Goal: Task Accomplishment & Management: Complete application form

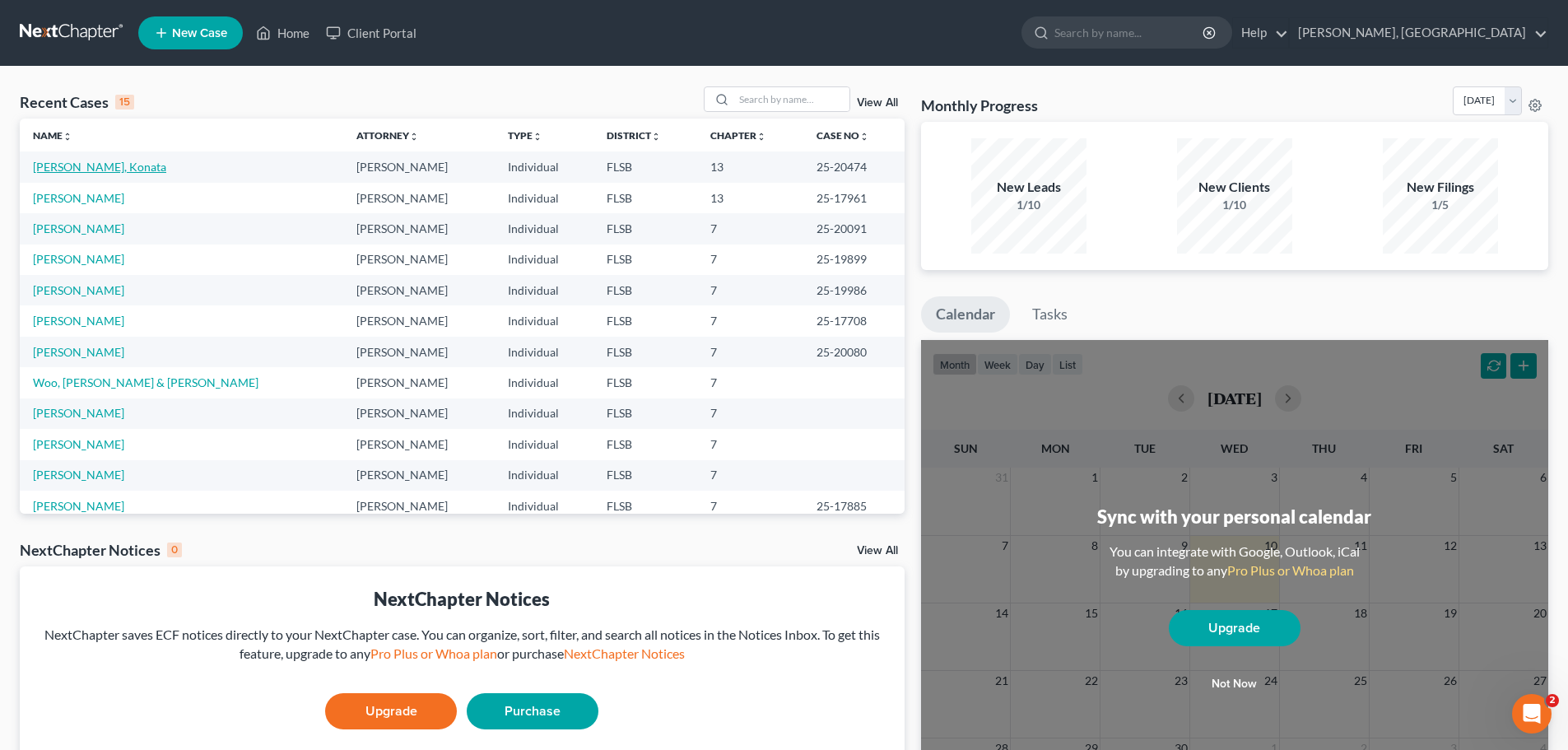
click at [84, 174] on link "[PERSON_NAME], Konata" at bounding box center [99, 166] width 134 height 14
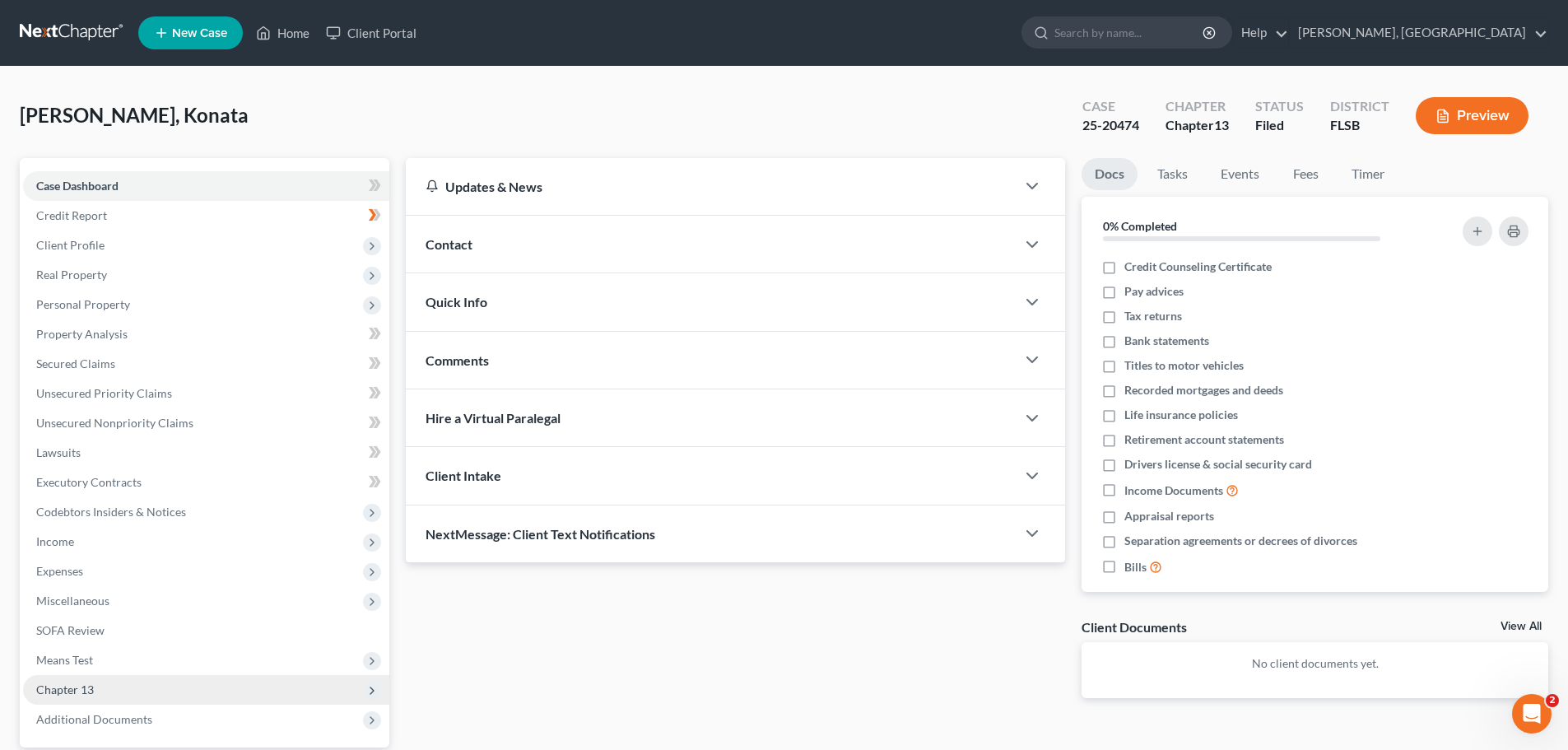
click at [122, 686] on span "Chapter 13" at bounding box center [206, 690] width 367 height 30
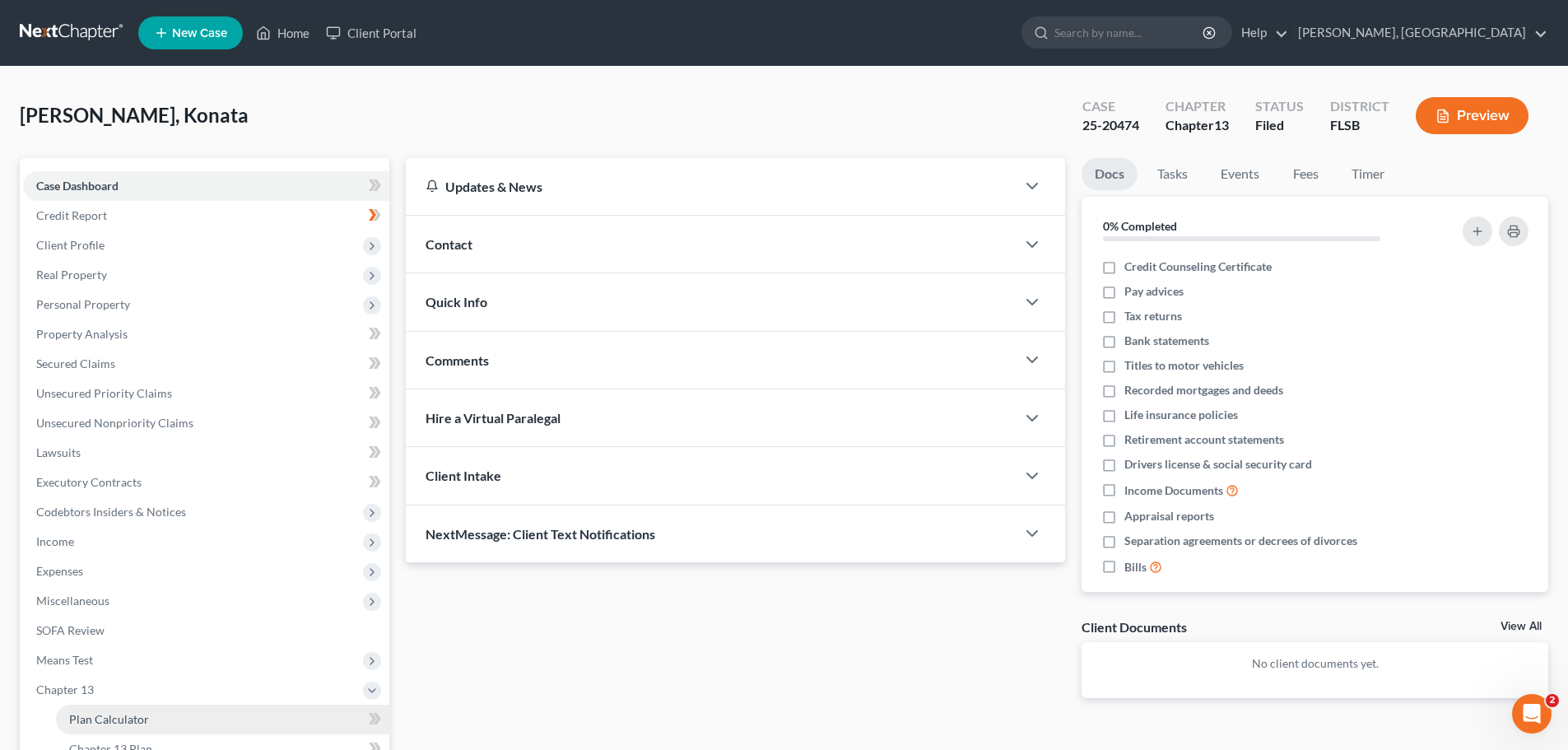
click at [325, 724] on link "Plan Calculator" at bounding box center [223, 719] width 333 height 30
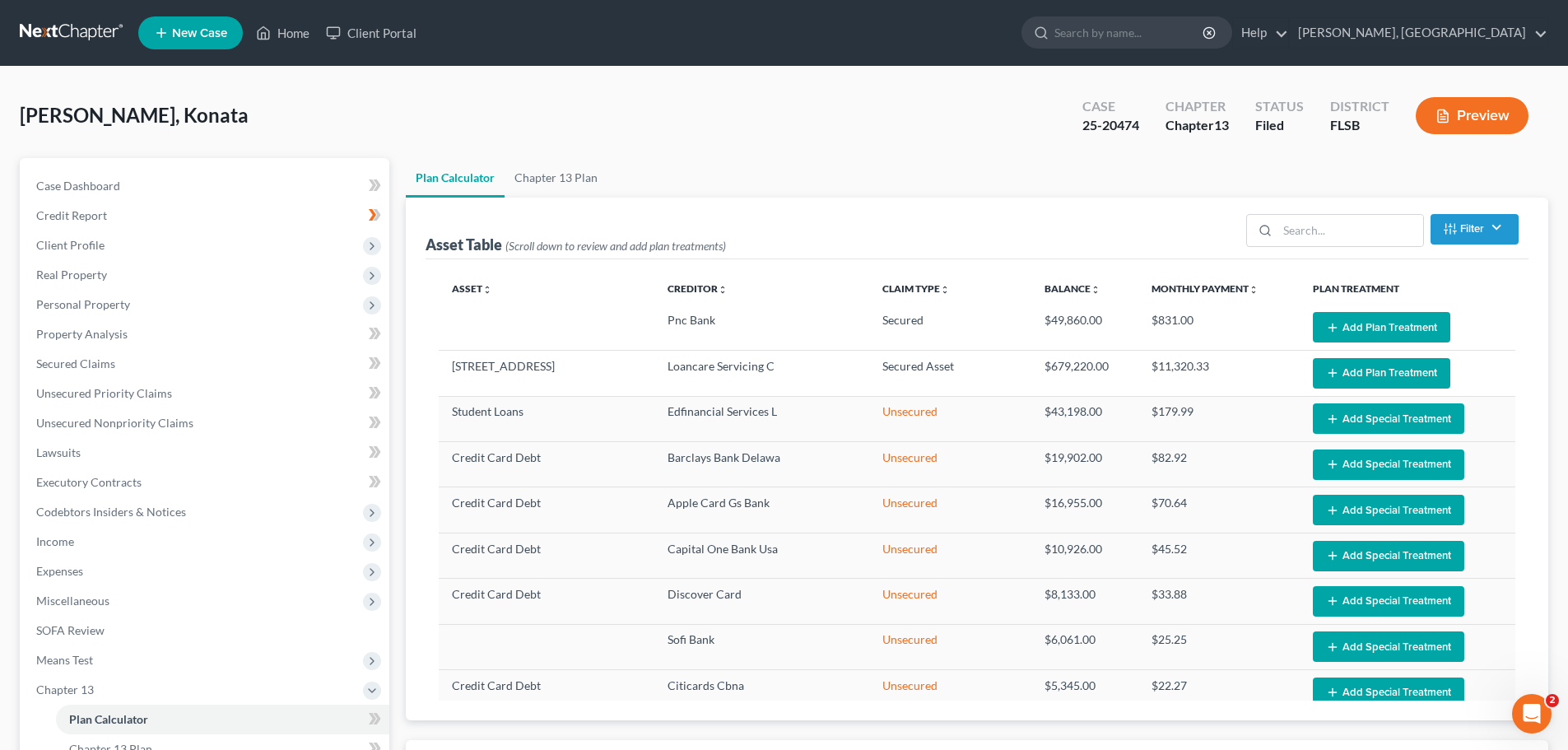
select select "59"
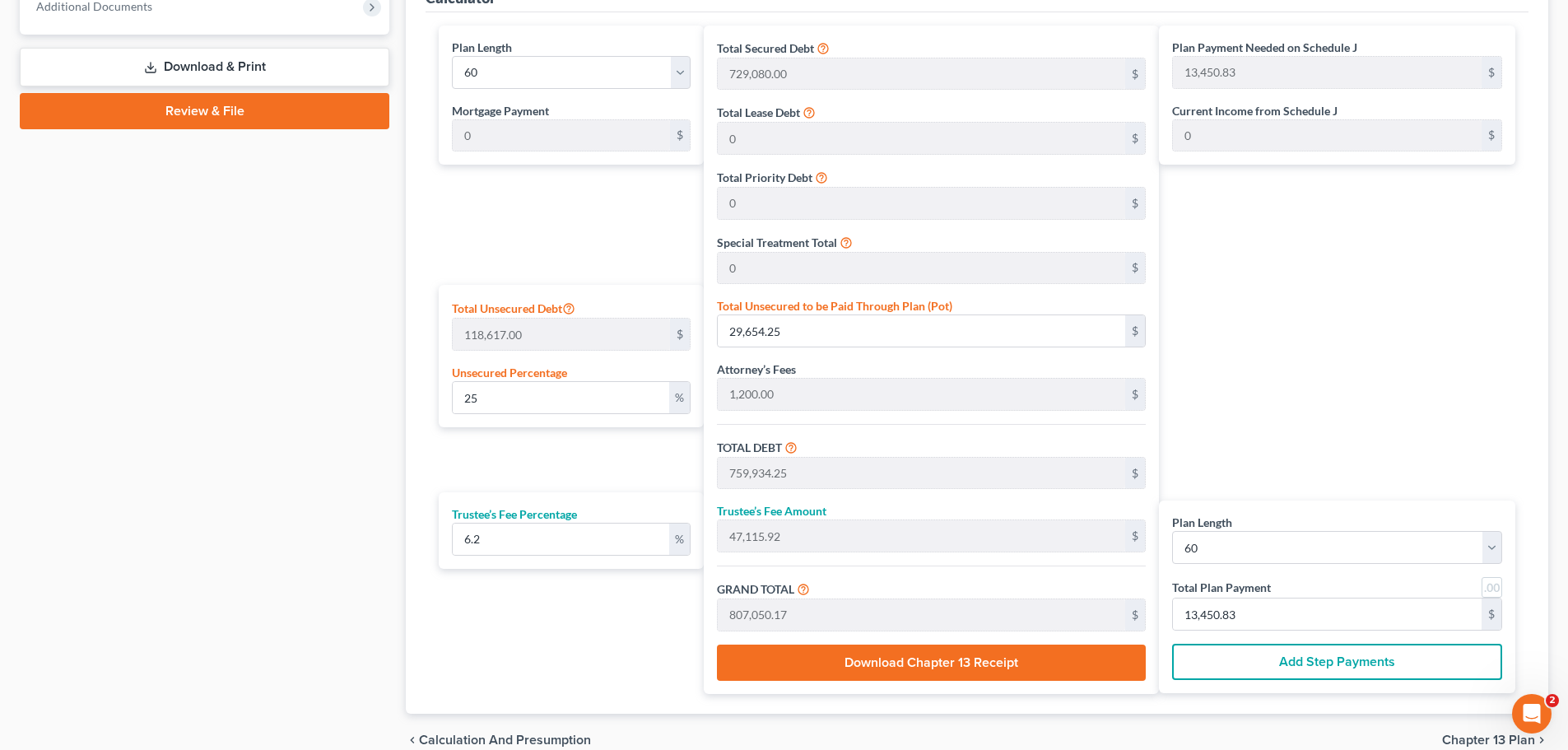
scroll to position [851, 0]
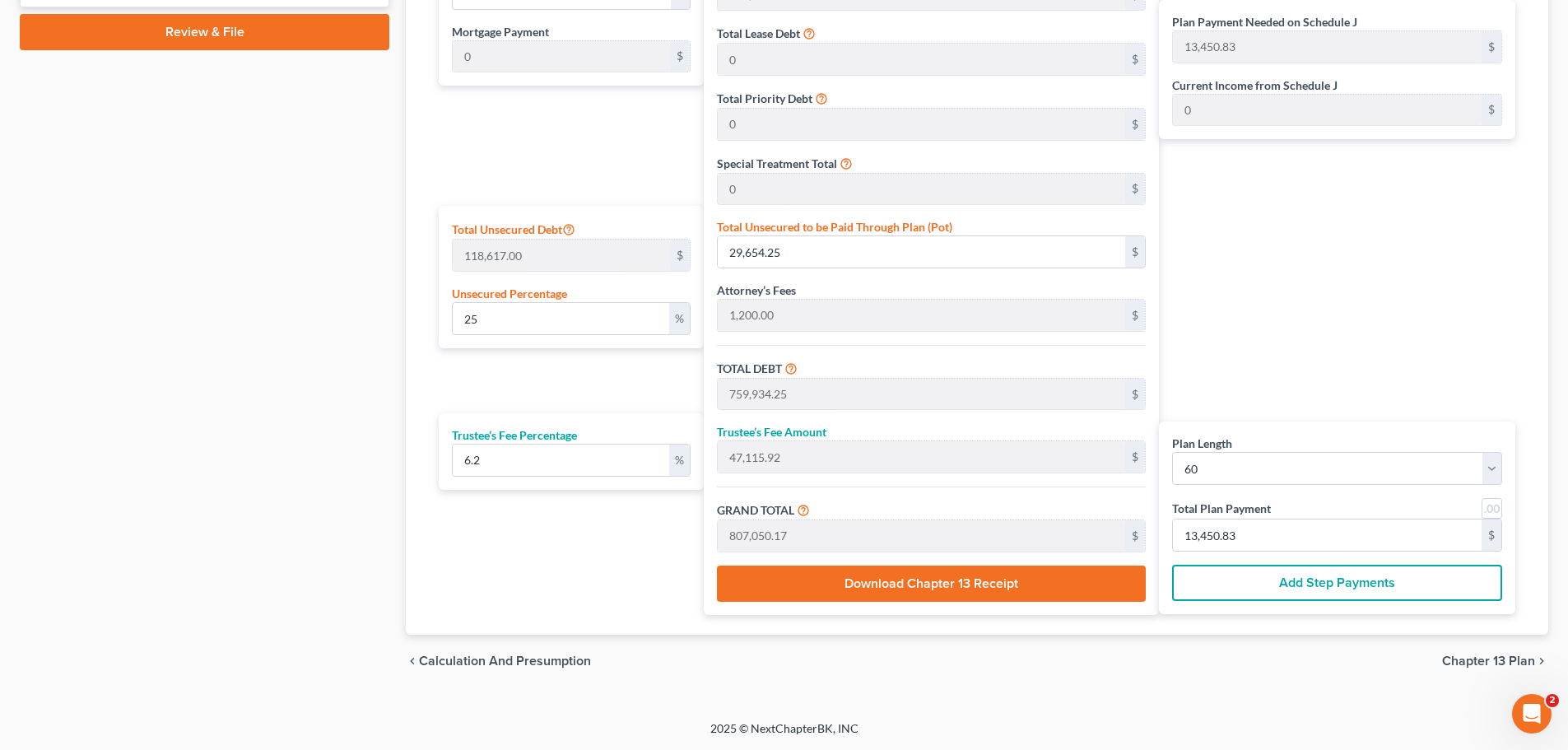
click at [1500, 658] on span "Chapter 13 Plan" at bounding box center [1489, 661] width 93 height 13
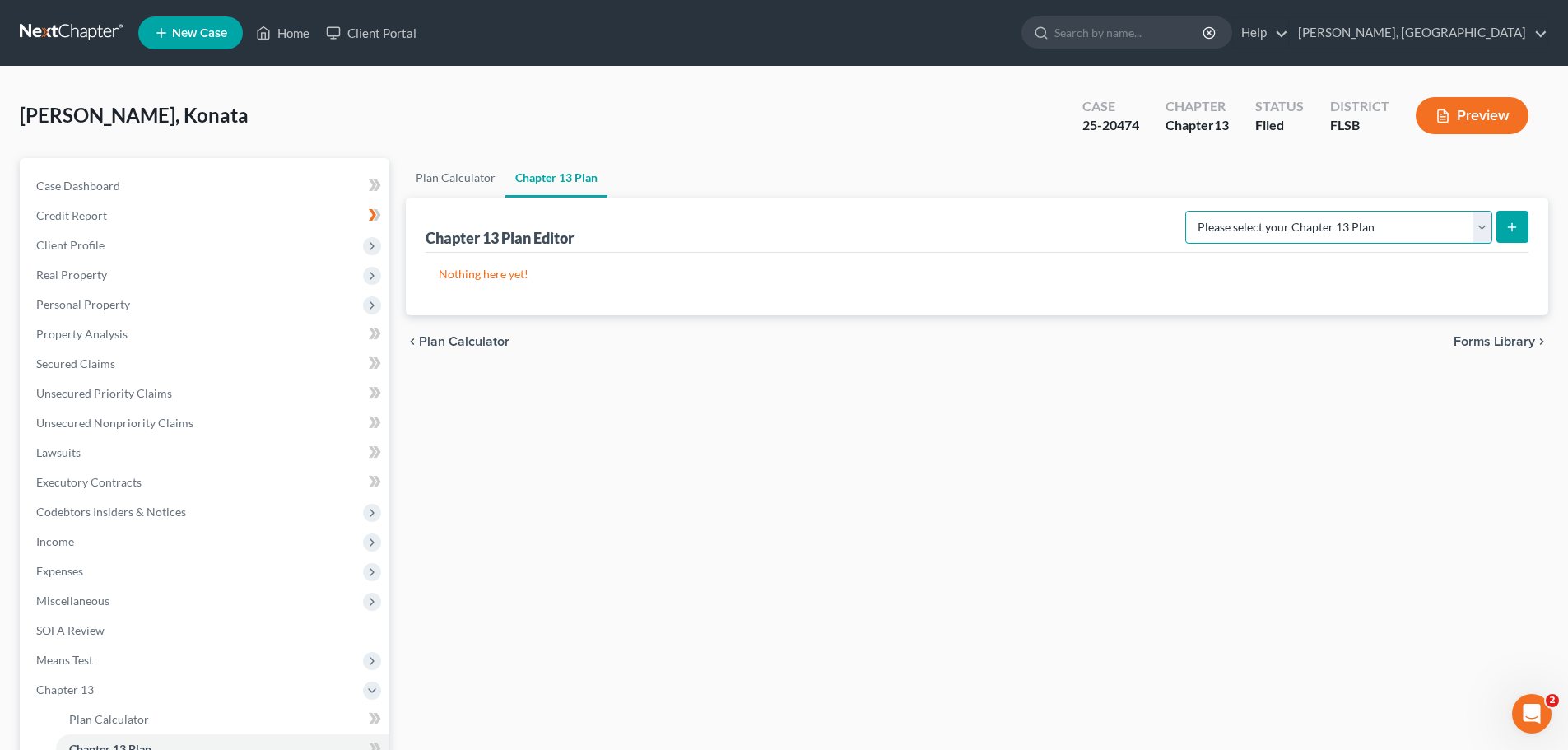
click at [1484, 228] on select "Please select your Chapter 13 Plan [US_STATE] Southern - Revised [DATE] [US_STA…" at bounding box center [1339, 228] width 307 height 33
select select "0"
click at [1211, 211] on select "Please select your Chapter 13 Plan [US_STATE] Southern - Revised [DATE] [US_STA…" at bounding box center [1339, 228] width 307 height 33
click at [1517, 341] on span "Forms Library" at bounding box center [1494, 341] width 82 height 13
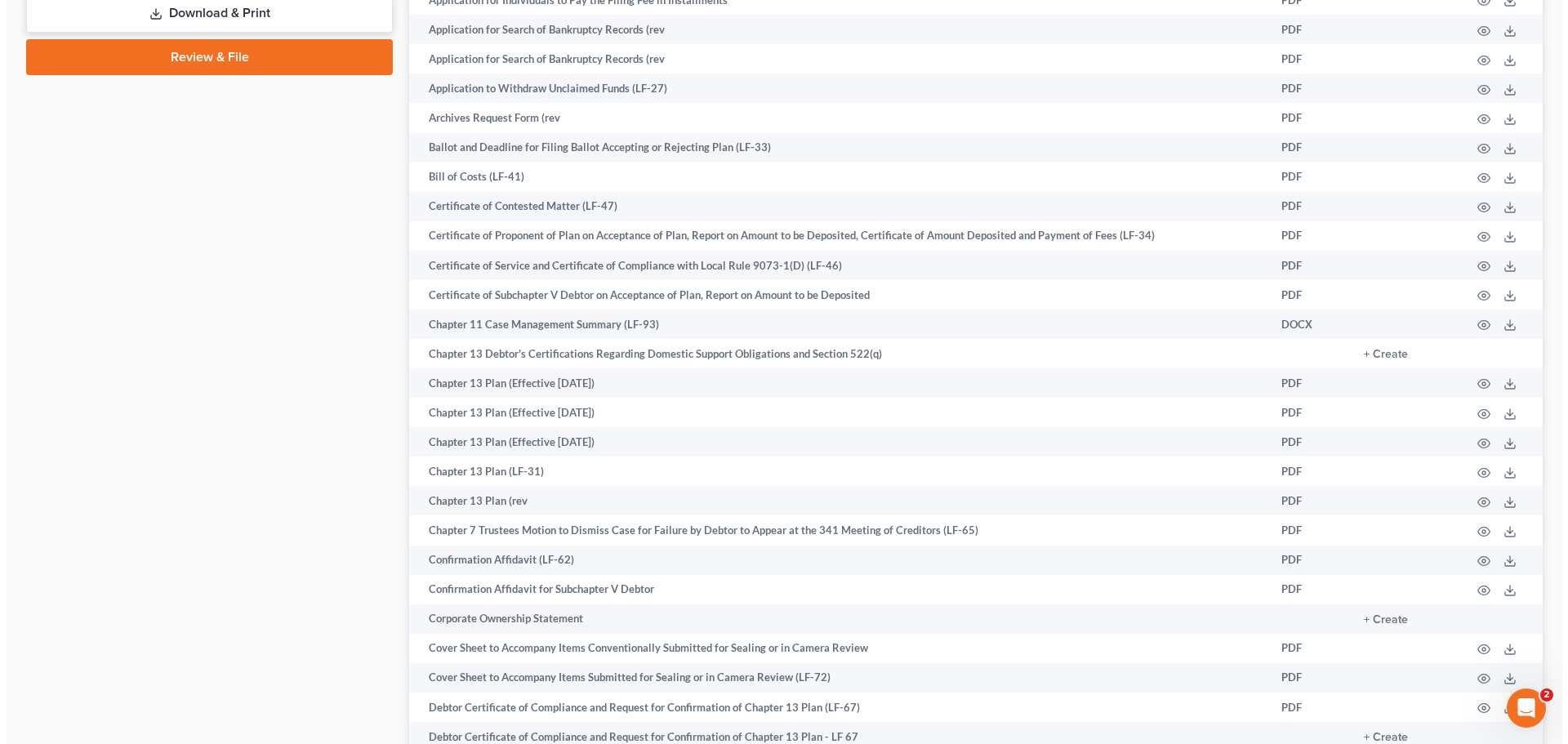
scroll to position [902, 0]
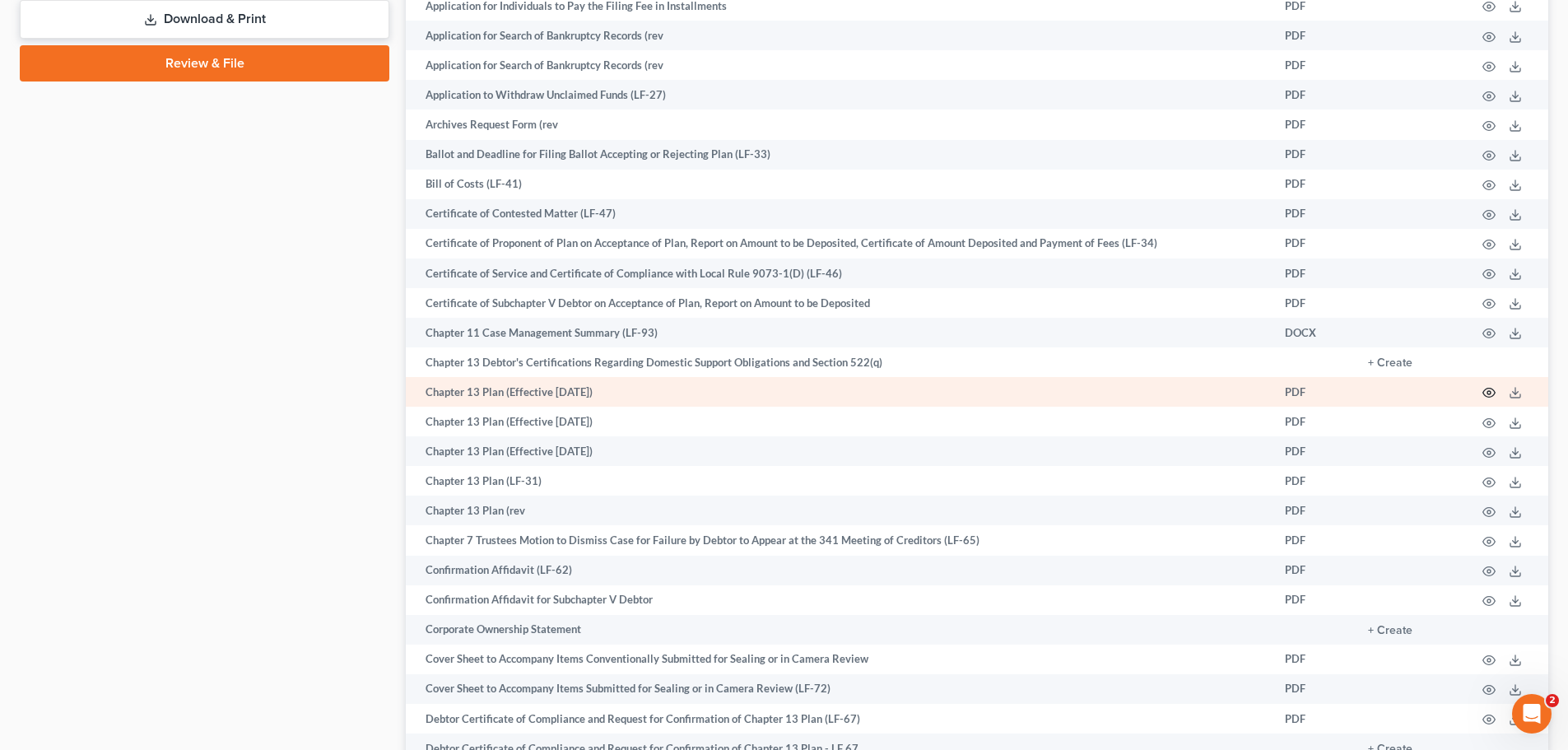
click at [1487, 390] on icon "button" at bounding box center [1489, 392] width 13 height 13
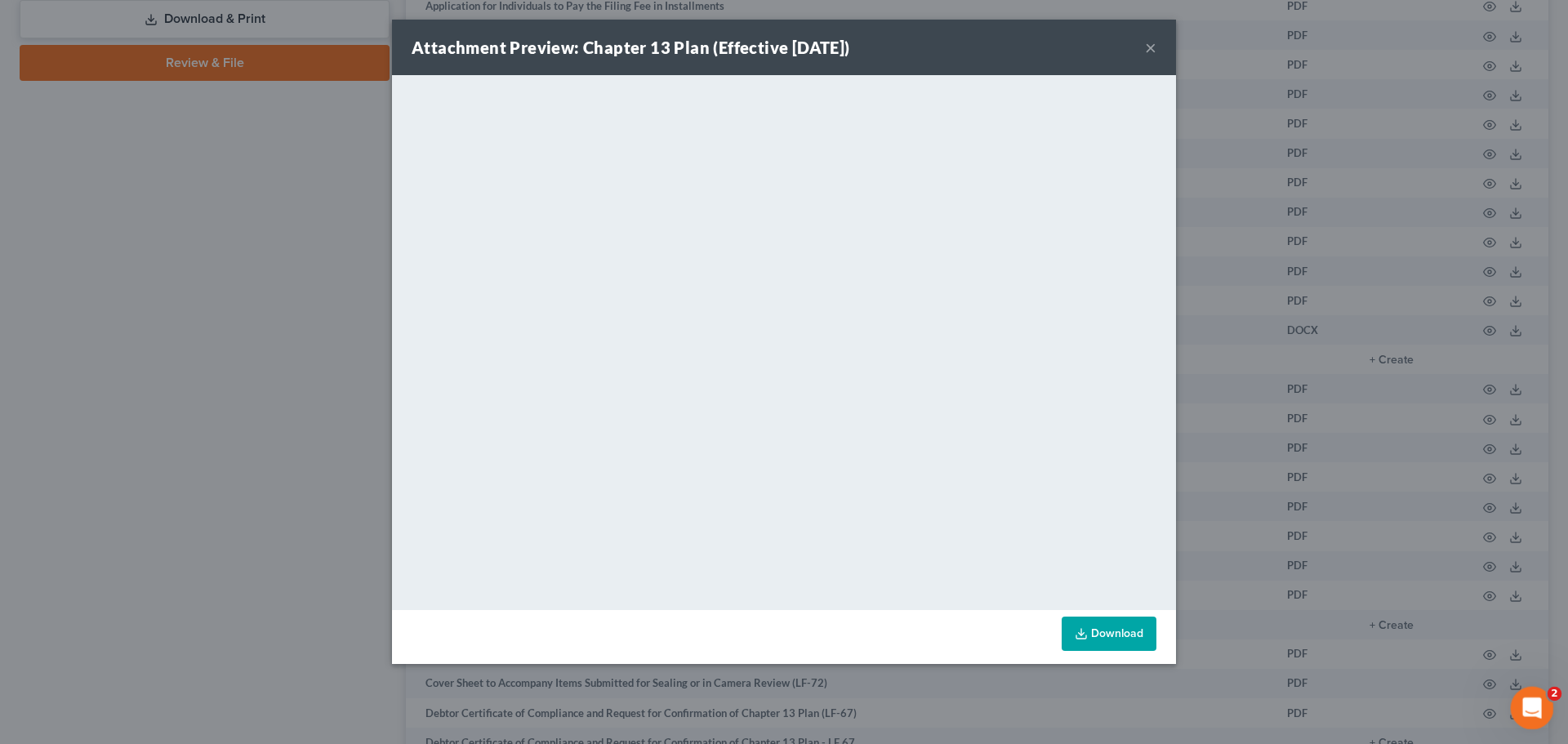
click at [1524, 706] on icon "Open Intercom Messenger" at bounding box center [1530, 706] width 27 height 27
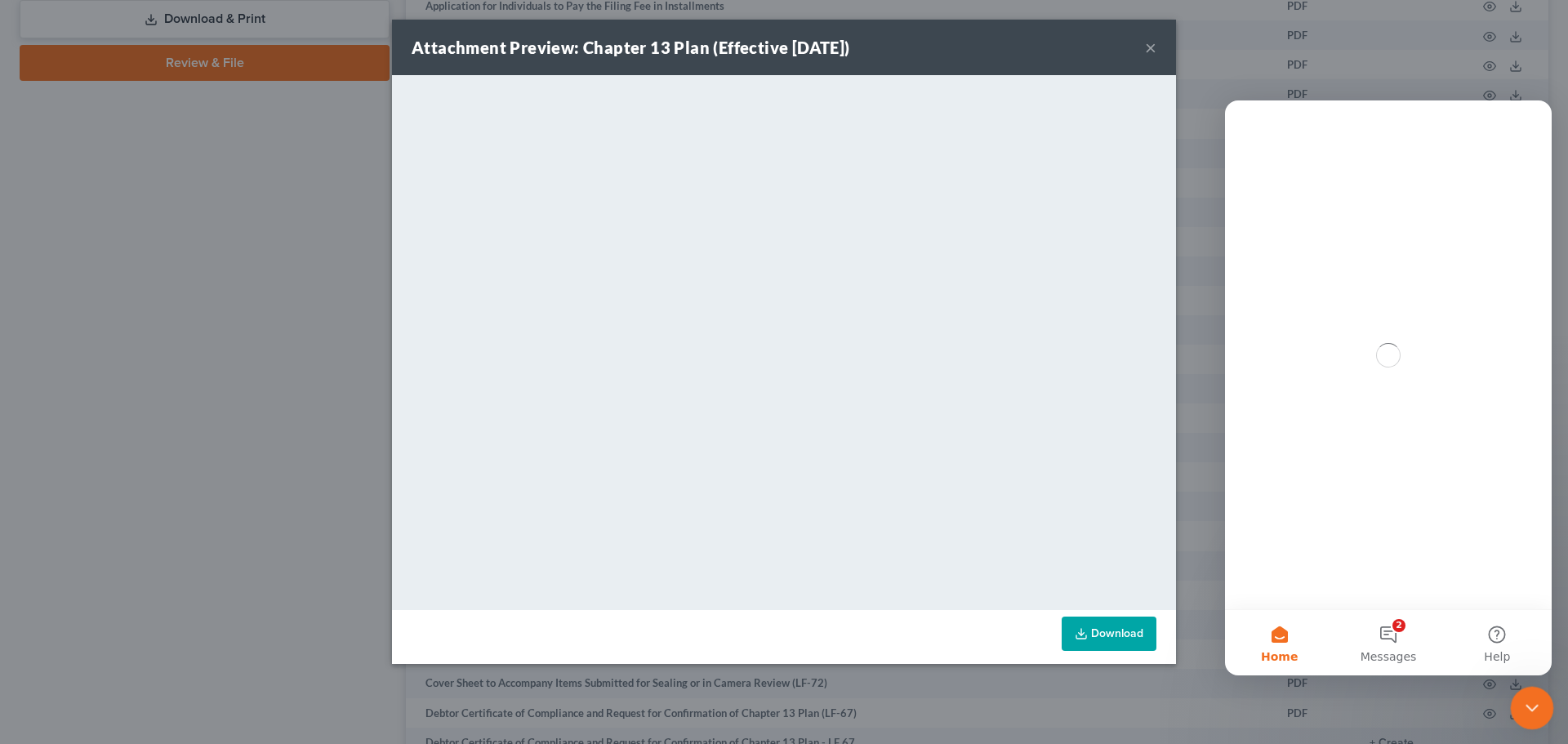
scroll to position [0, 0]
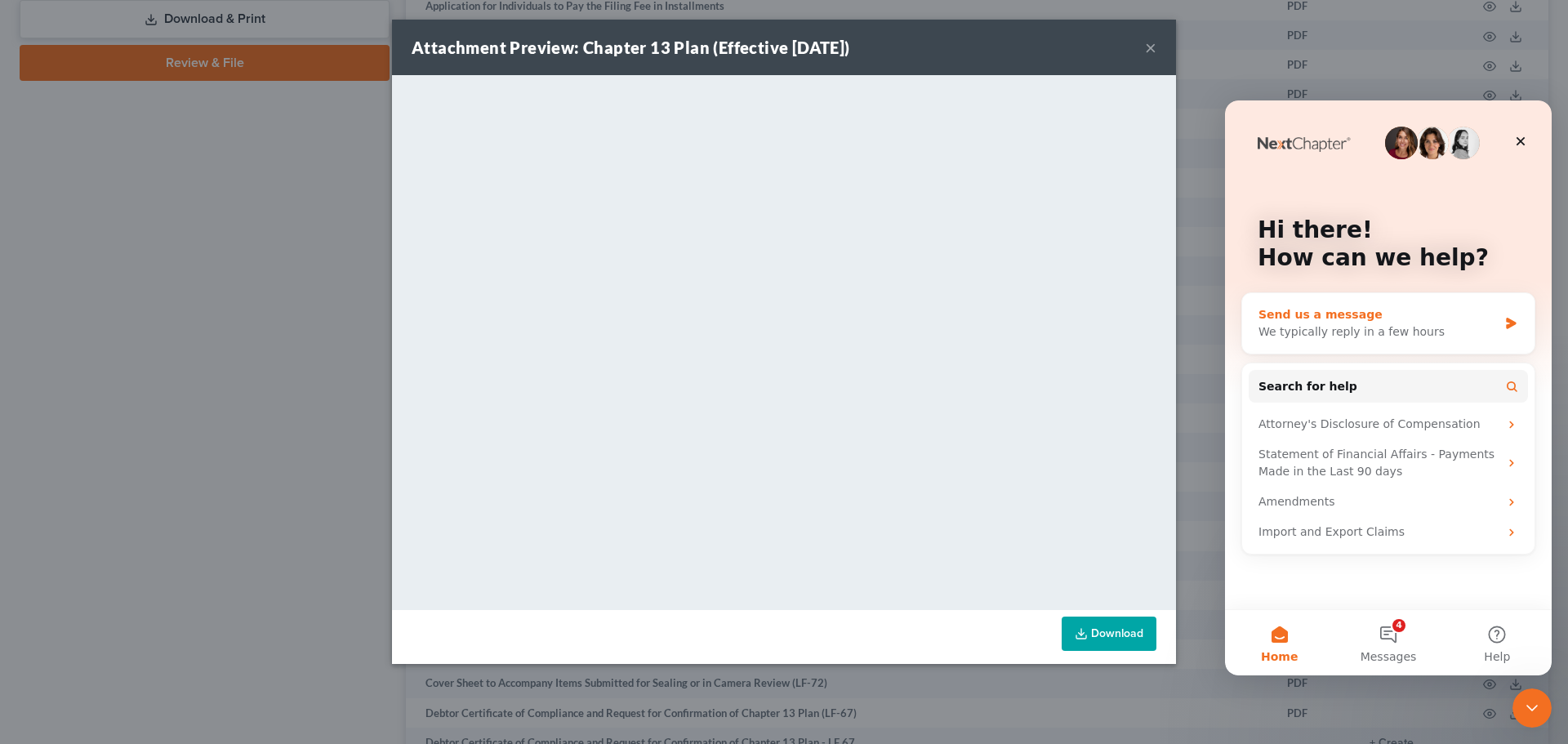
click at [1428, 330] on div "We typically reply in a few hours" at bounding box center [1378, 331] width 239 height 17
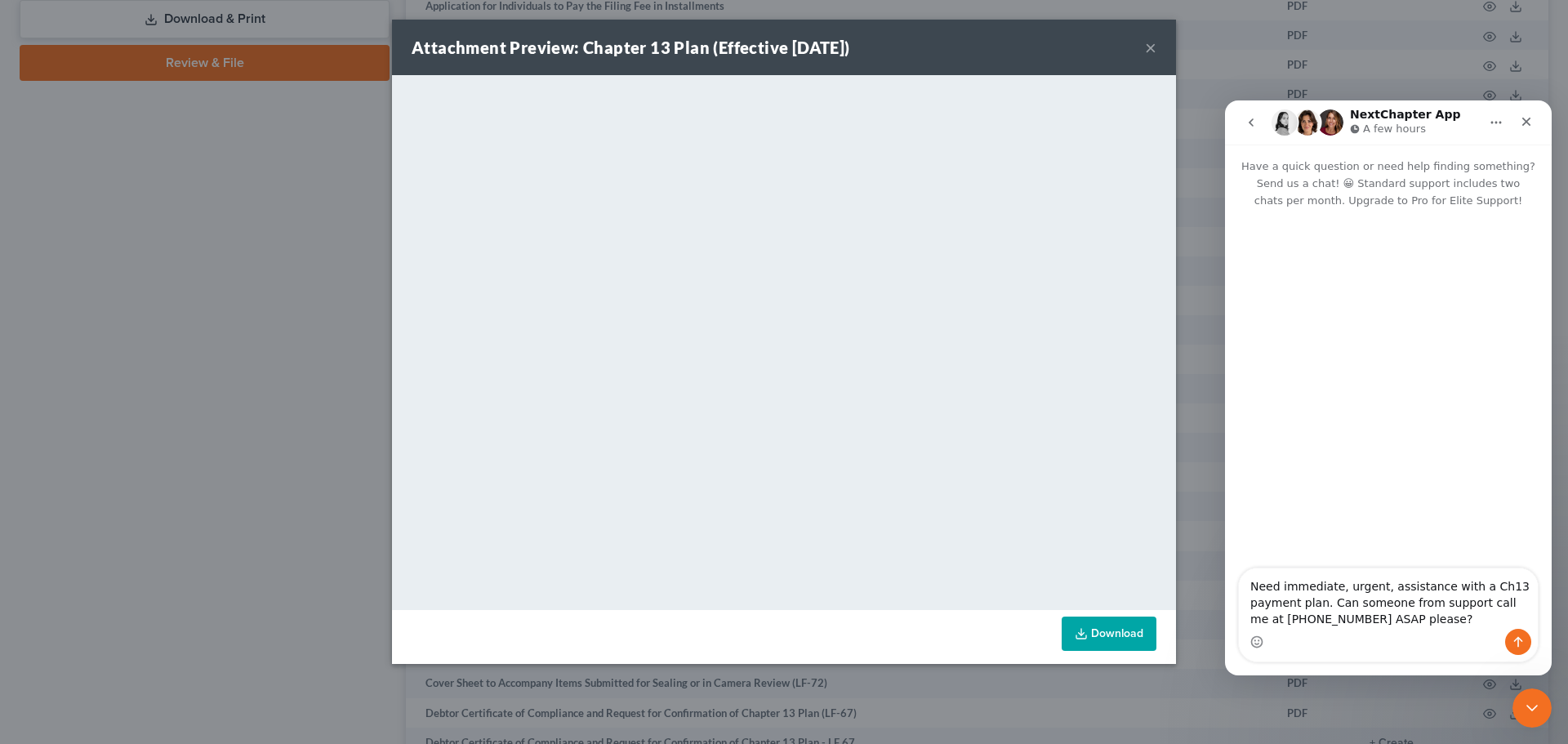
type textarea "Need immediate, urgent, assistance with a Ch13 payment plan. Can someone from s…"
click at [1518, 638] on icon "Send a message…" at bounding box center [1518, 643] width 9 height 11
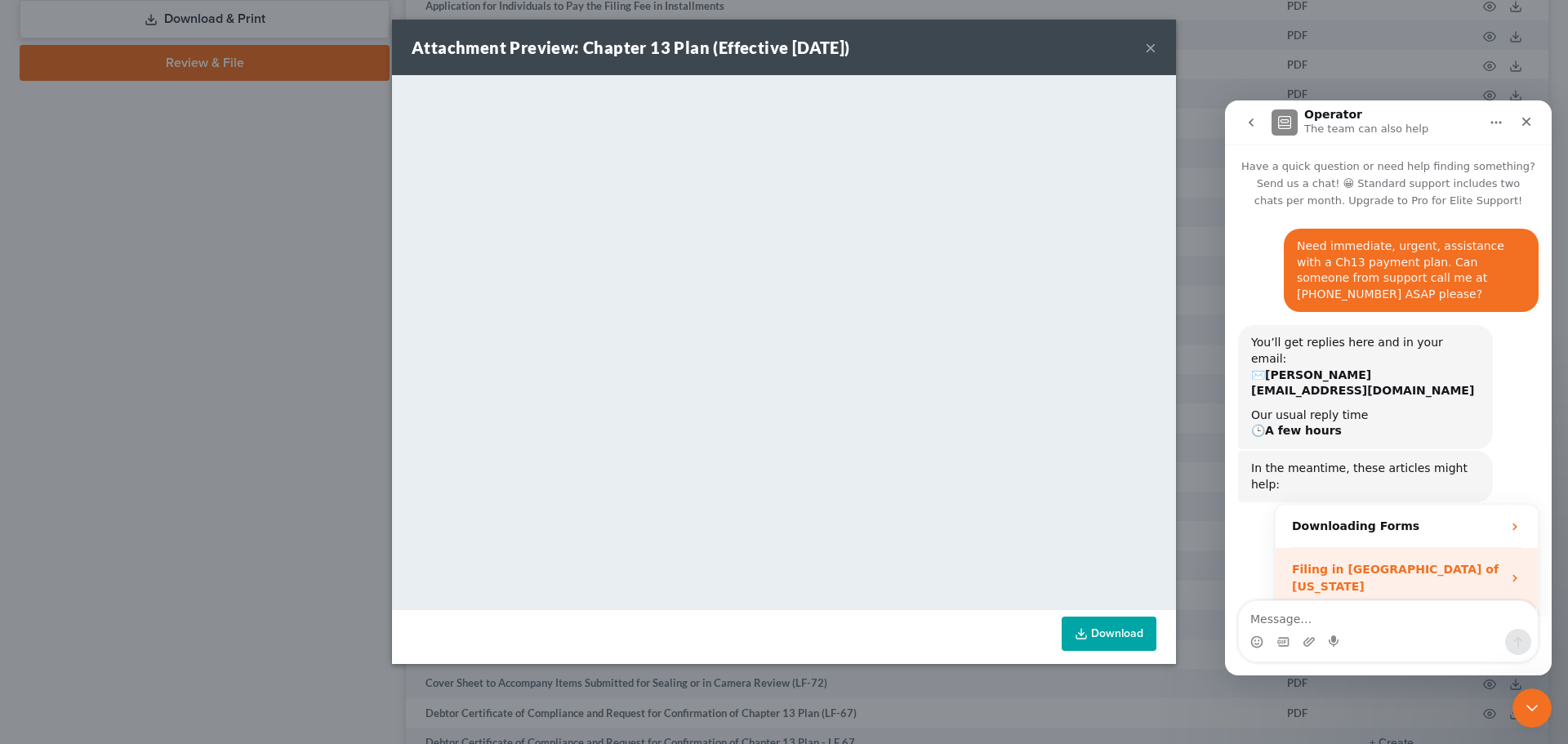
scroll to position [44, 0]
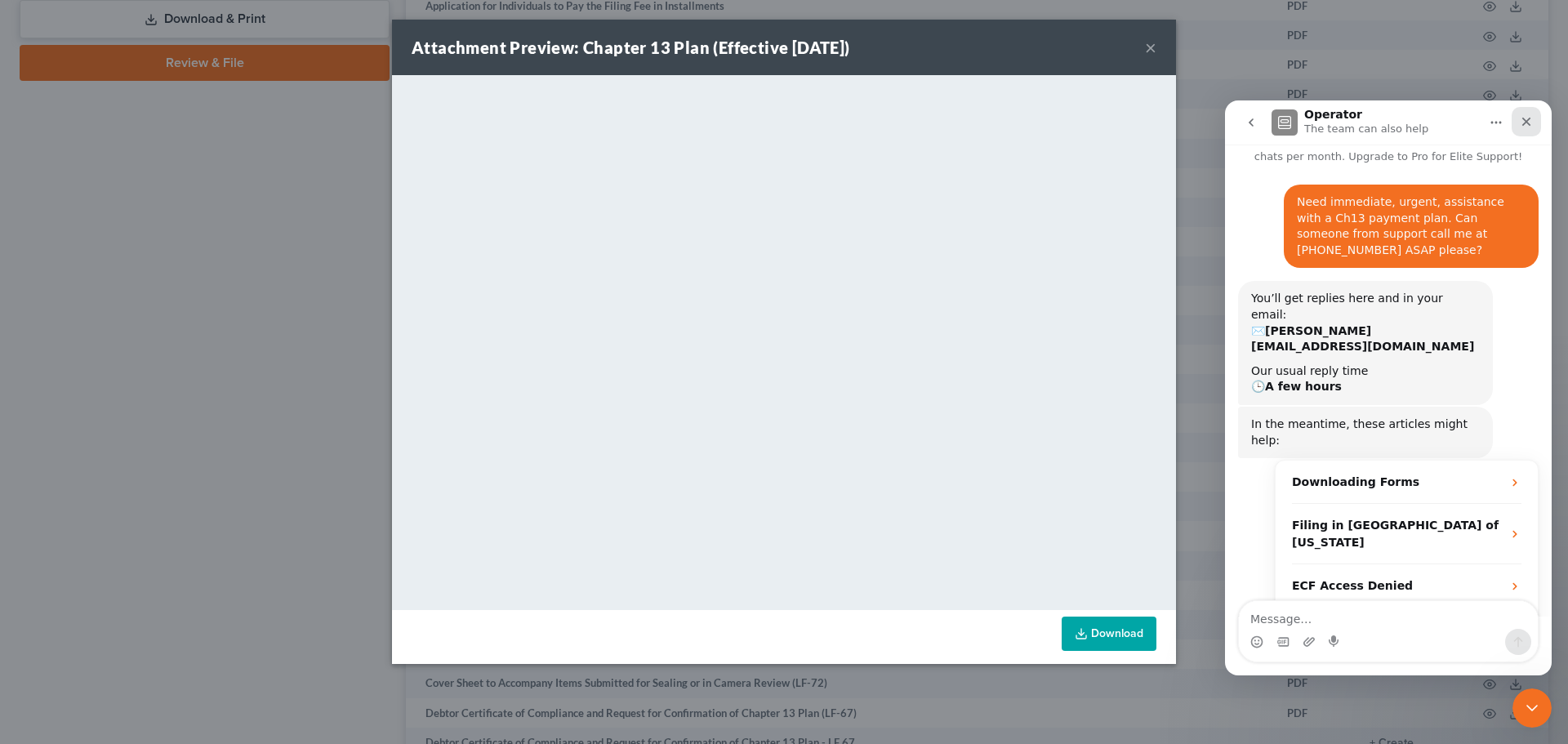
click at [1529, 120] on icon "Close" at bounding box center [1526, 122] width 13 height 13
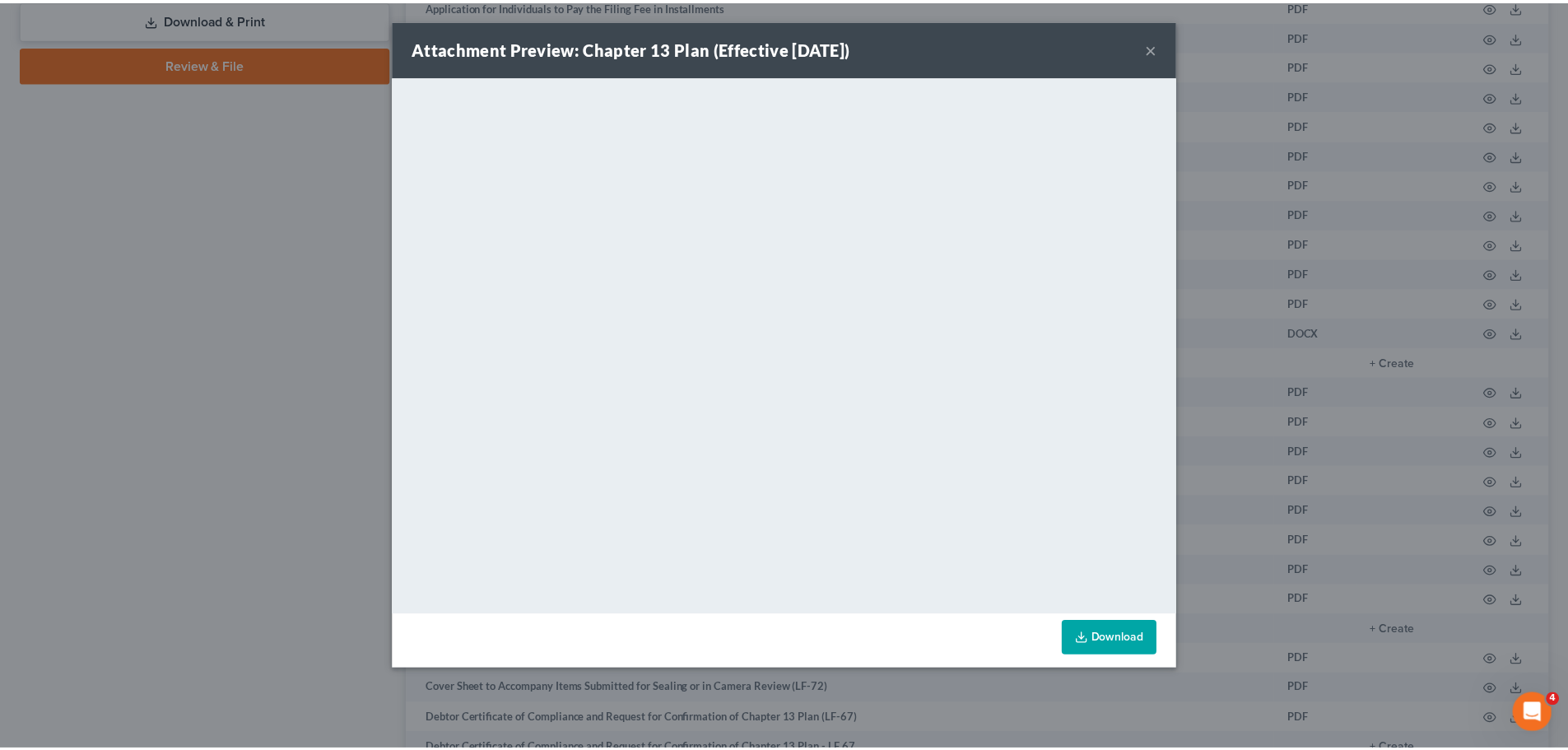
scroll to position [72, 0]
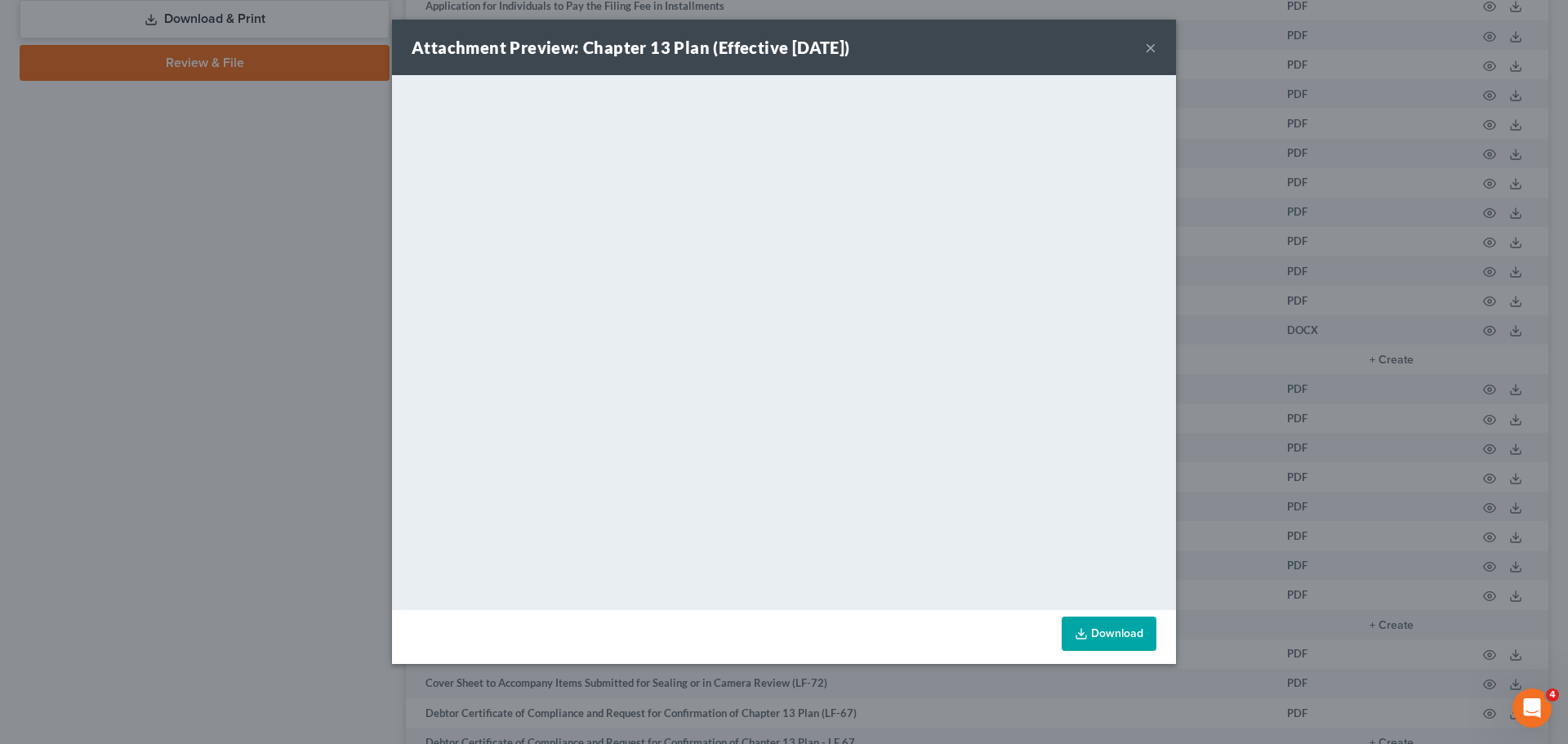
click at [1150, 47] on button "×" at bounding box center [1150, 48] width 12 height 20
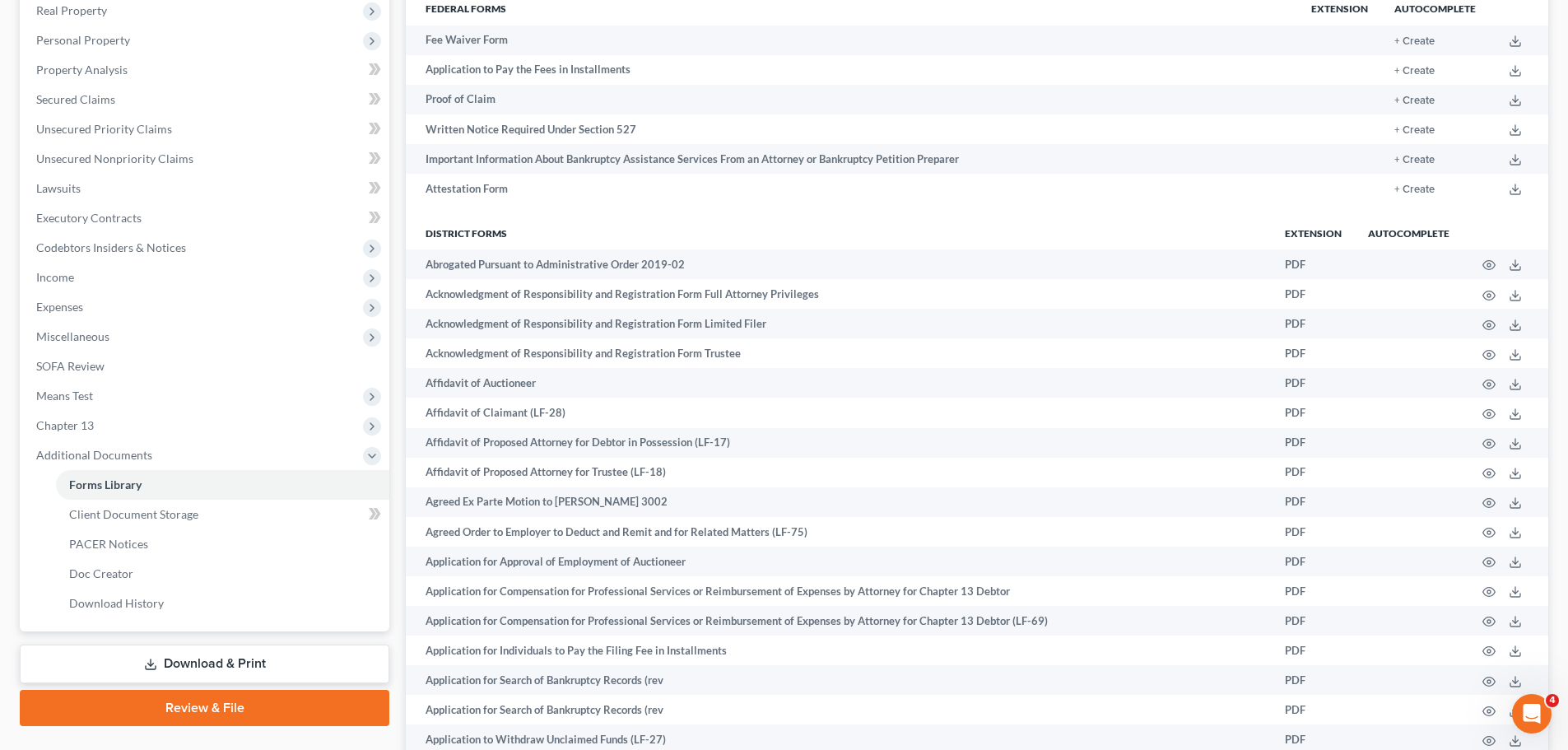
scroll to position [0, 0]
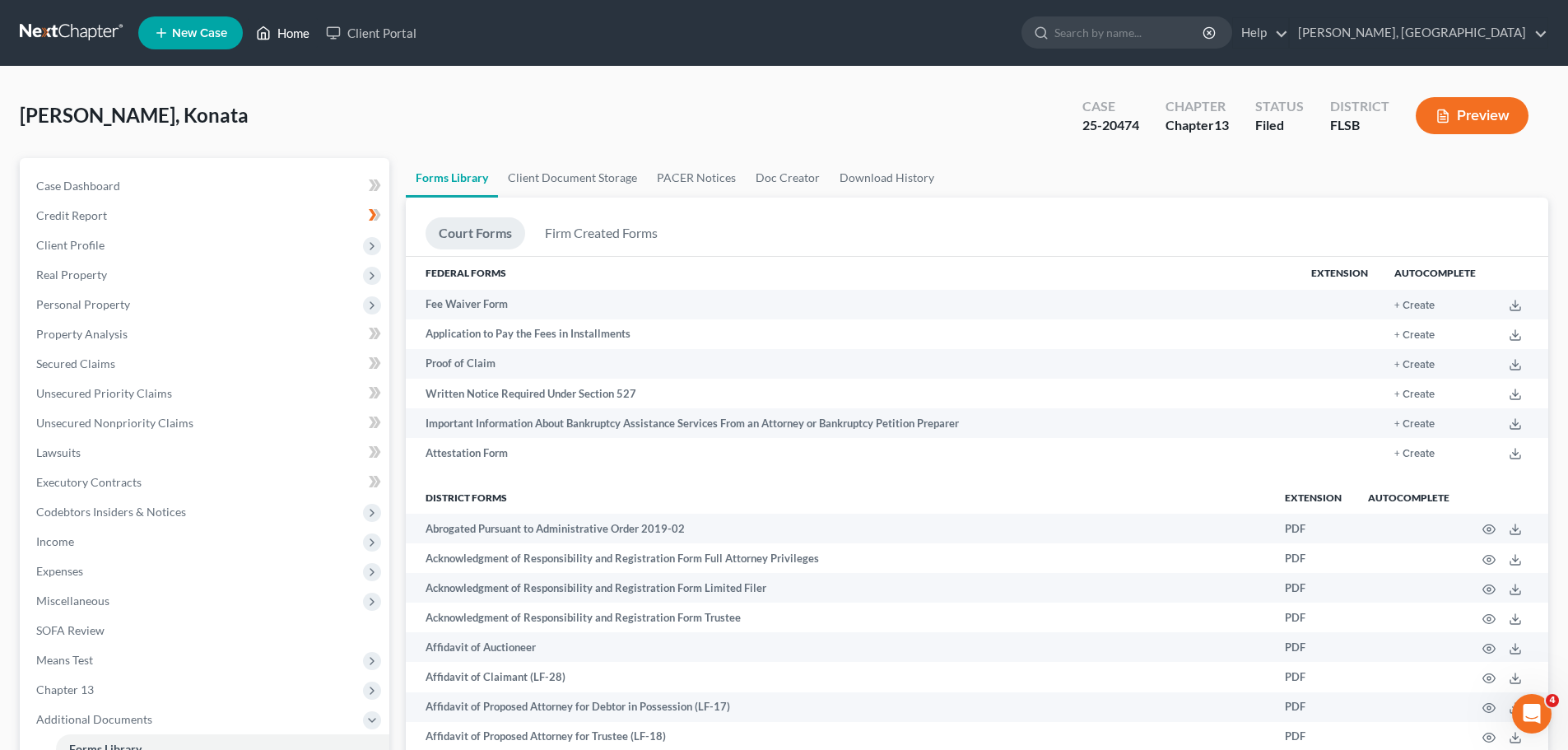
click at [288, 38] on link "Home" at bounding box center [282, 33] width 70 height 30
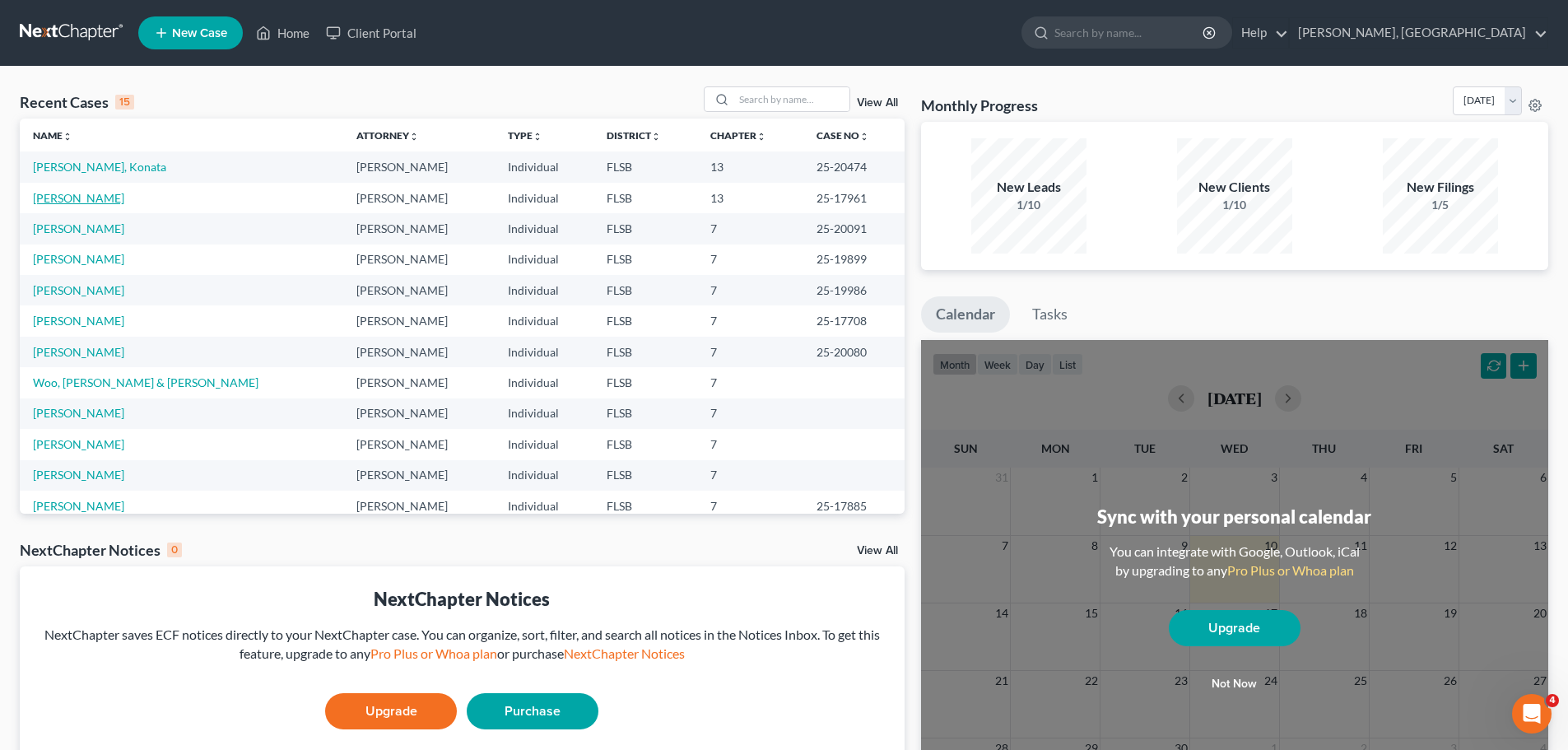
click at [98, 198] on link "[PERSON_NAME]" at bounding box center [78, 198] width 91 height 14
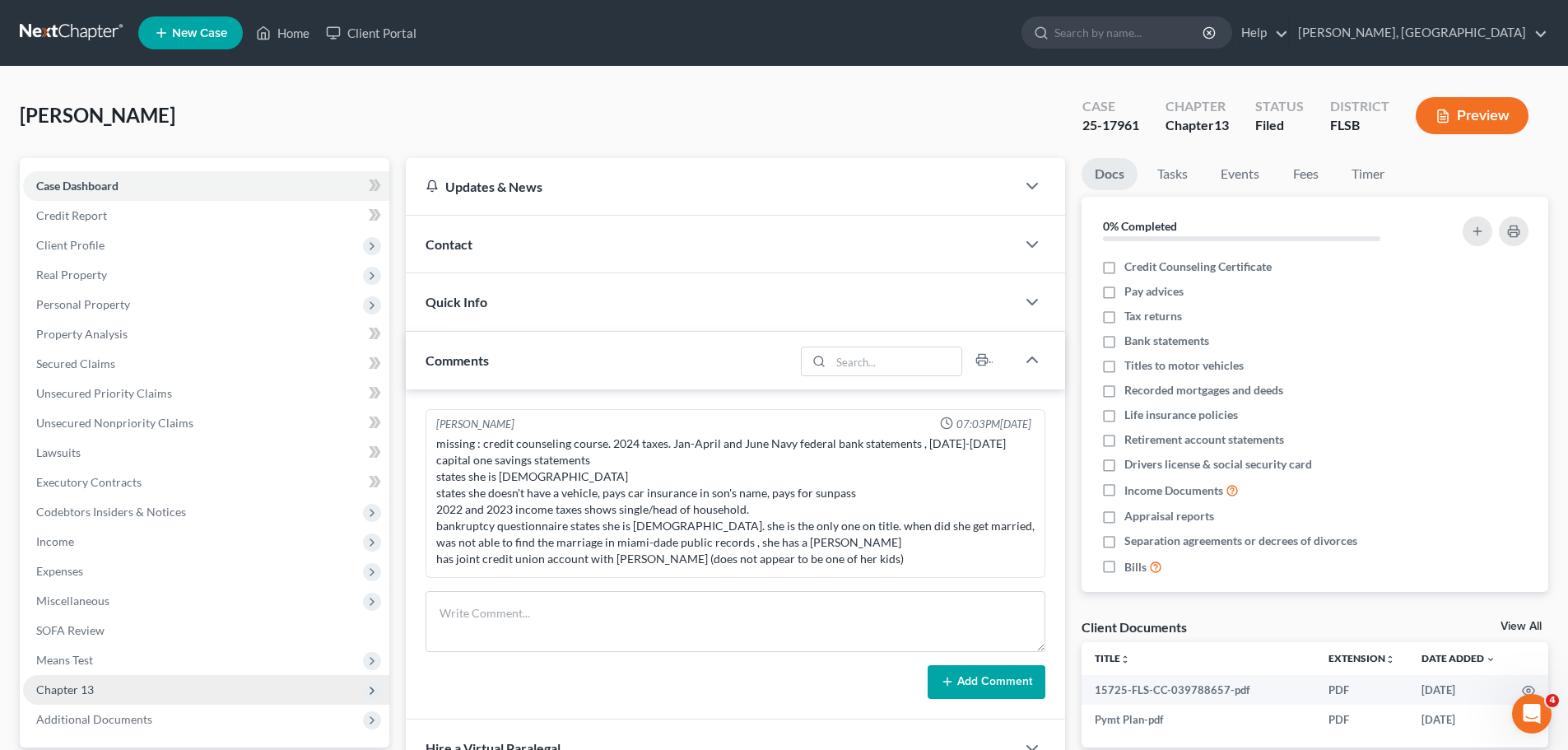
click at [107, 693] on span "Chapter 13" at bounding box center [206, 690] width 367 height 30
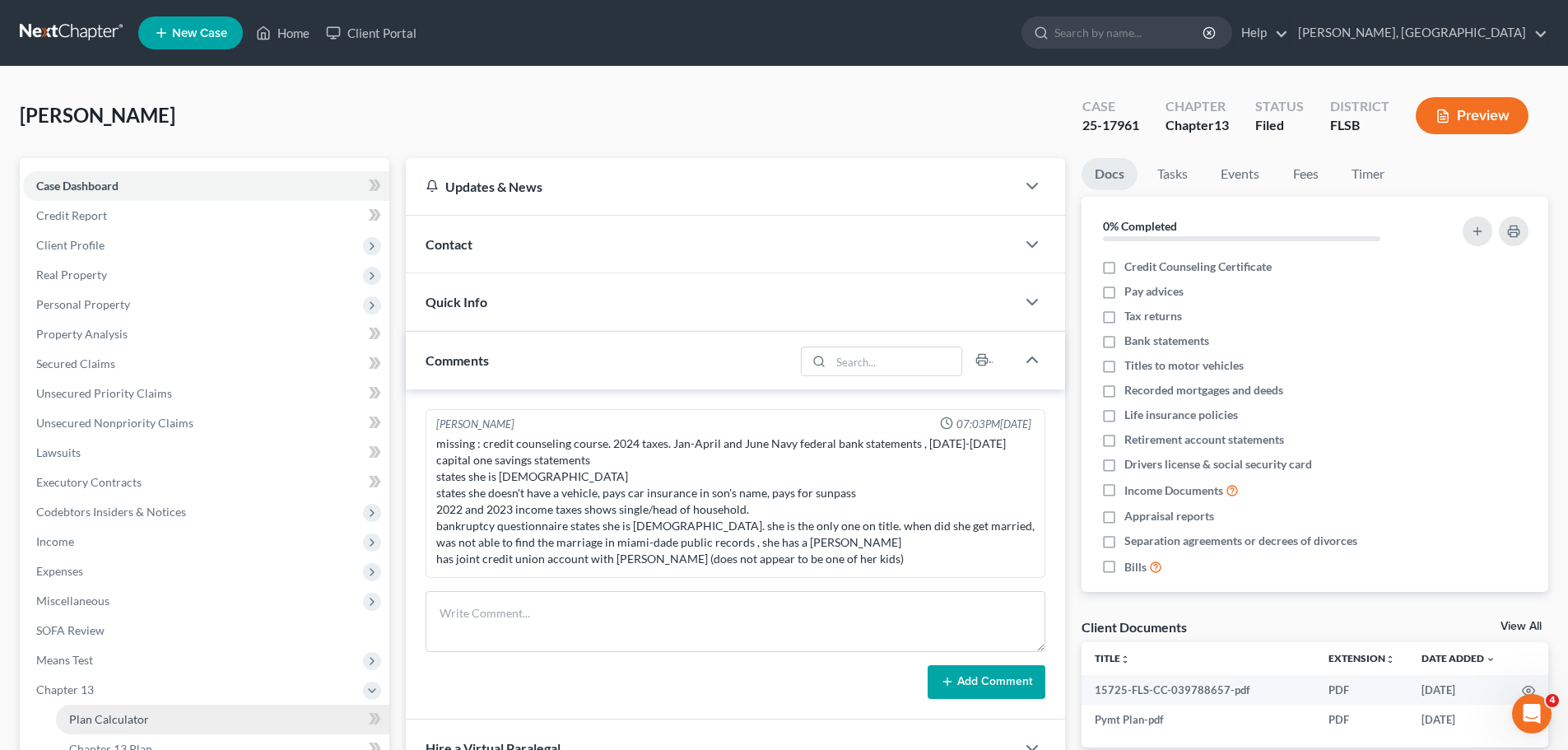
click at [208, 723] on link "Plan Calculator" at bounding box center [223, 719] width 333 height 30
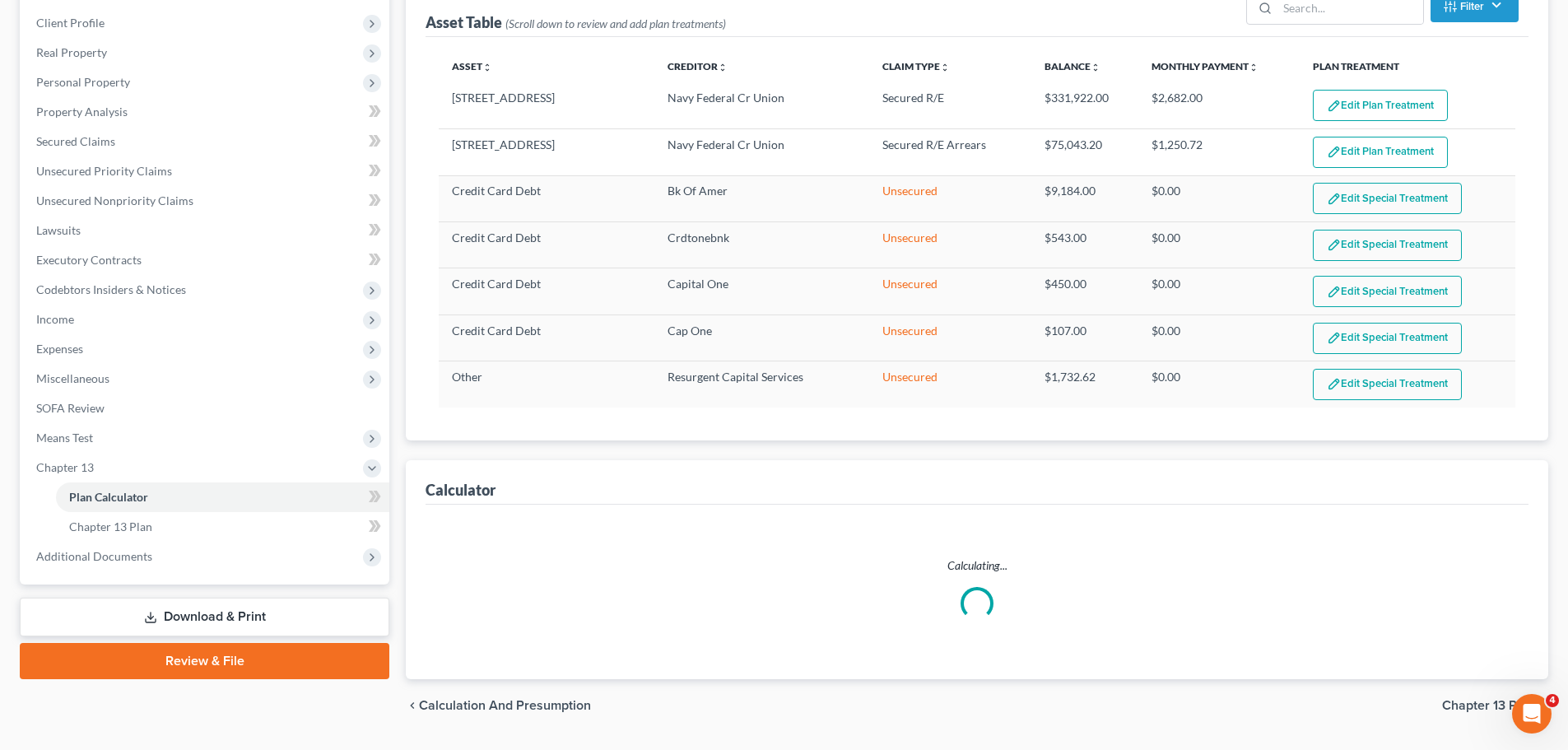
scroll to position [267, 0]
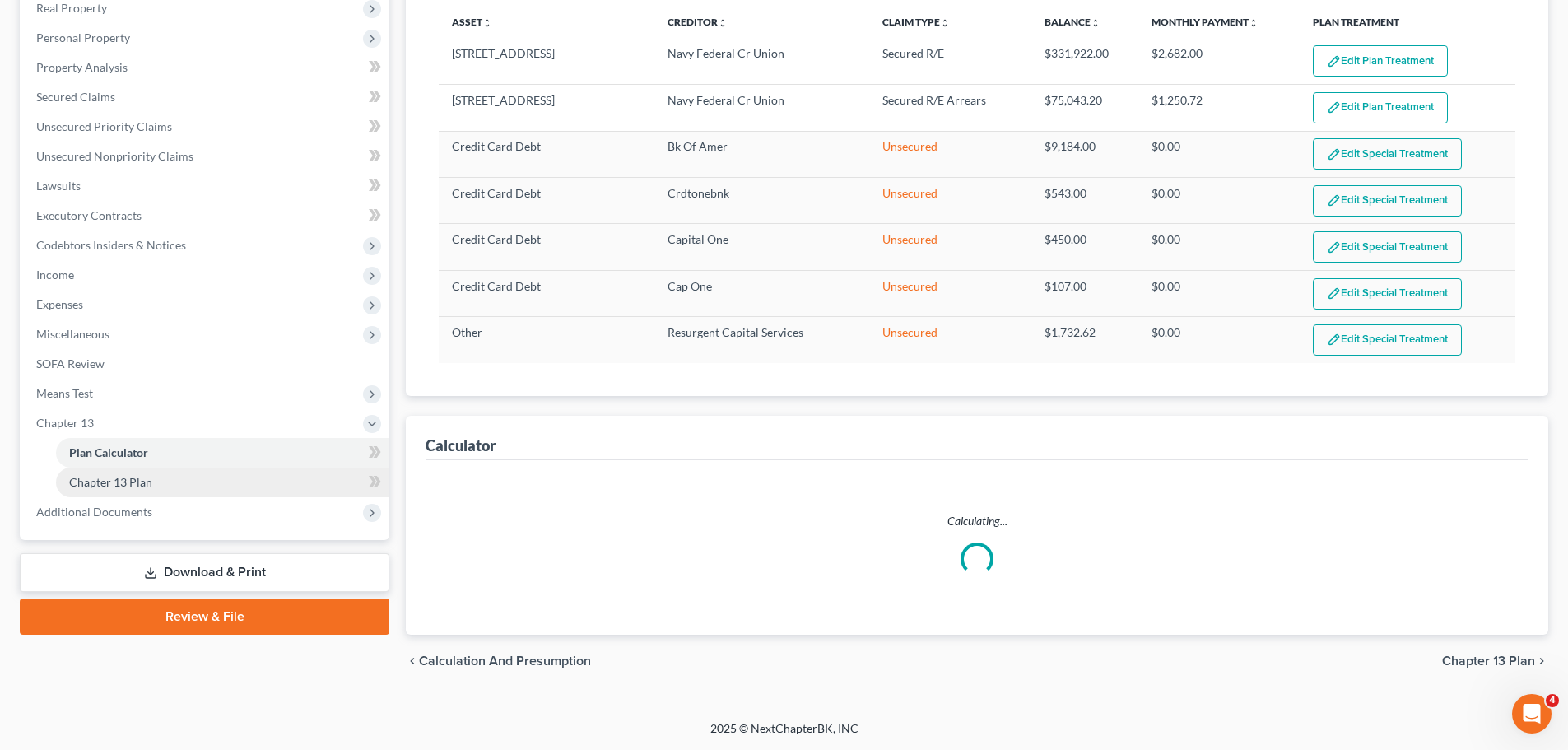
click at [182, 484] on link "Chapter 13 Plan" at bounding box center [223, 482] width 333 height 30
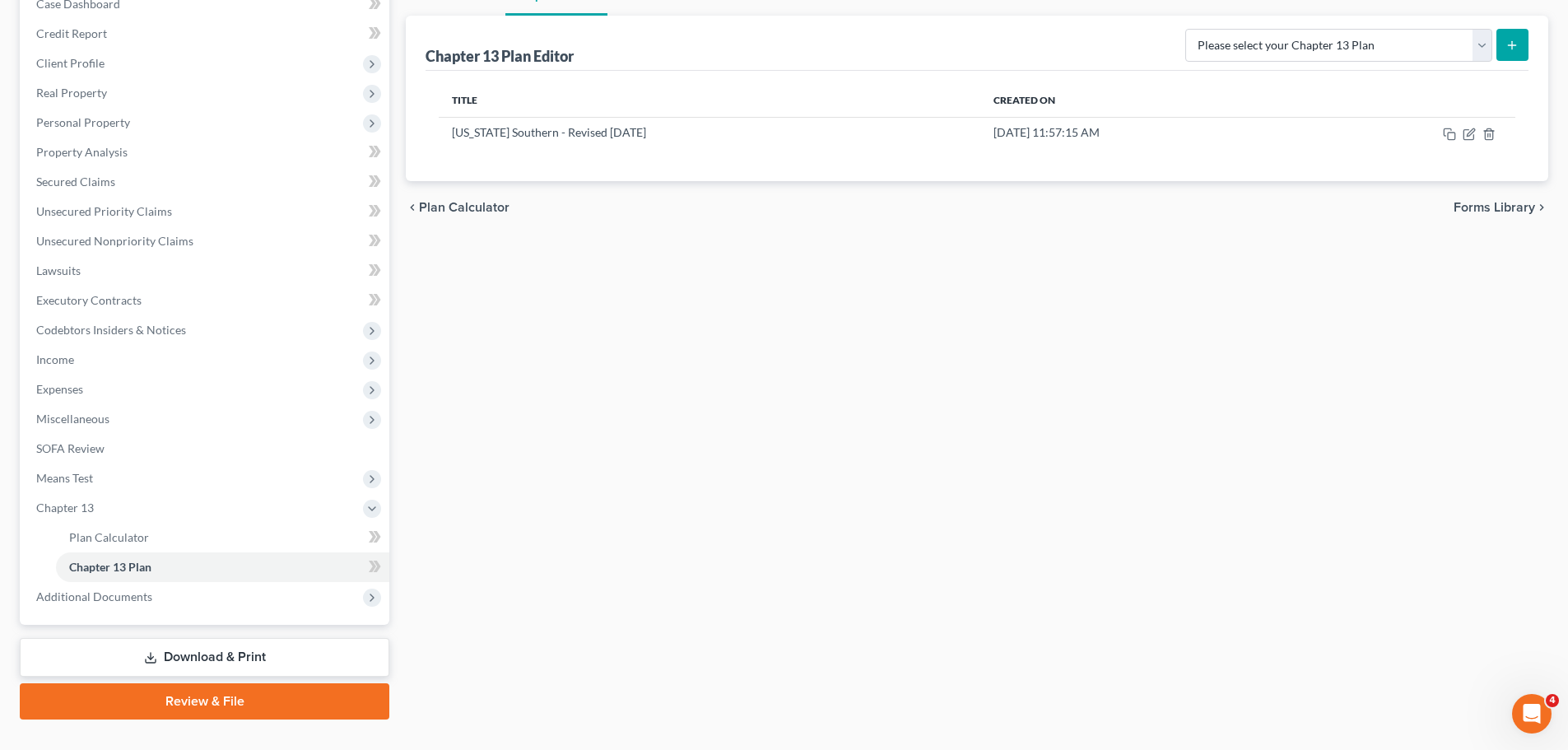
scroll to position [183, 0]
click at [127, 534] on span "Plan Calculator" at bounding box center [109, 536] width 80 height 14
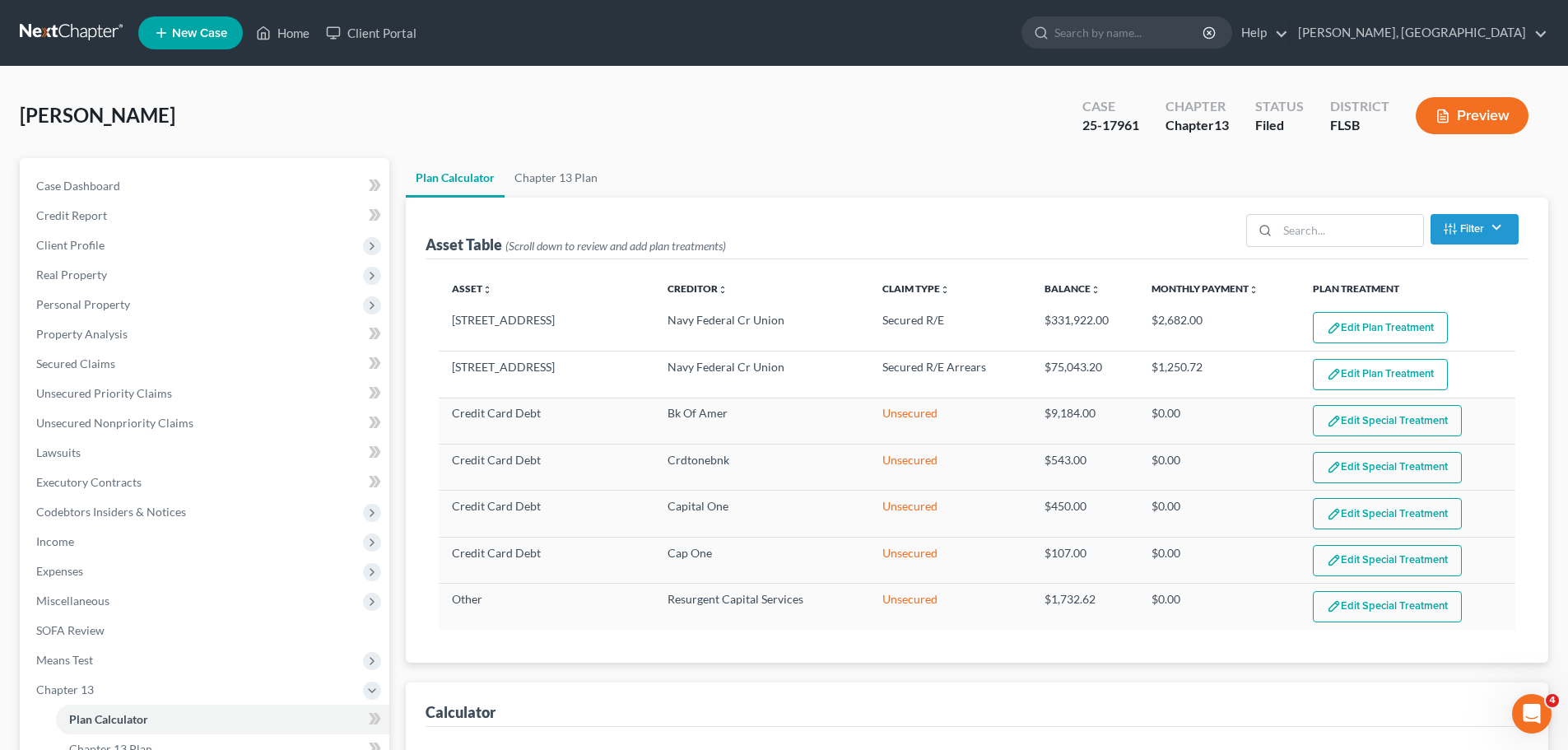
select select "59"
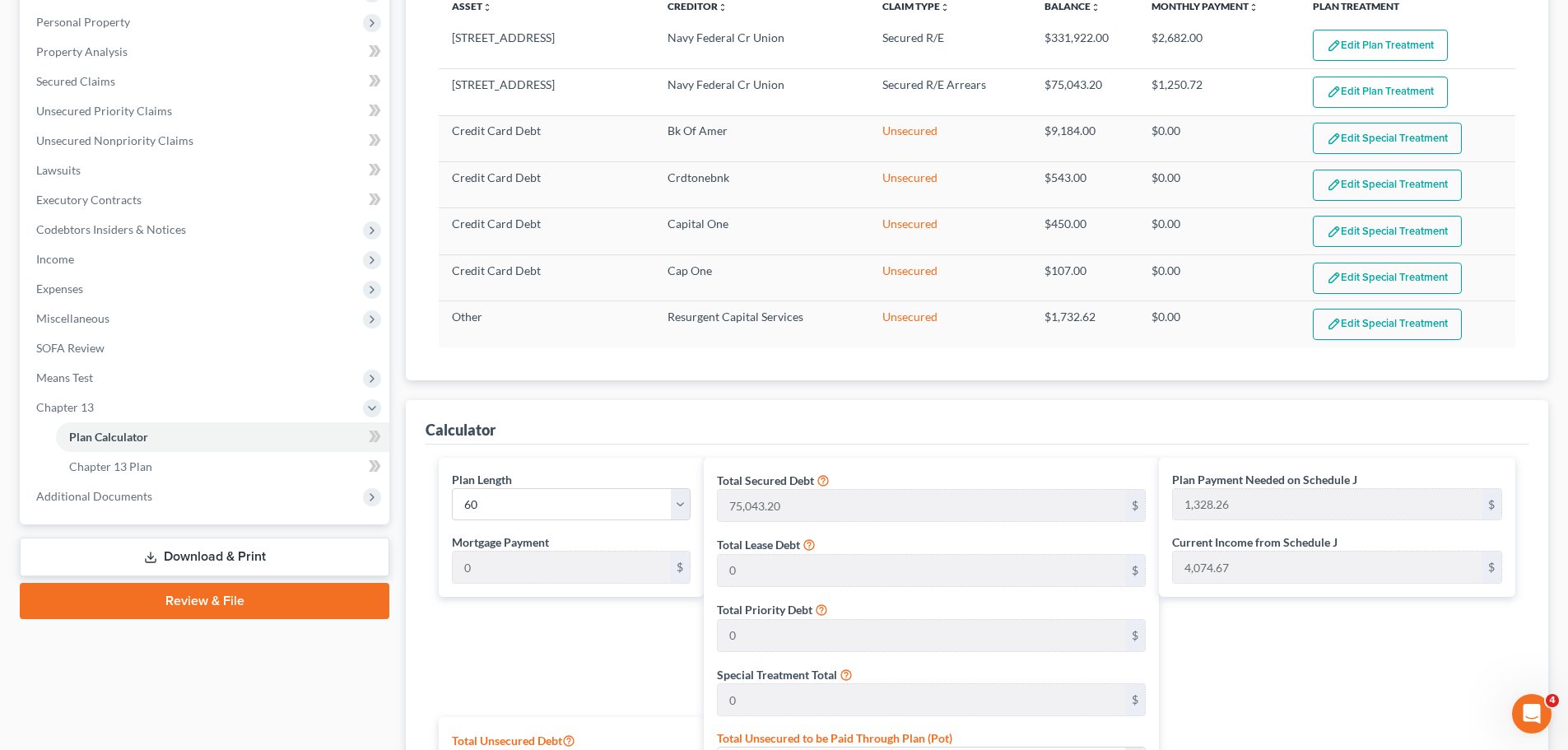
scroll to position [270, 0]
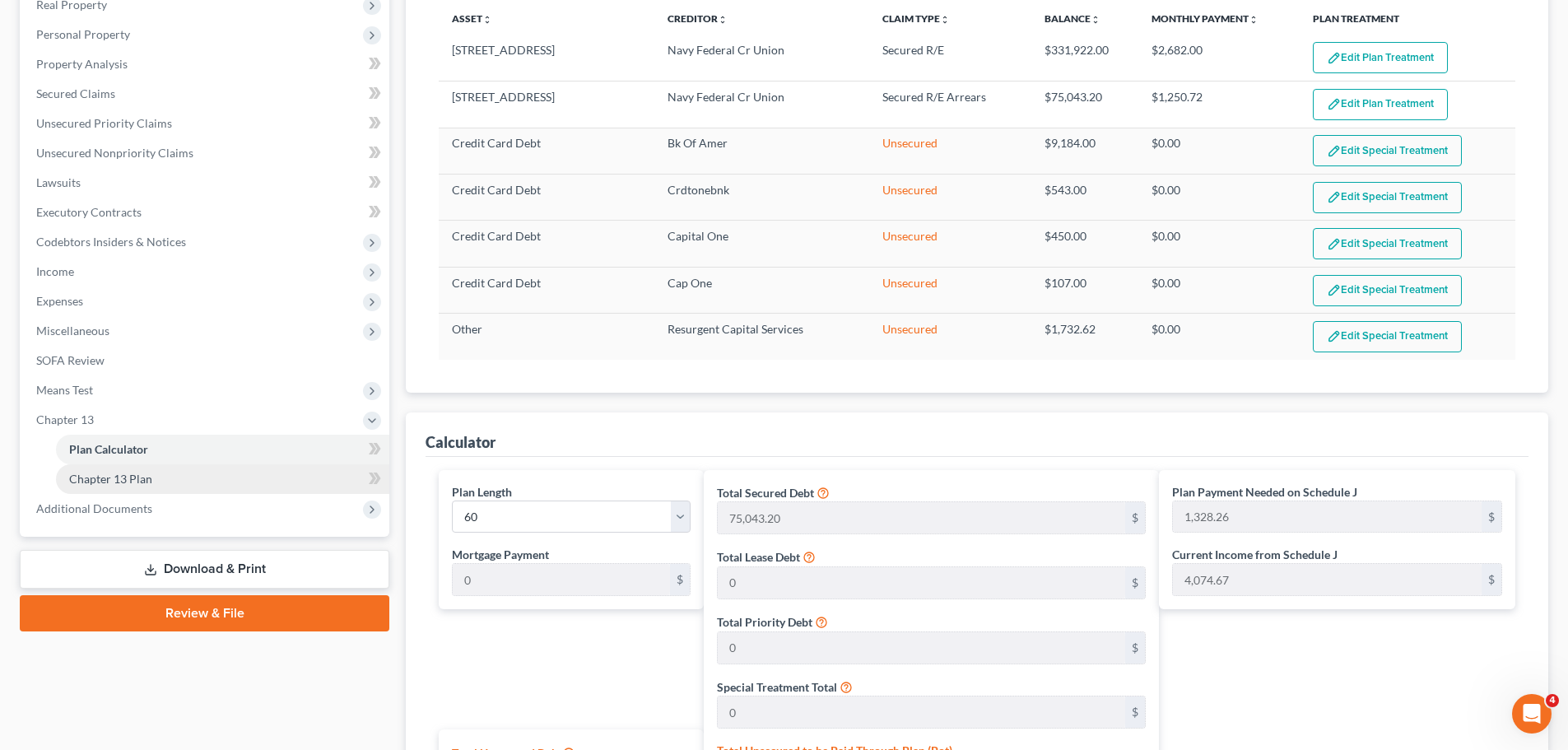
click at [137, 481] on span "Chapter 13 Plan" at bounding box center [110, 478] width 83 height 14
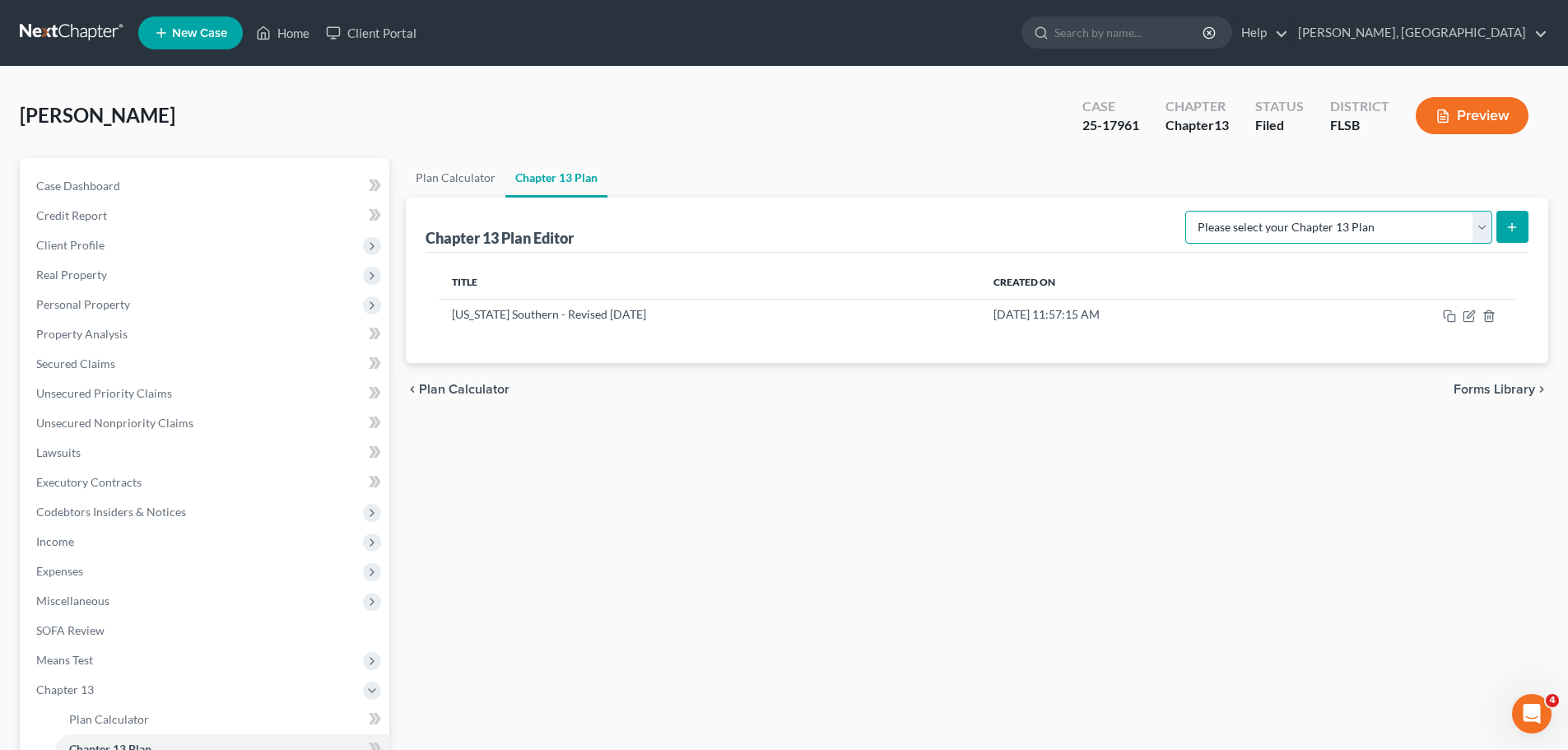
click at [1477, 225] on select "Please select your Chapter 13 Plan [US_STATE] Southern - Revised [DATE] [US_STA…" at bounding box center [1339, 228] width 307 height 33
select select "0"
click at [1211, 211] on select "Please select your Chapter 13 Plan [US_STATE] Southern - Revised [DATE] [US_STA…" at bounding box center [1339, 228] width 307 height 33
click at [1517, 223] on icon "submit" at bounding box center [1512, 227] width 13 height 13
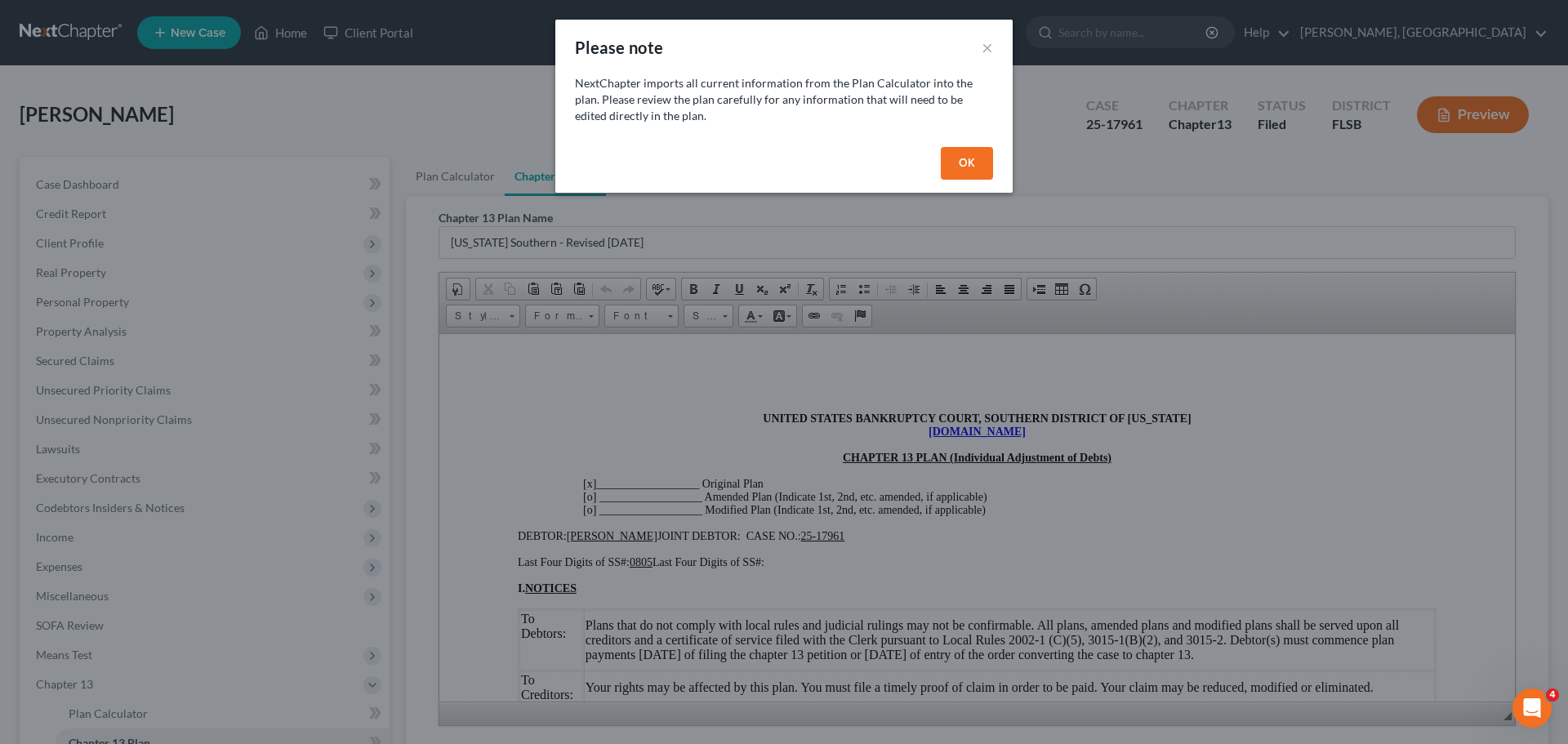
click at [973, 151] on button "OK" at bounding box center [967, 163] width 52 height 33
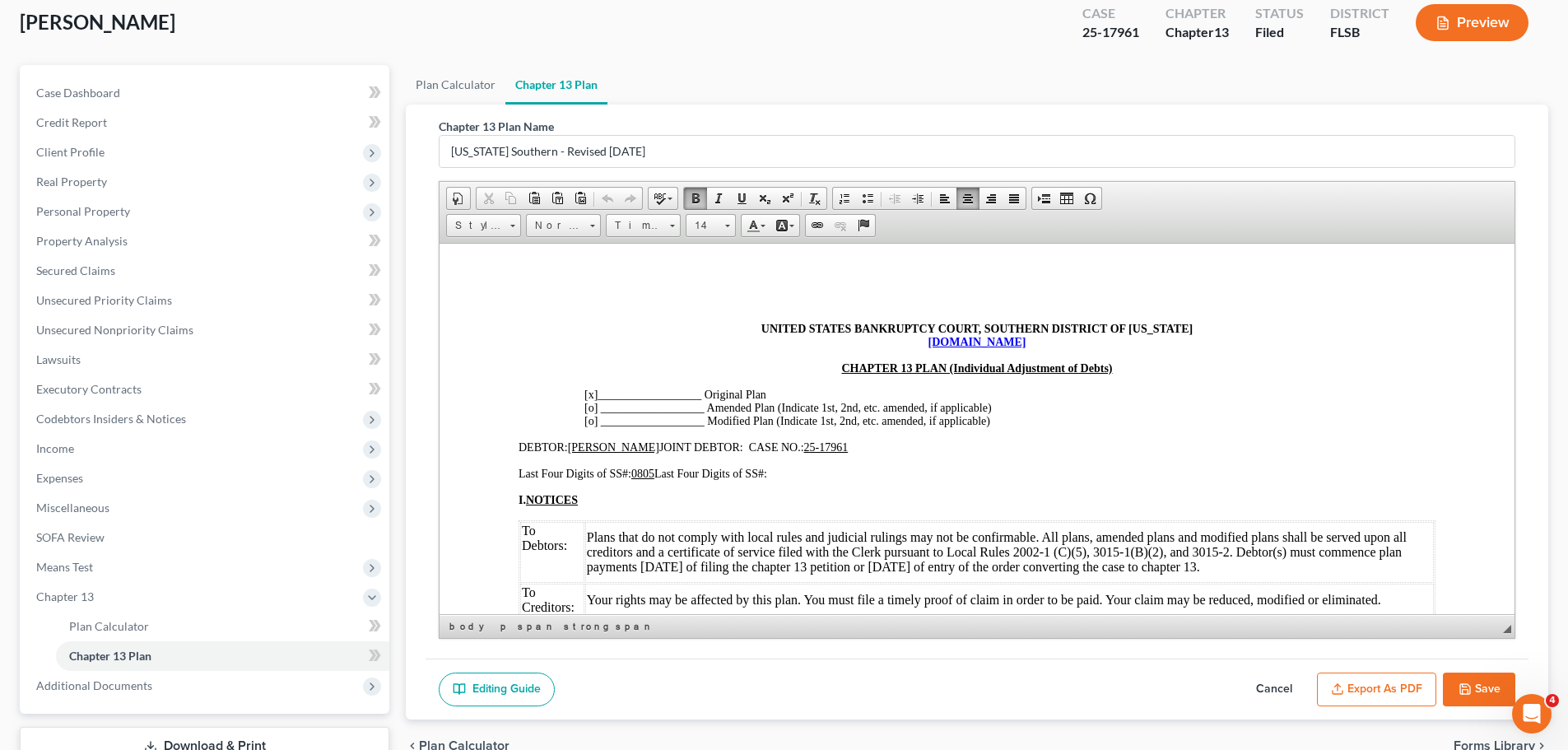
click at [593, 395] on span "[x]" at bounding box center [591, 394] width 13 height 13
click at [1472, 694] on button "Save" at bounding box center [1480, 690] width 73 height 35
select select "0"
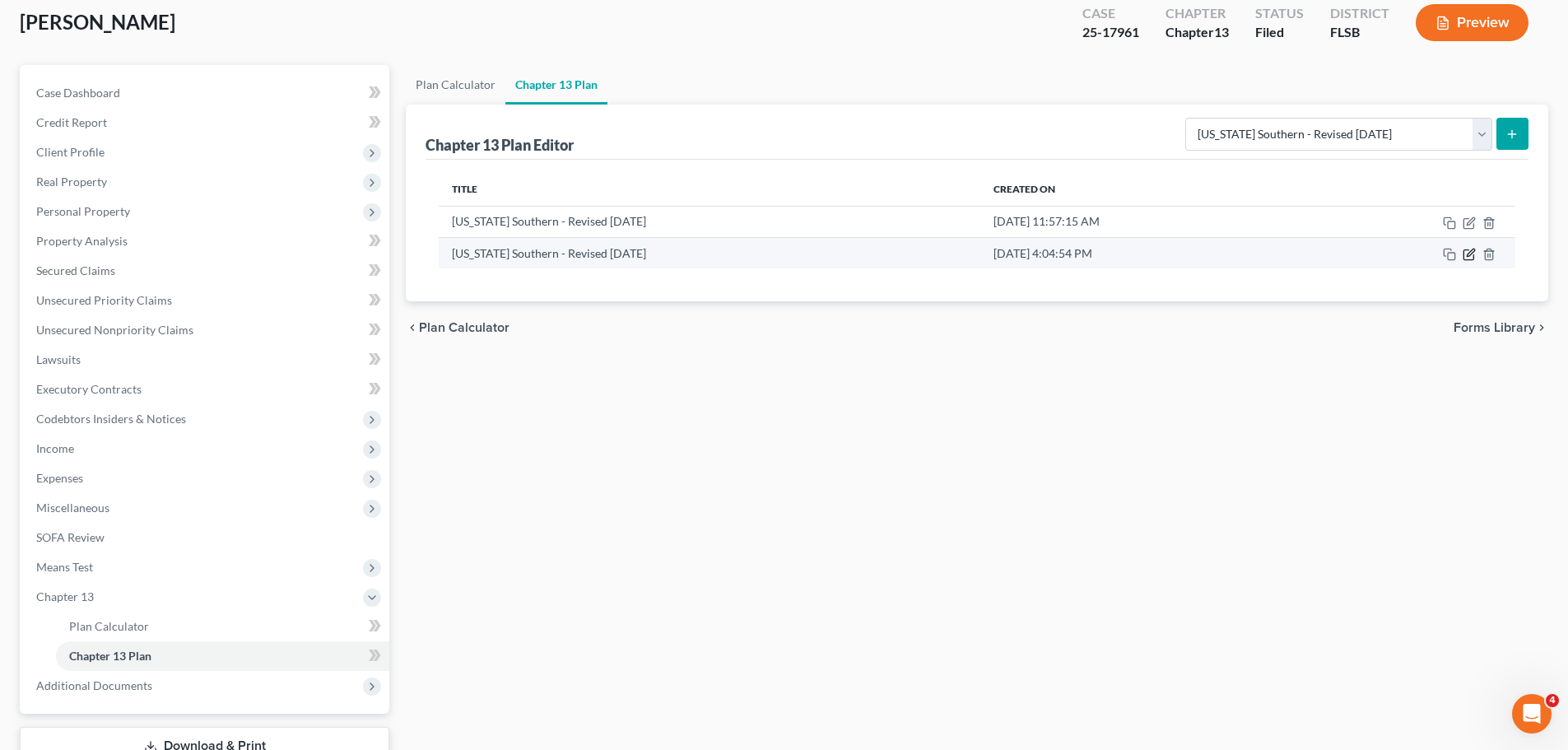
click at [1467, 250] on icon "button" at bounding box center [1468, 255] width 10 height 10
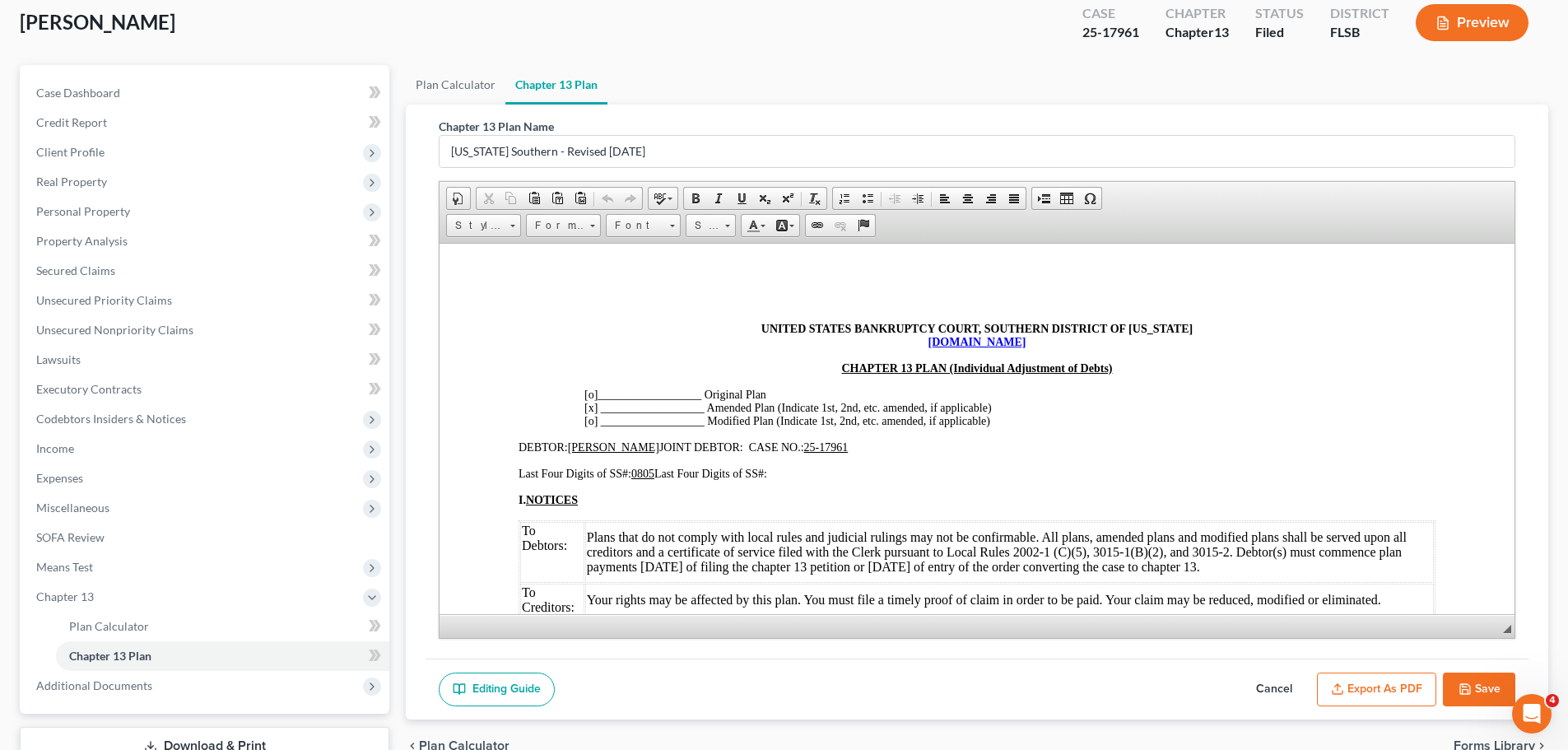
scroll to position [214, 0]
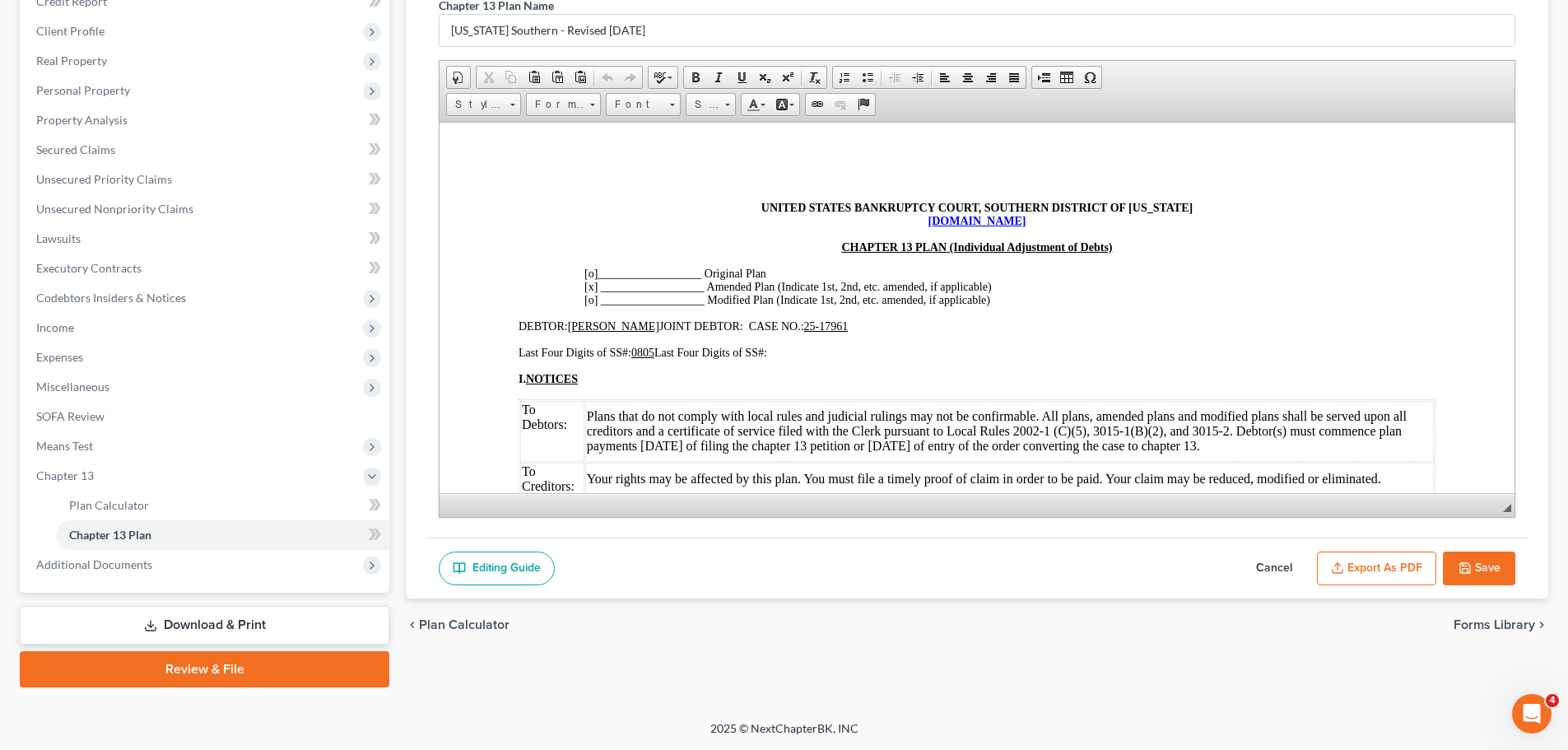
click at [1371, 583] on button "Export as PDF" at bounding box center [1376, 569] width 119 height 35
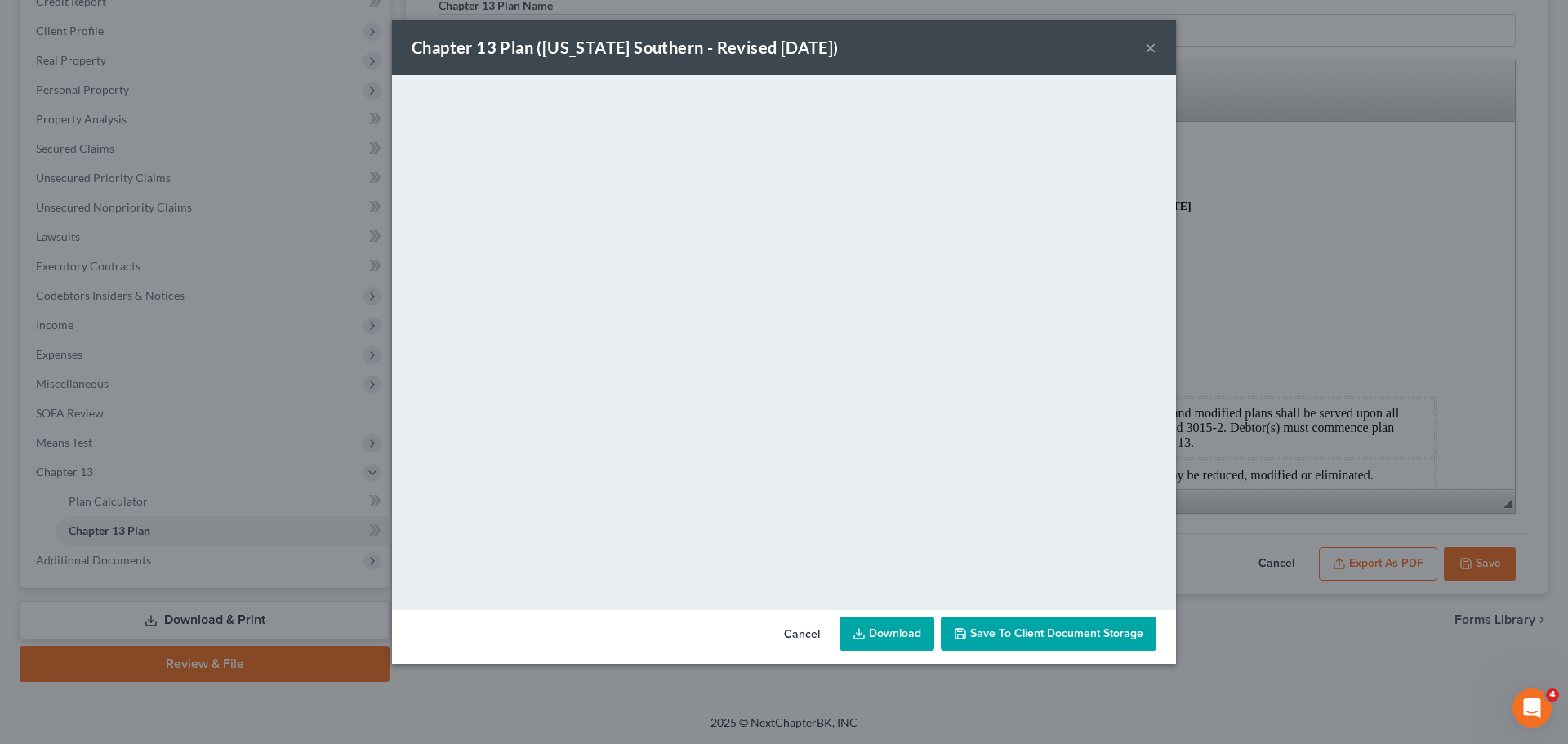
click at [1070, 628] on span "Save to Client Document Storage" at bounding box center [1057, 633] width 173 height 14
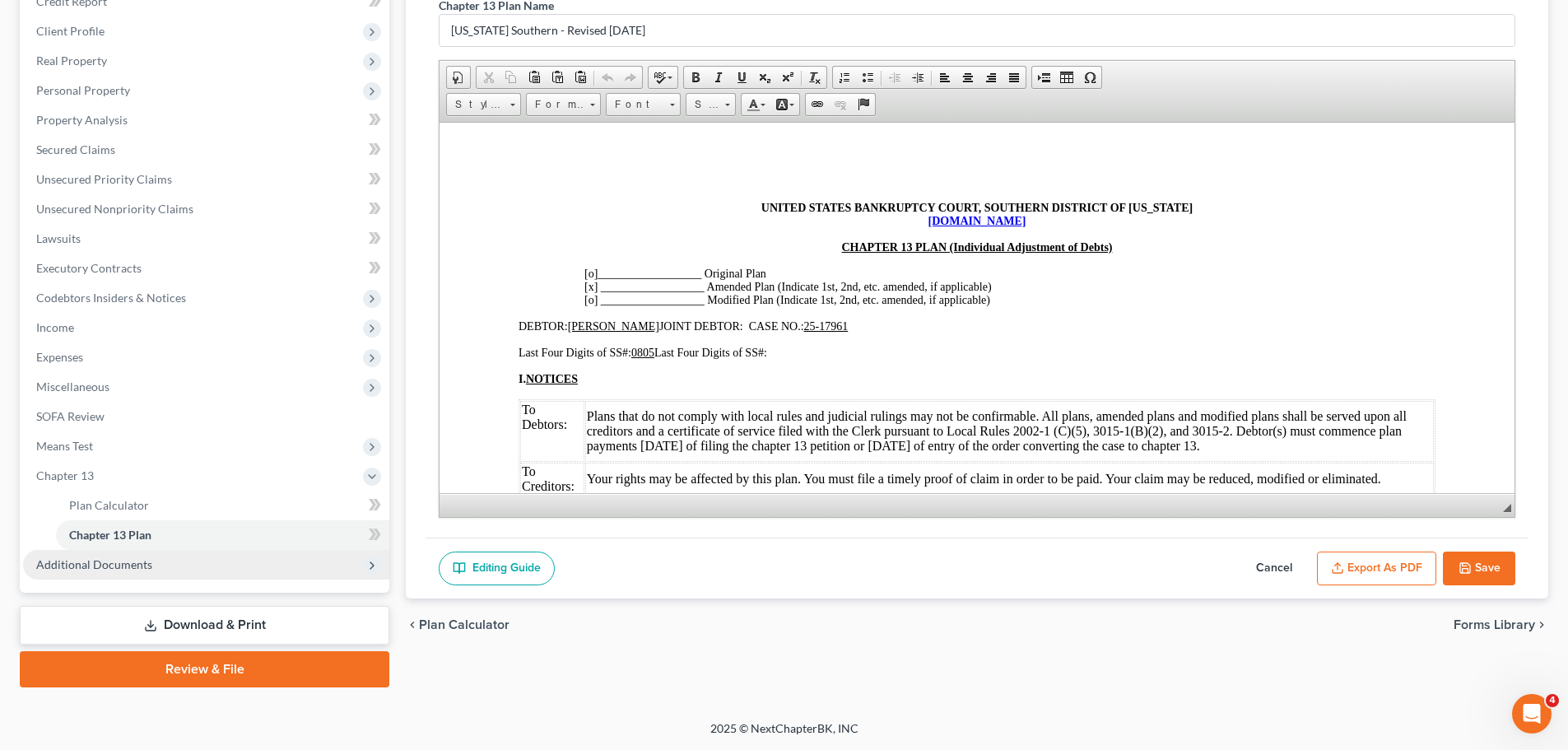
click at [111, 573] on span "Additional Documents" at bounding box center [206, 564] width 367 height 30
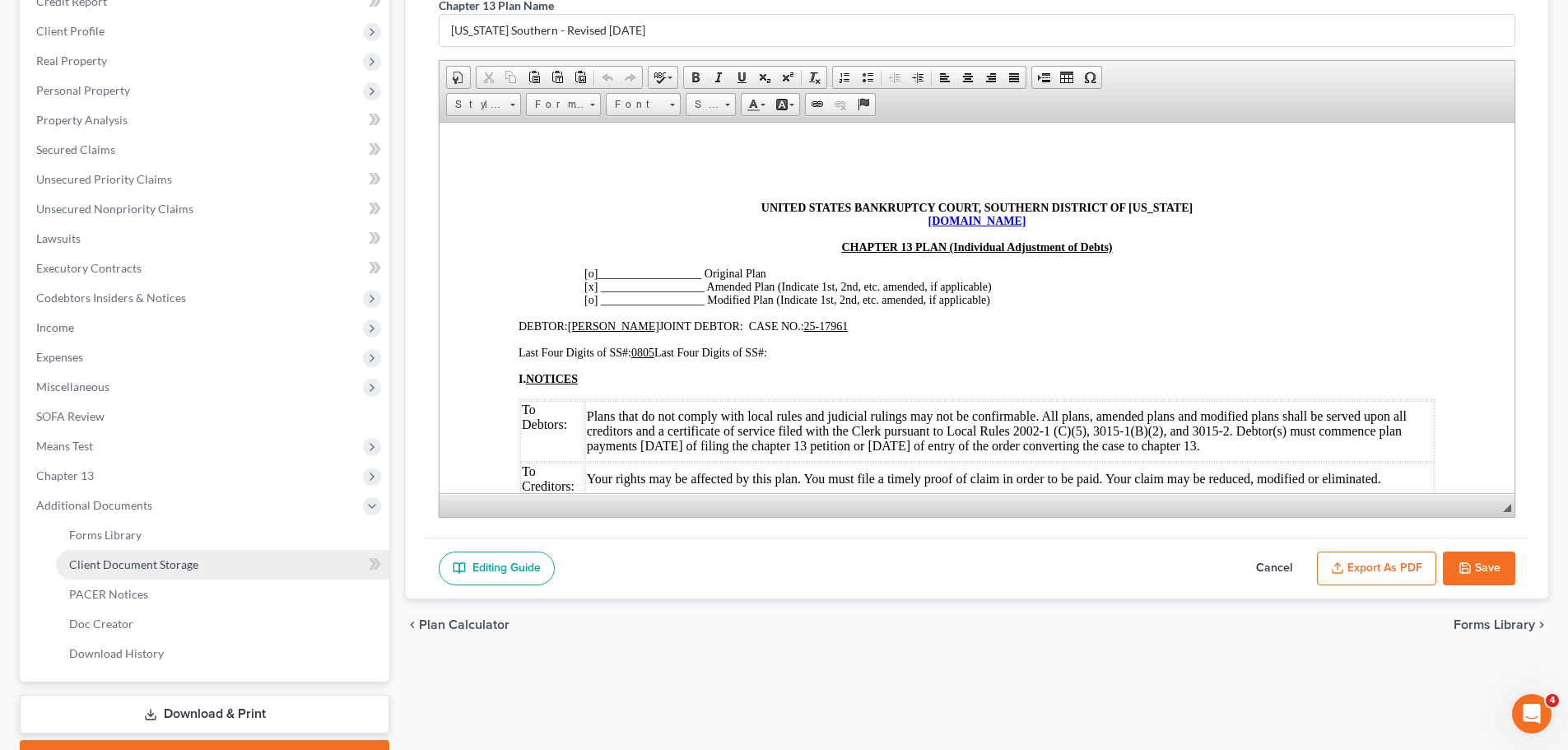
click at [123, 569] on span "Client Document Storage" at bounding box center [134, 563] width 129 height 14
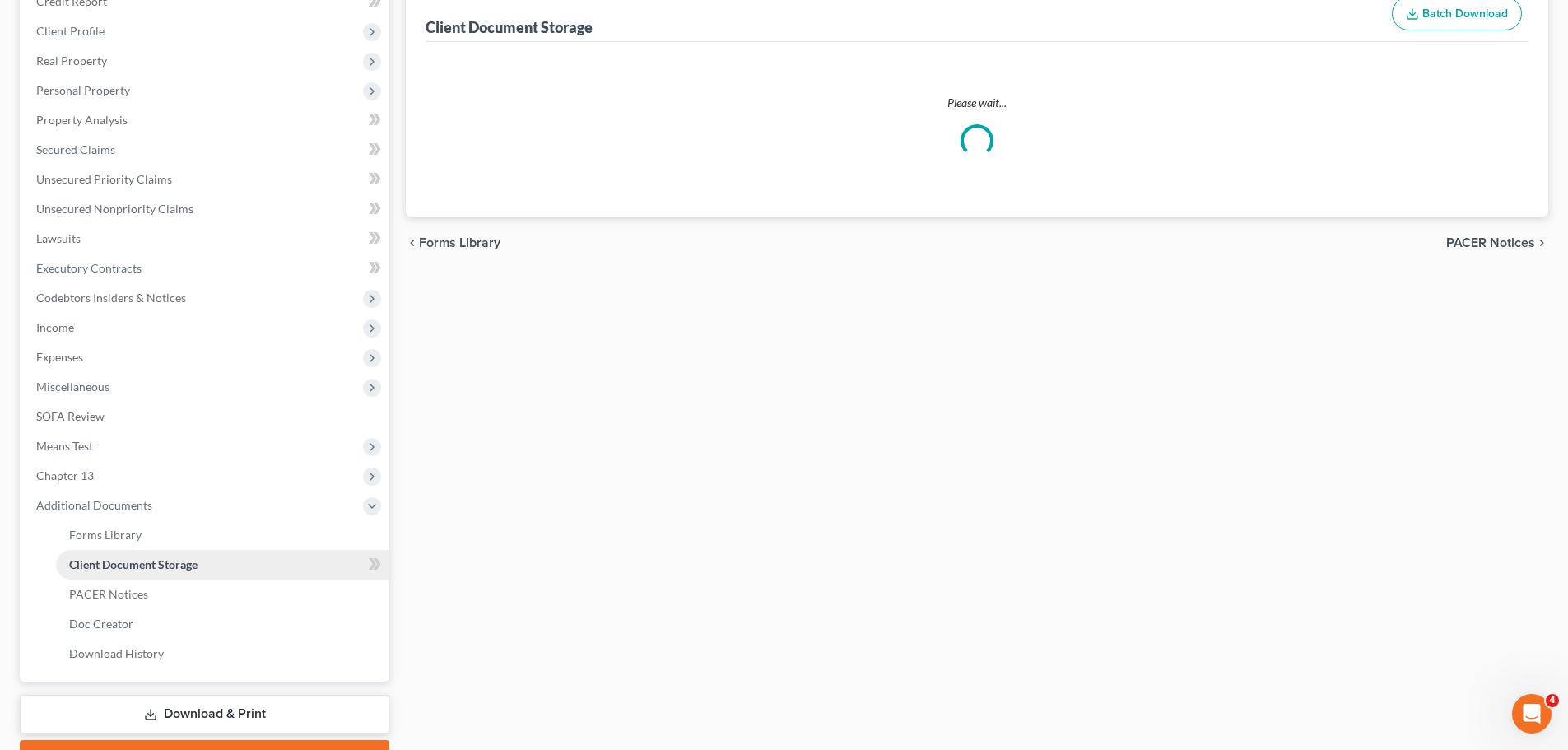
select select "22"
select select "9"
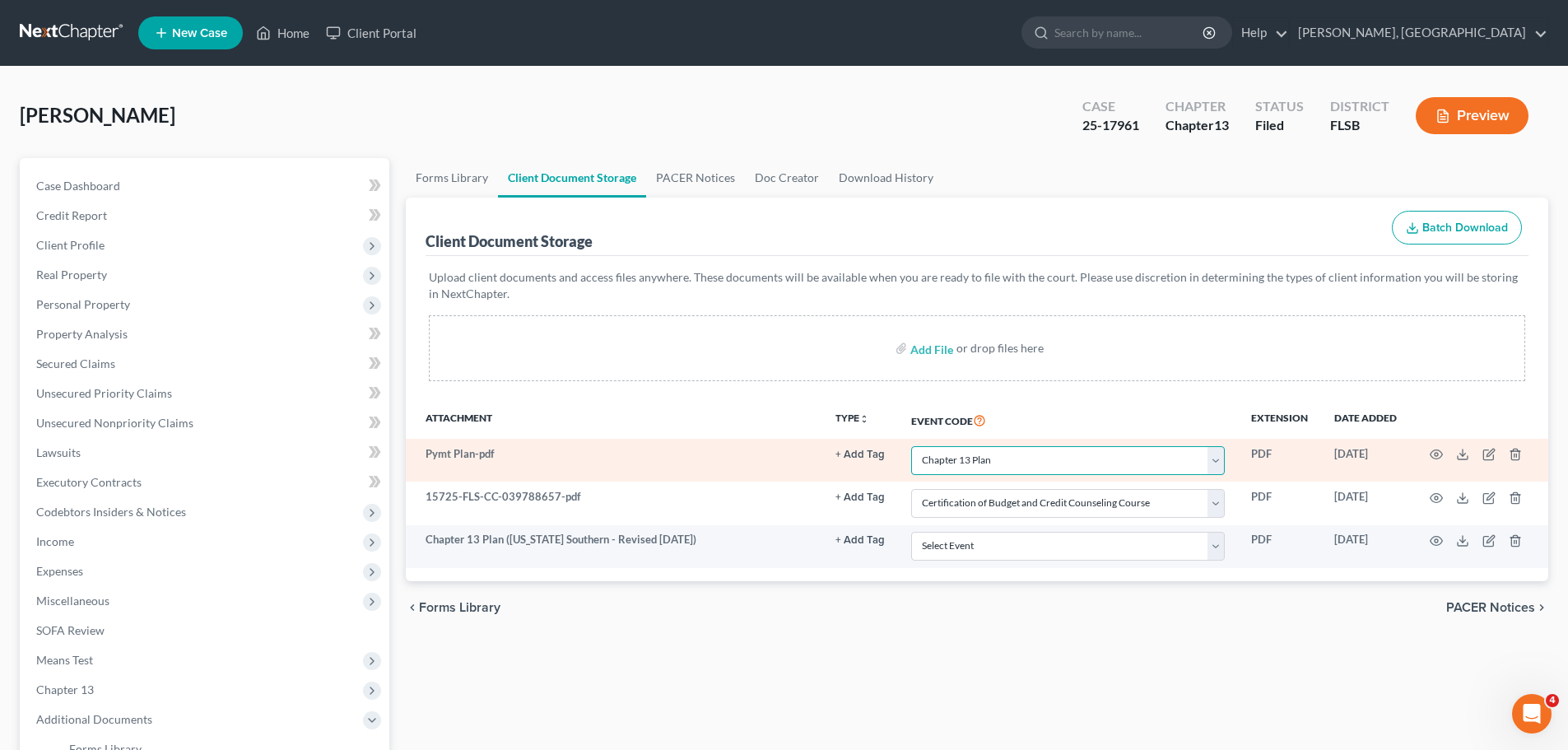
click at [1217, 469] on select "Select Event 20 Largest Unsecured Creditors Affidavit Notice of Case Reassignme…" at bounding box center [1067, 461] width 314 height 29
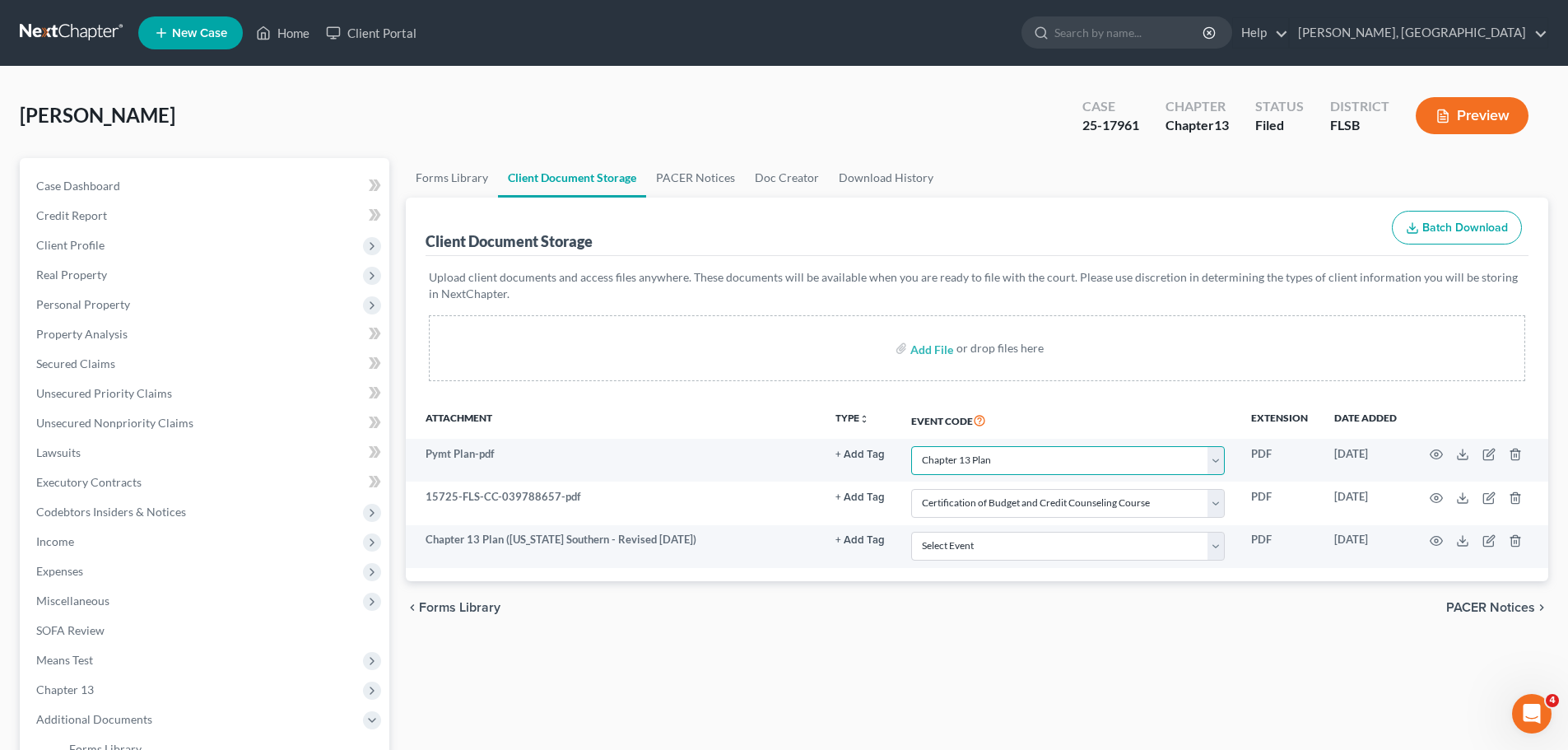
select select
click at [911, 446] on select "Select Event 20 Largest Unsecured Creditors Affidavit Notice of Case Reassignme…" at bounding box center [1067, 461] width 314 height 29
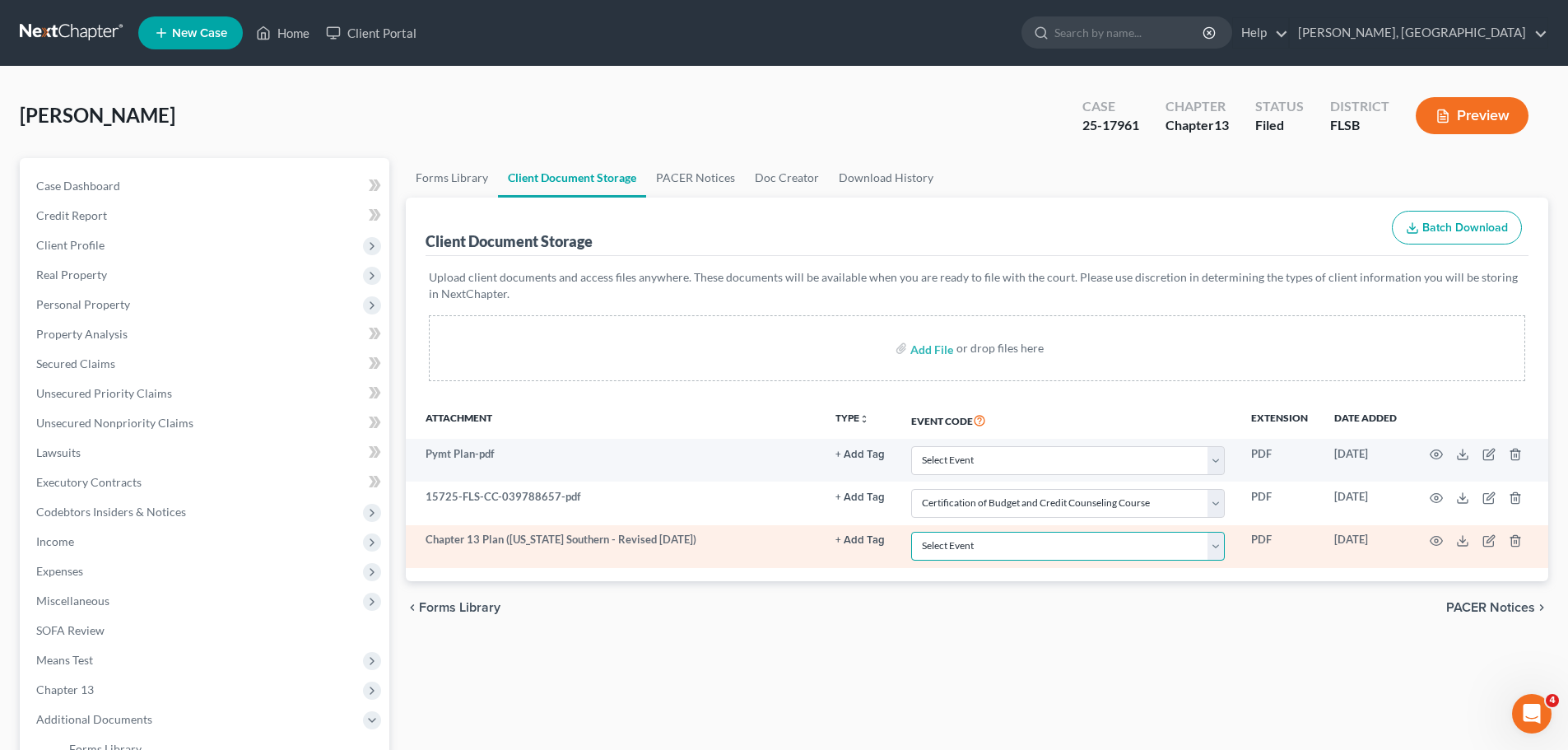
click at [1220, 546] on select "Select Event 20 Largest Unsecured Creditors Affidavit Notice of Case Reassignme…" at bounding box center [1067, 546] width 314 height 29
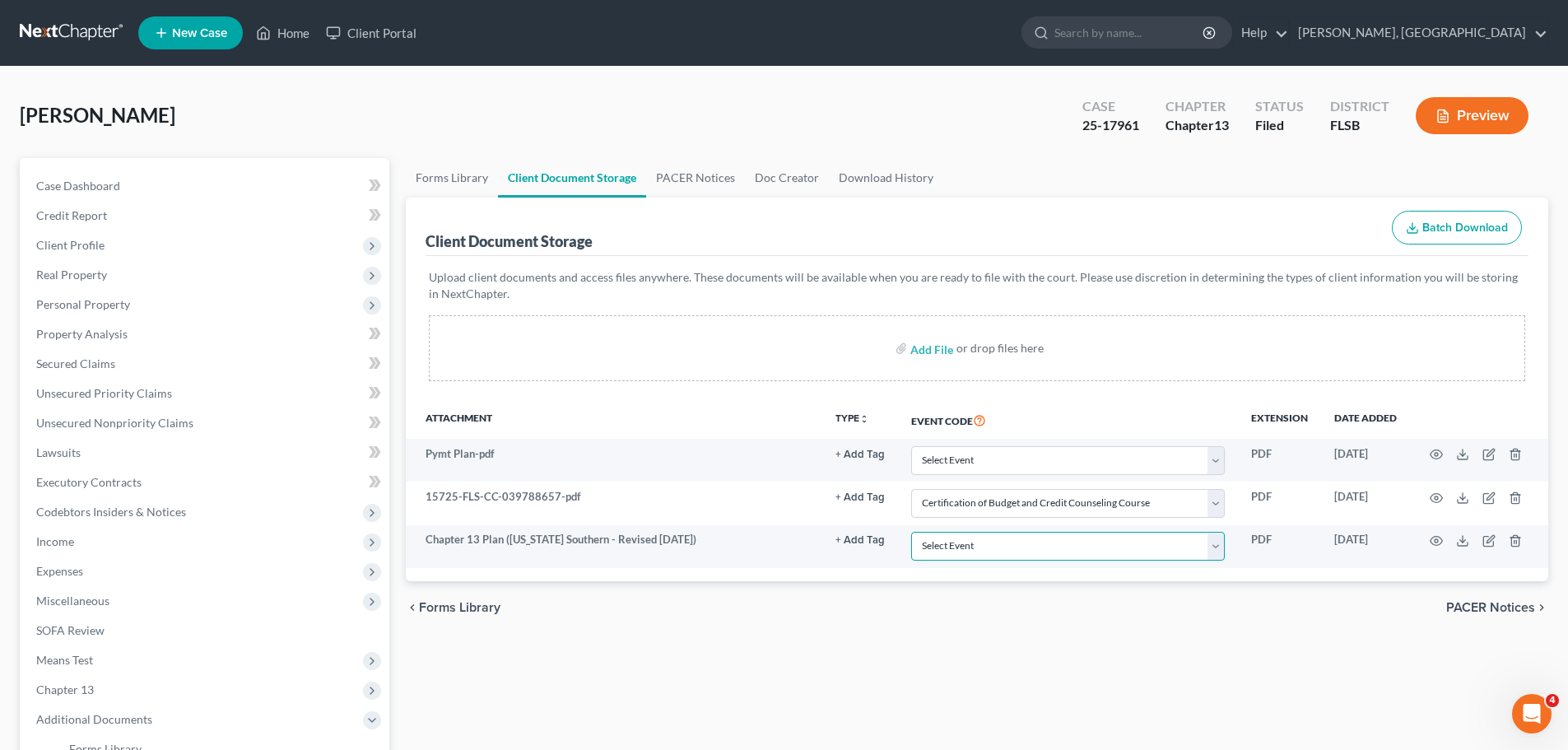
select select "22"
click at [911, 532] on select "Select Event 20 Largest Unsecured Creditors Affidavit Notice of Case Reassignme…" at bounding box center [1067, 546] width 314 height 29
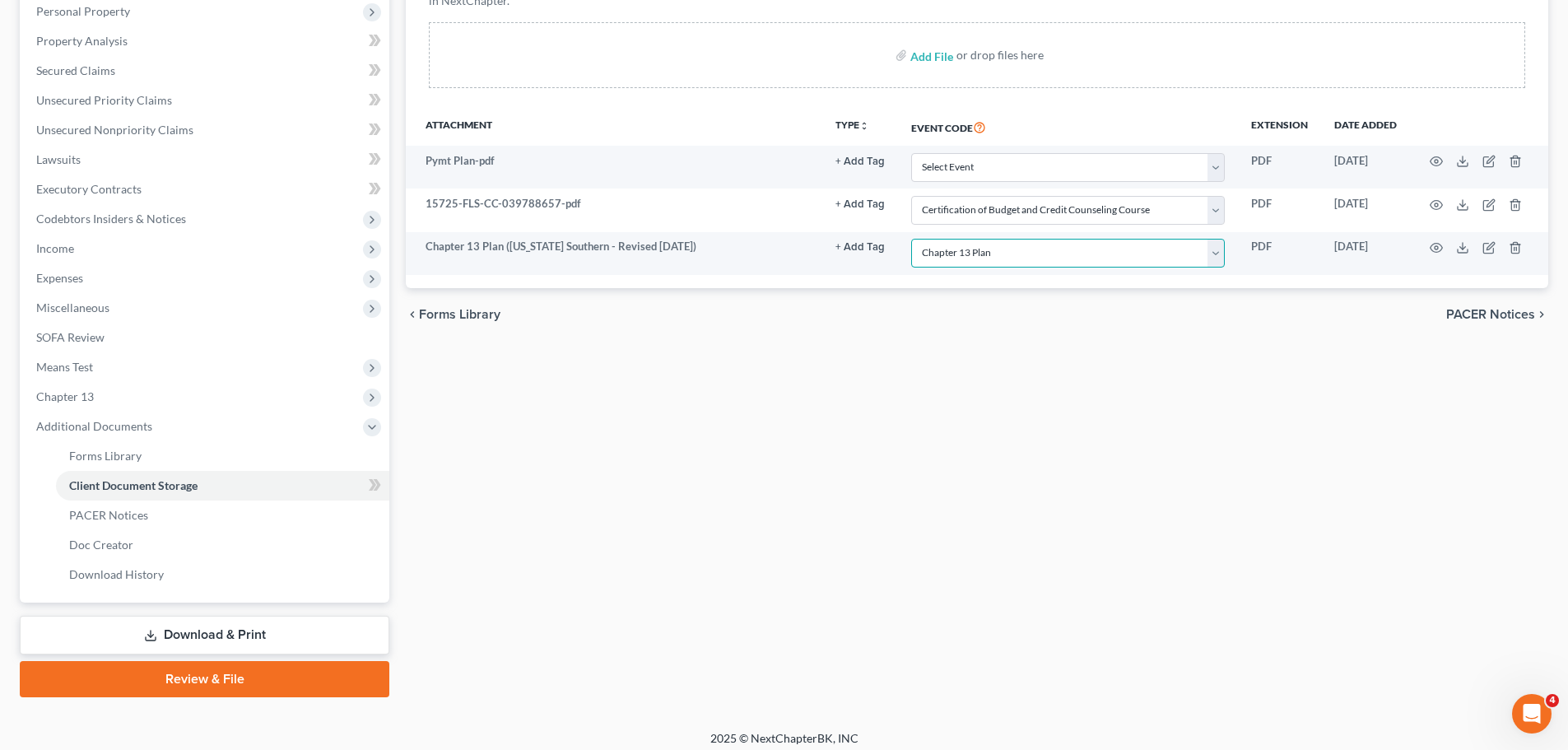
scroll to position [303, 0]
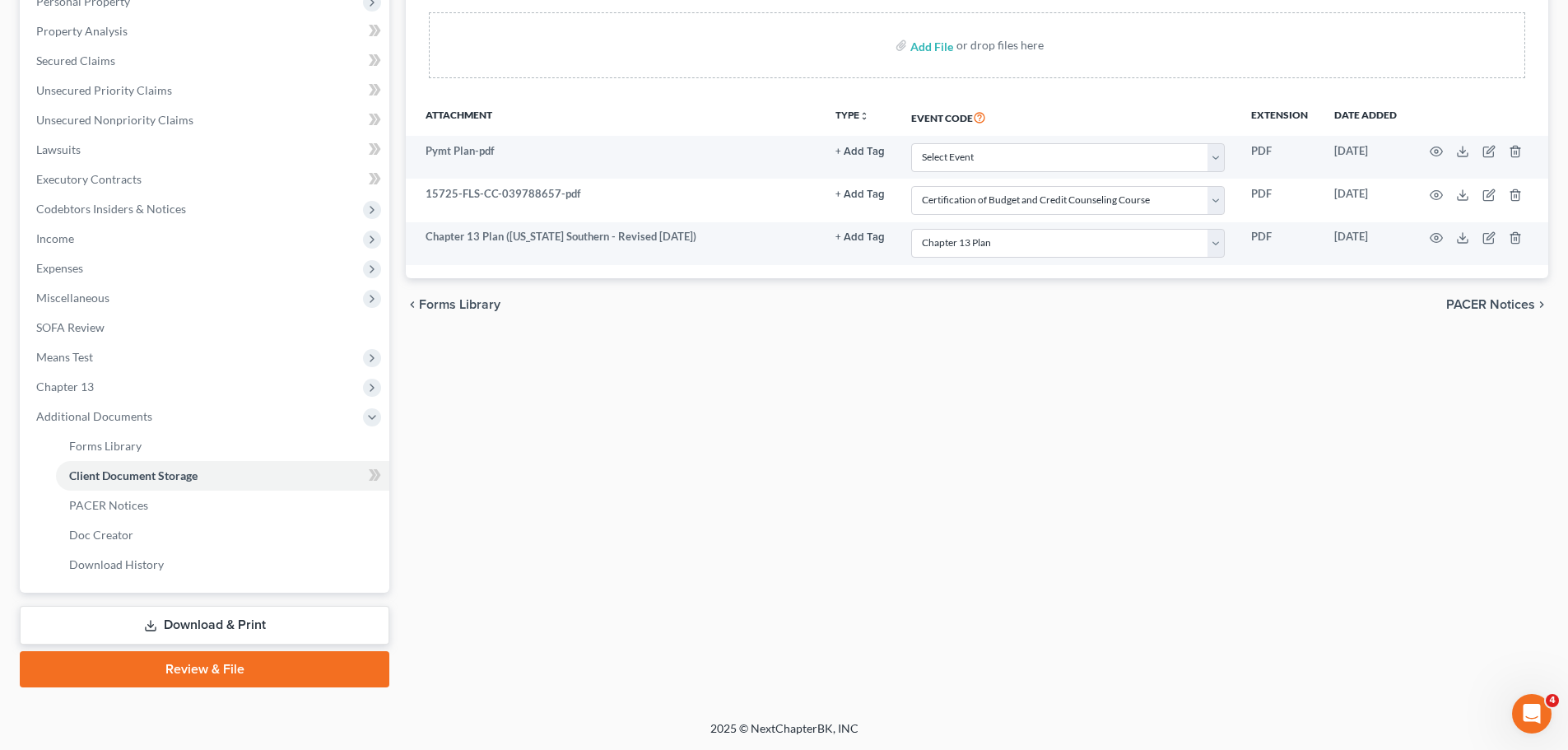
click at [261, 673] on link "Review & File" at bounding box center [205, 669] width 369 height 36
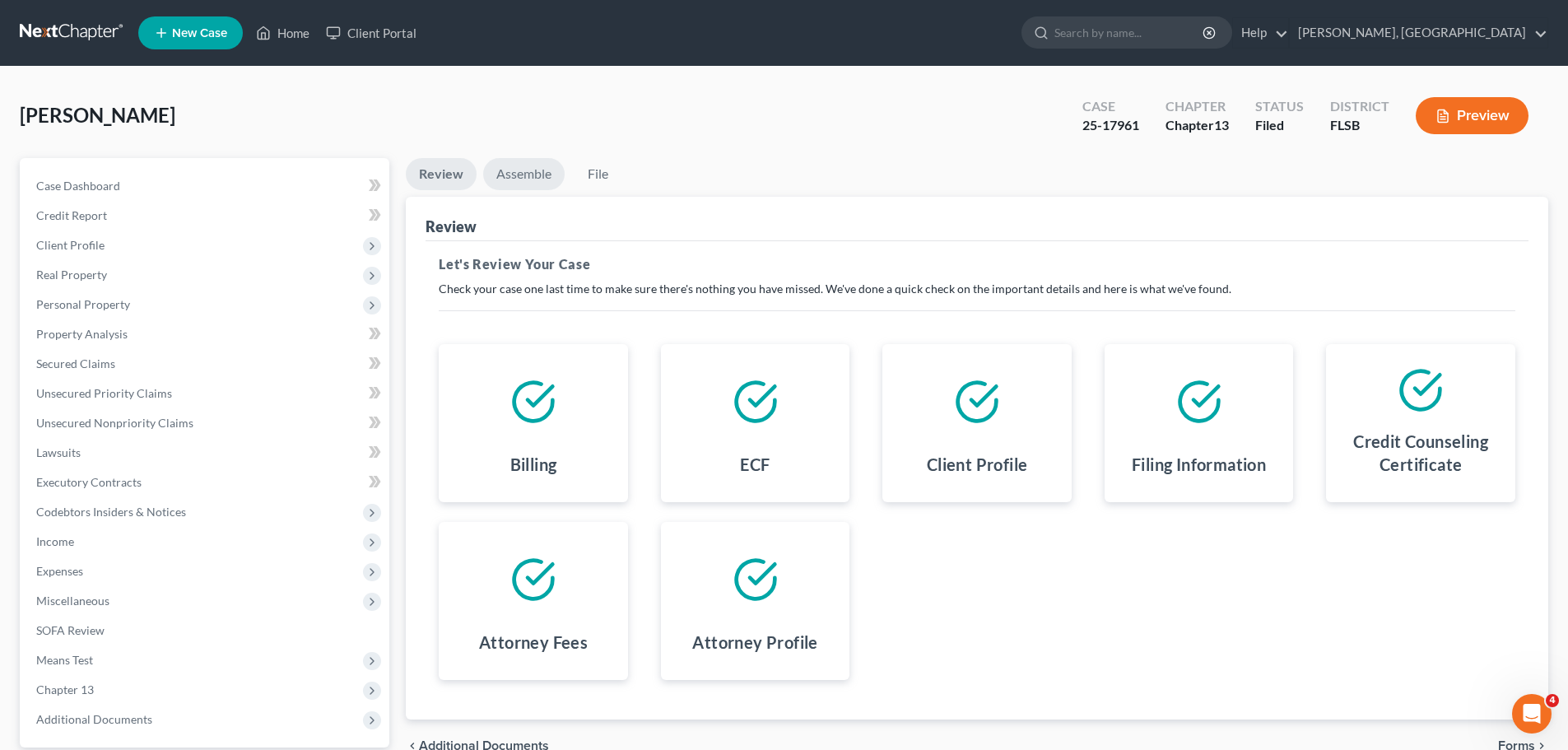
click at [520, 177] on link "Assemble" at bounding box center [524, 174] width 82 height 32
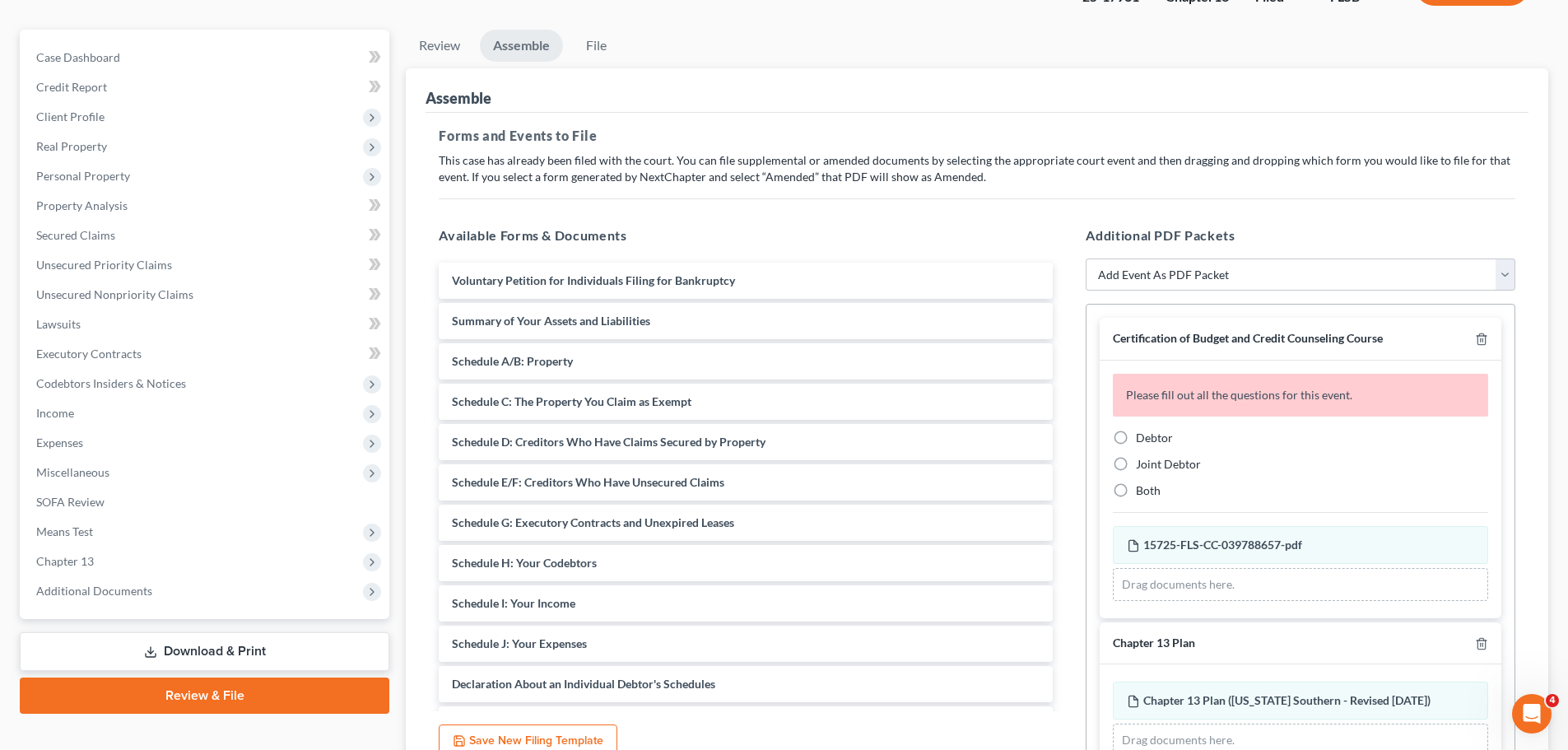
scroll to position [130, 0]
click at [1475, 338] on icon "button" at bounding box center [1482, 338] width 13 height 13
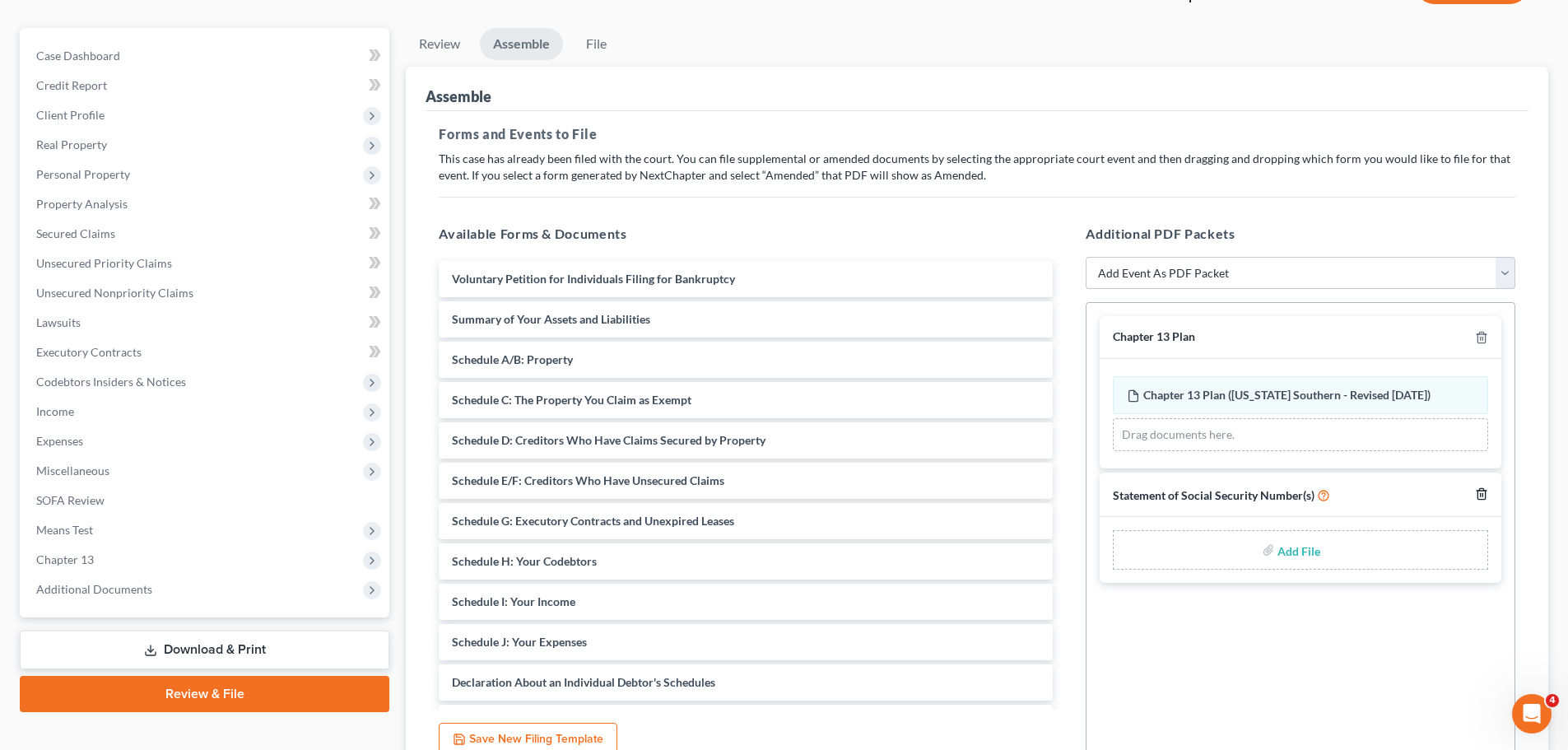
click at [1478, 492] on icon "button" at bounding box center [1482, 493] width 7 height 11
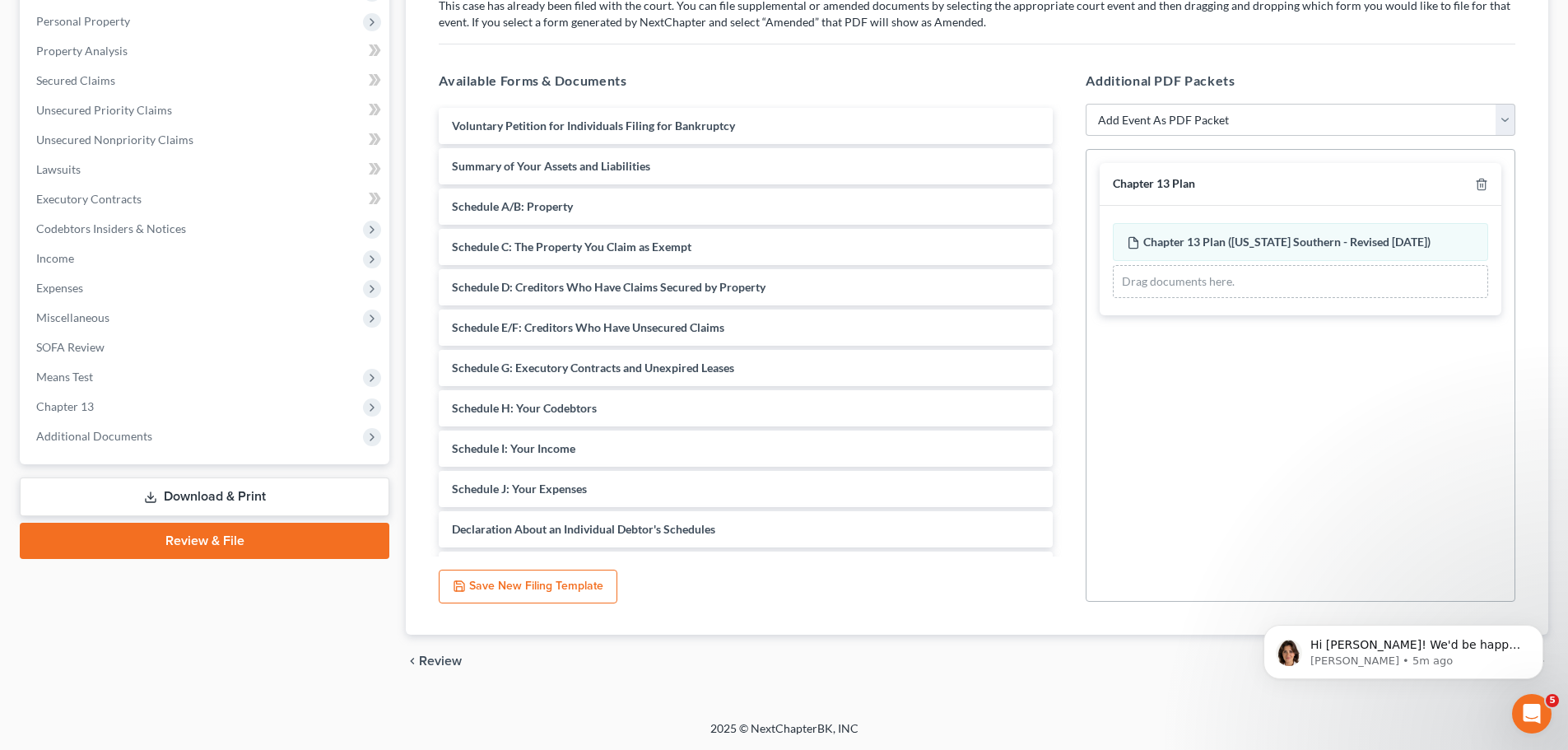
scroll to position [0, 0]
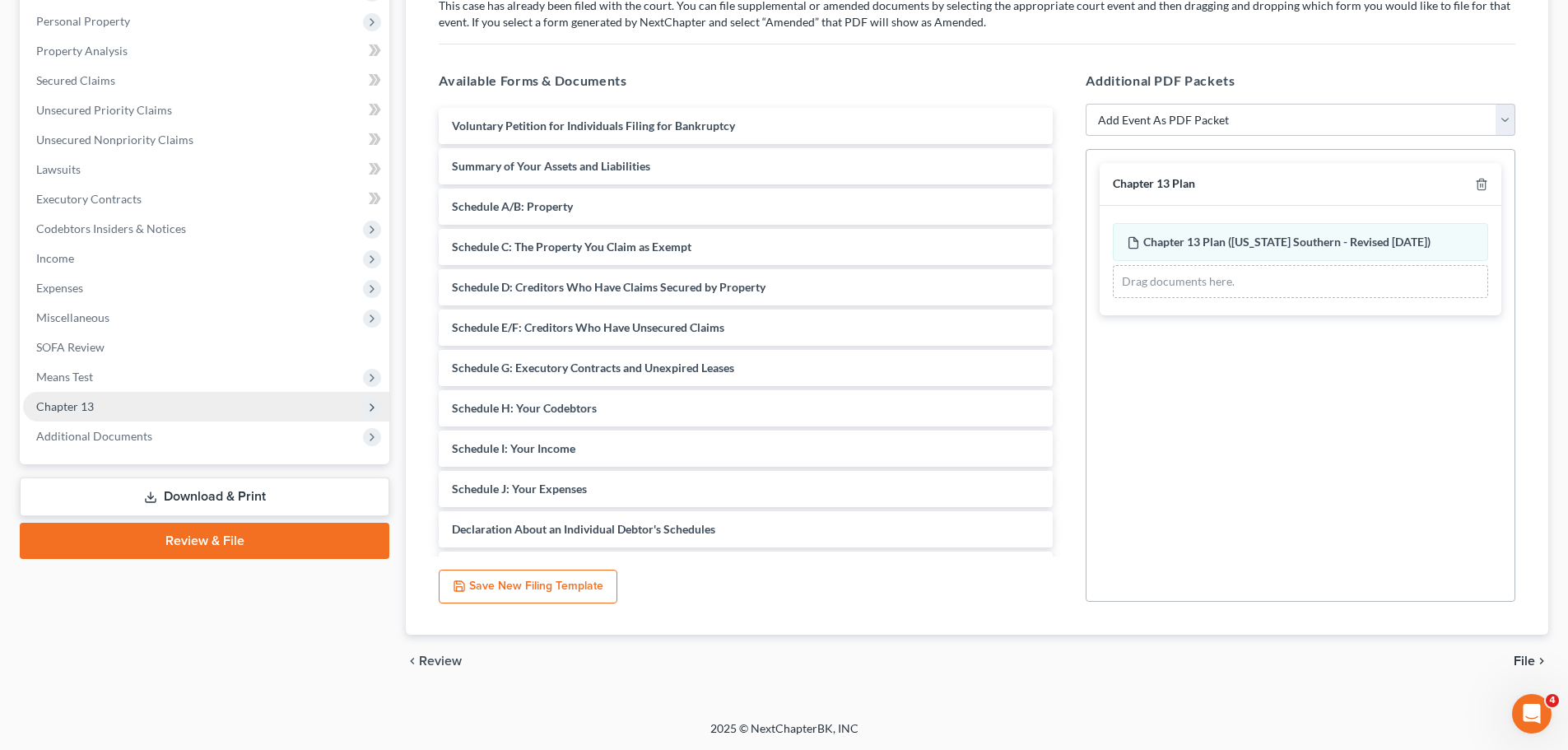
click at [250, 403] on span "Chapter 13" at bounding box center [206, 407] width 367 height 30
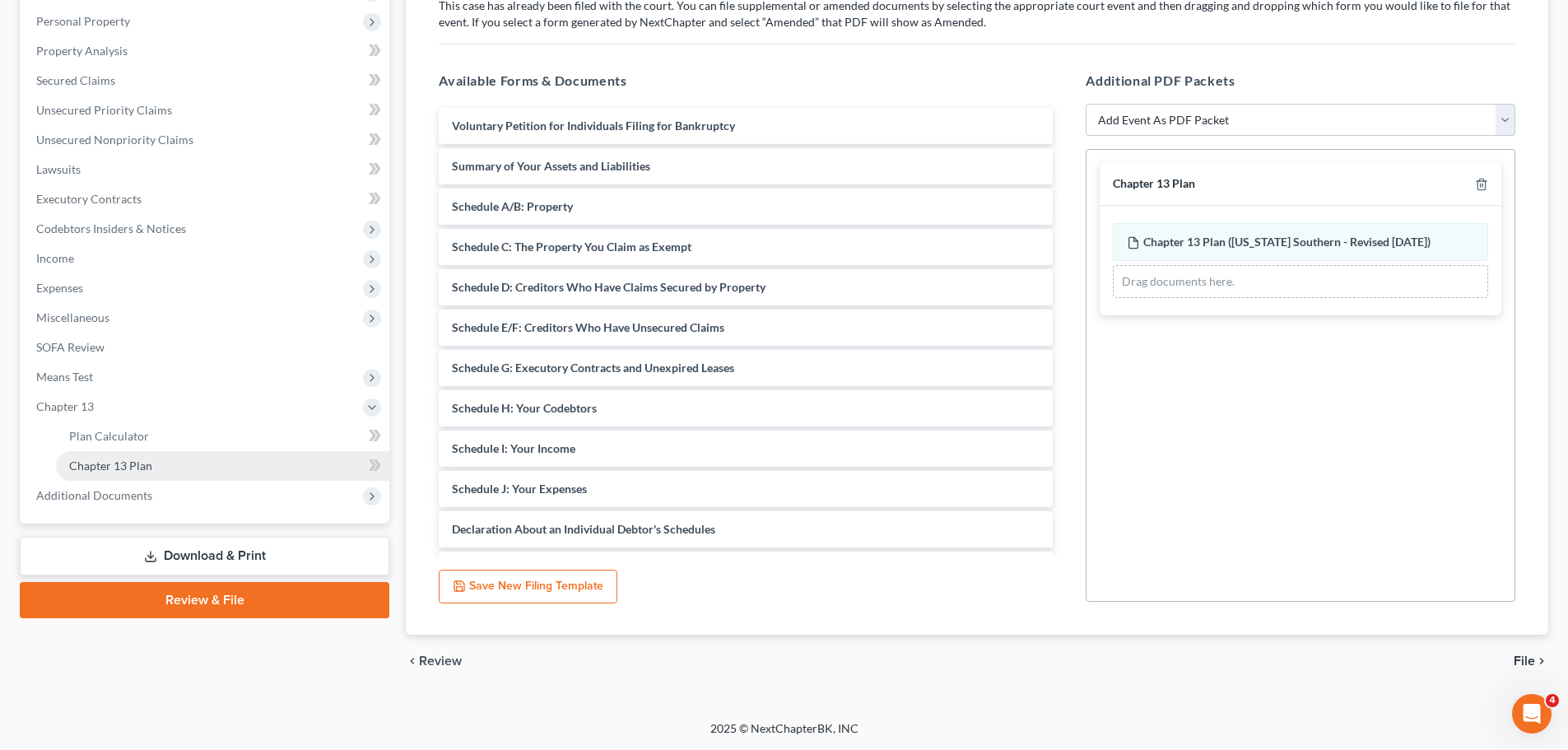
click at [251, 469] on link "Chapter 13 Plan" at bounding box center [223, 466] width 333 height 30
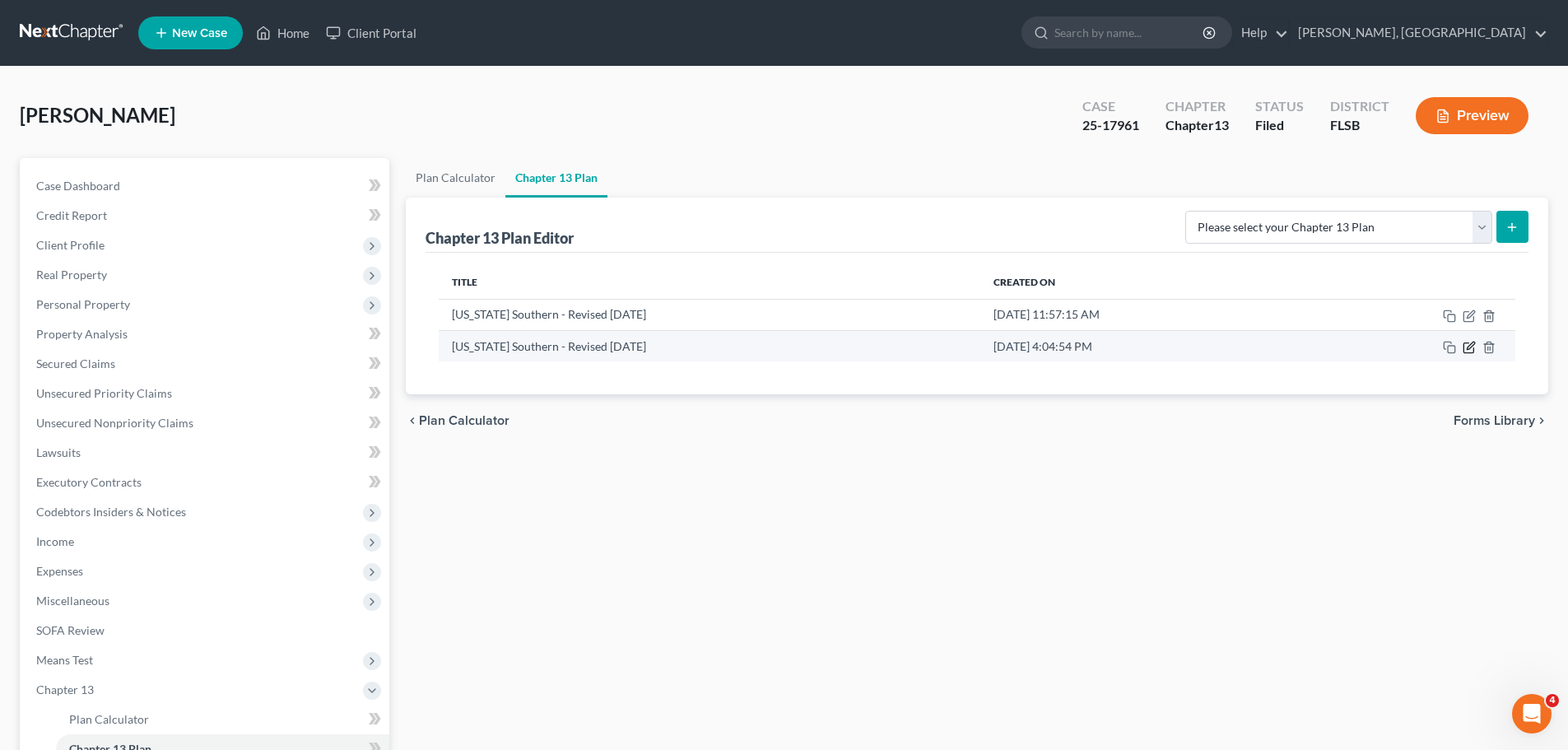
click at [1469, 347] on icon "button" at bounding box center [1471, 345] width 7 height 7
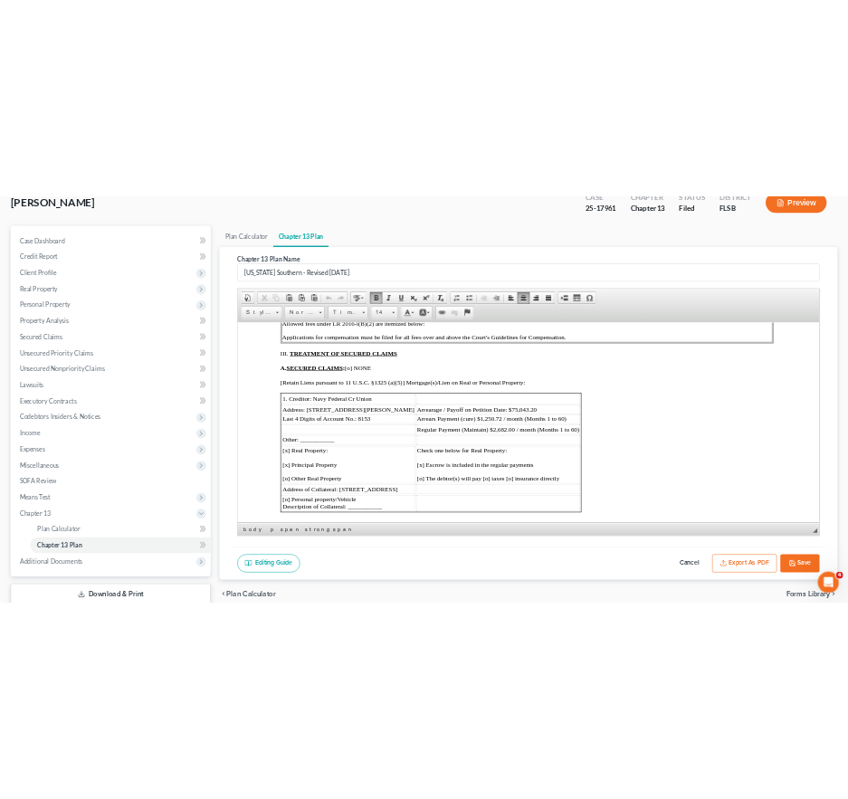
scroll to position [771, 0]
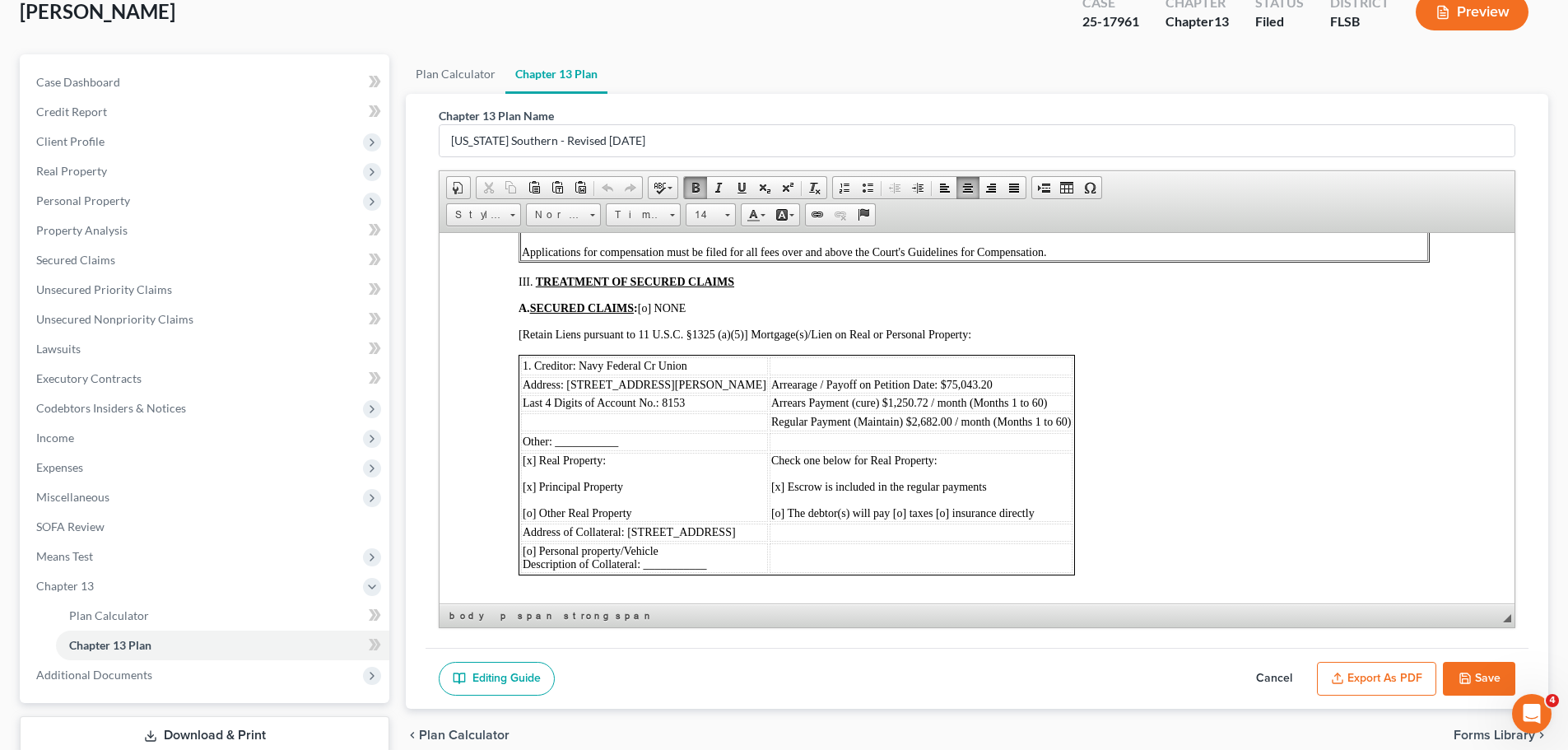
click at [682, 426] on td at bounding box center [644, 421] width 247 height 18
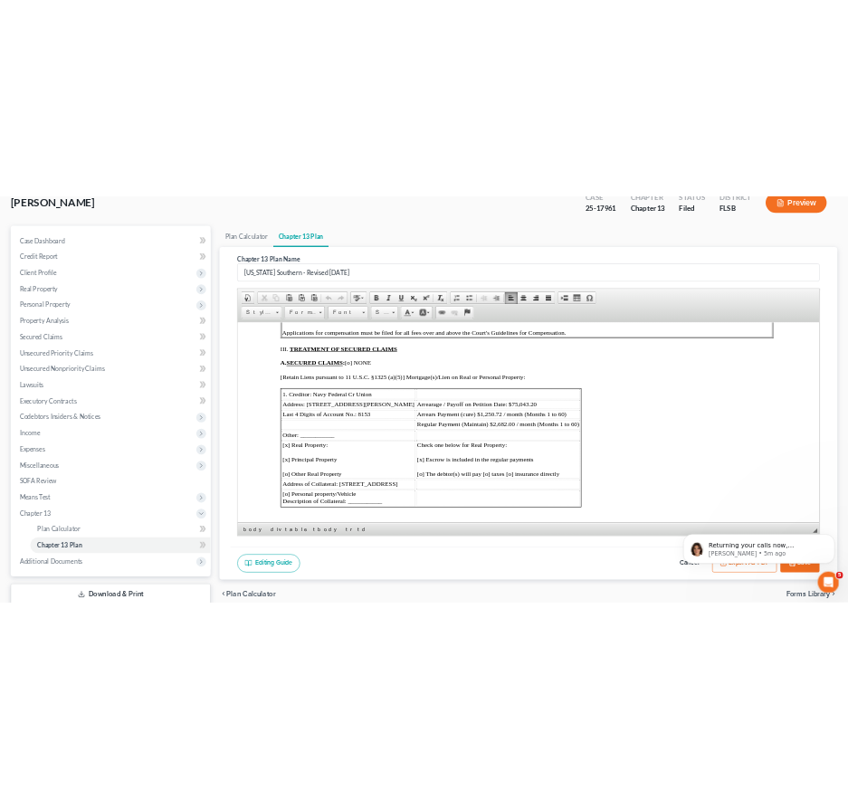
scroll to position [0, 0]
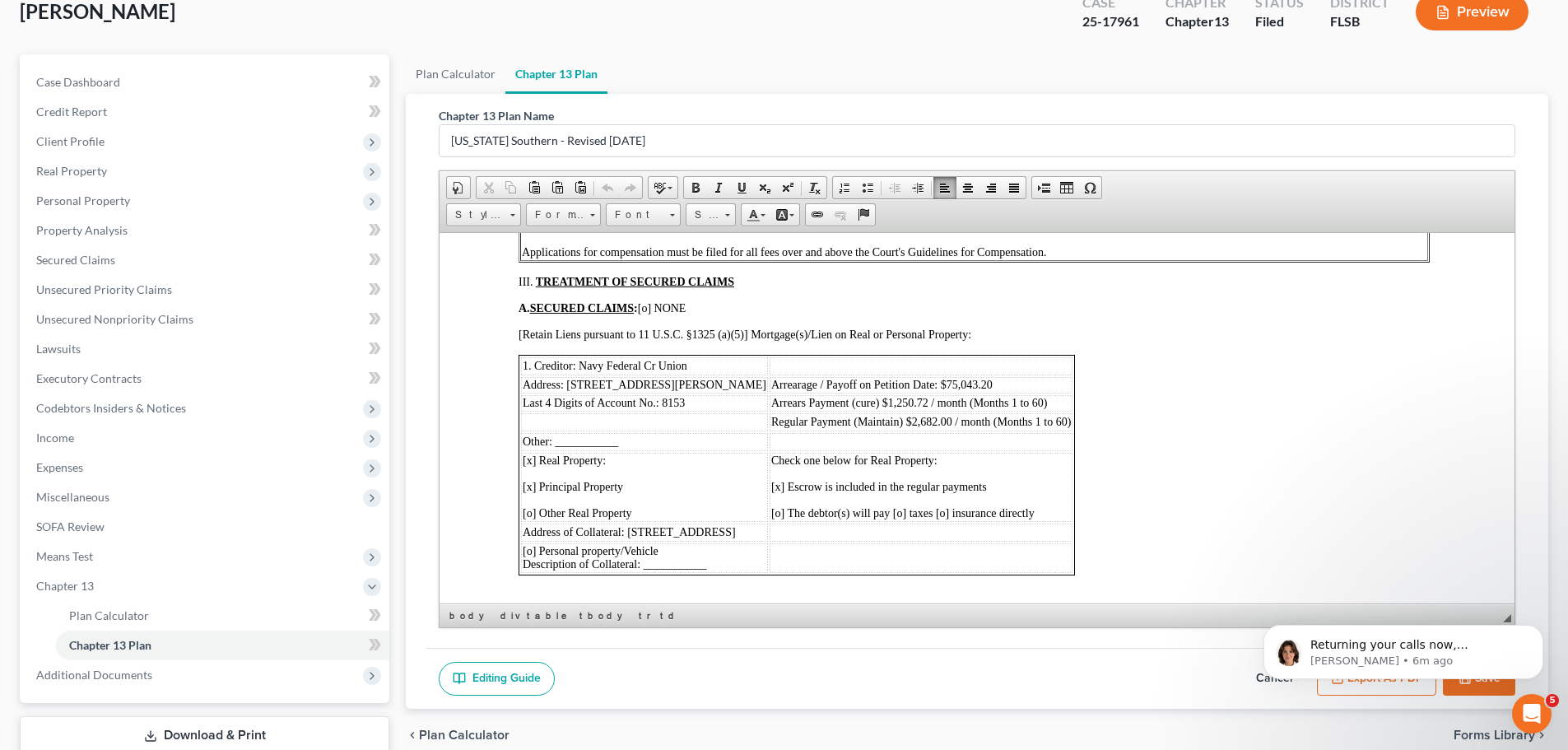
click at [1280, 727] on div "chevron_left Plan Calculator Forms Library chevron_right" at bounding box center [977, 735] width 1143 height 53
click at [1539, 628] on icon "Dismiss notification" at bounding box center [1539, 630] width 9 height 9
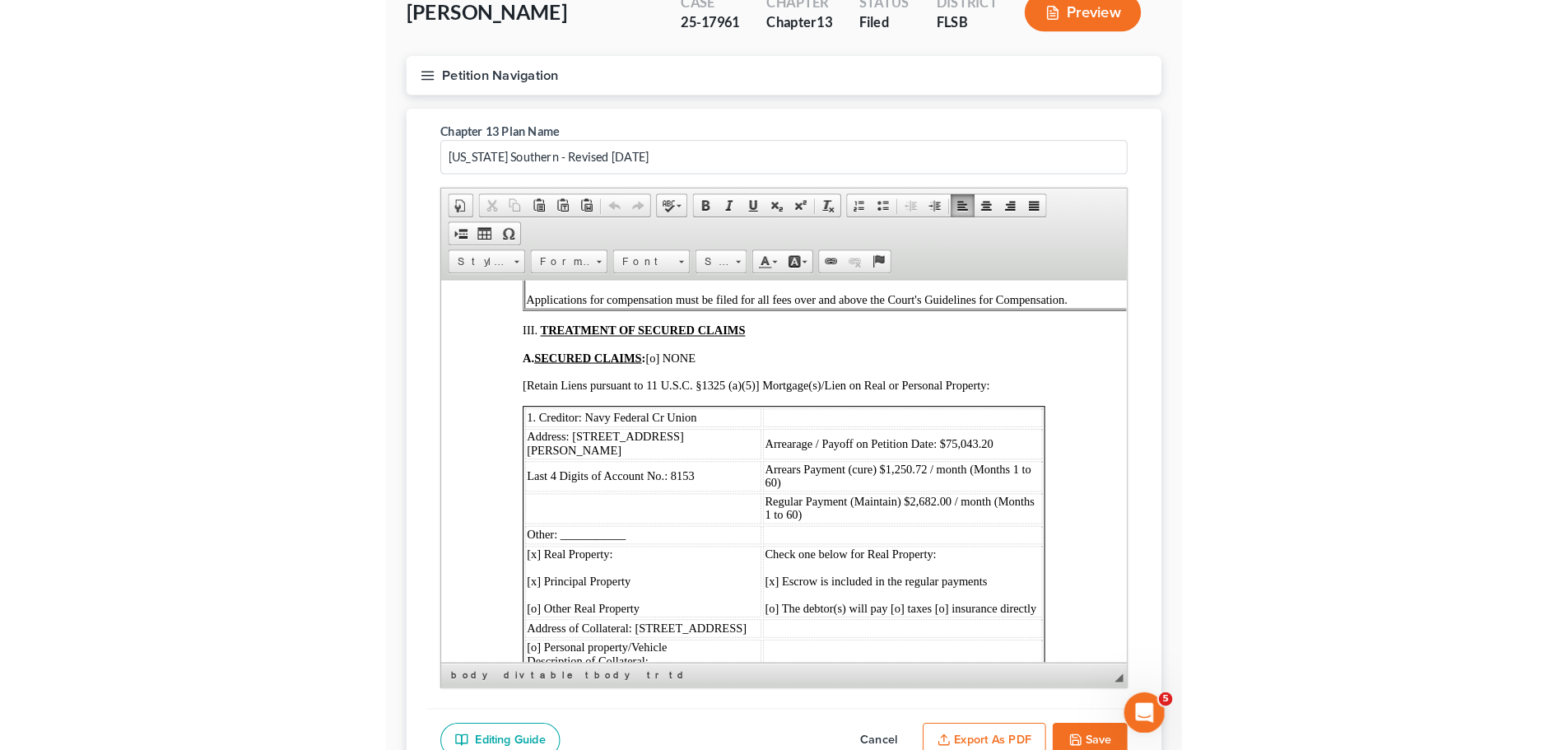
scroll to position [702, 0]
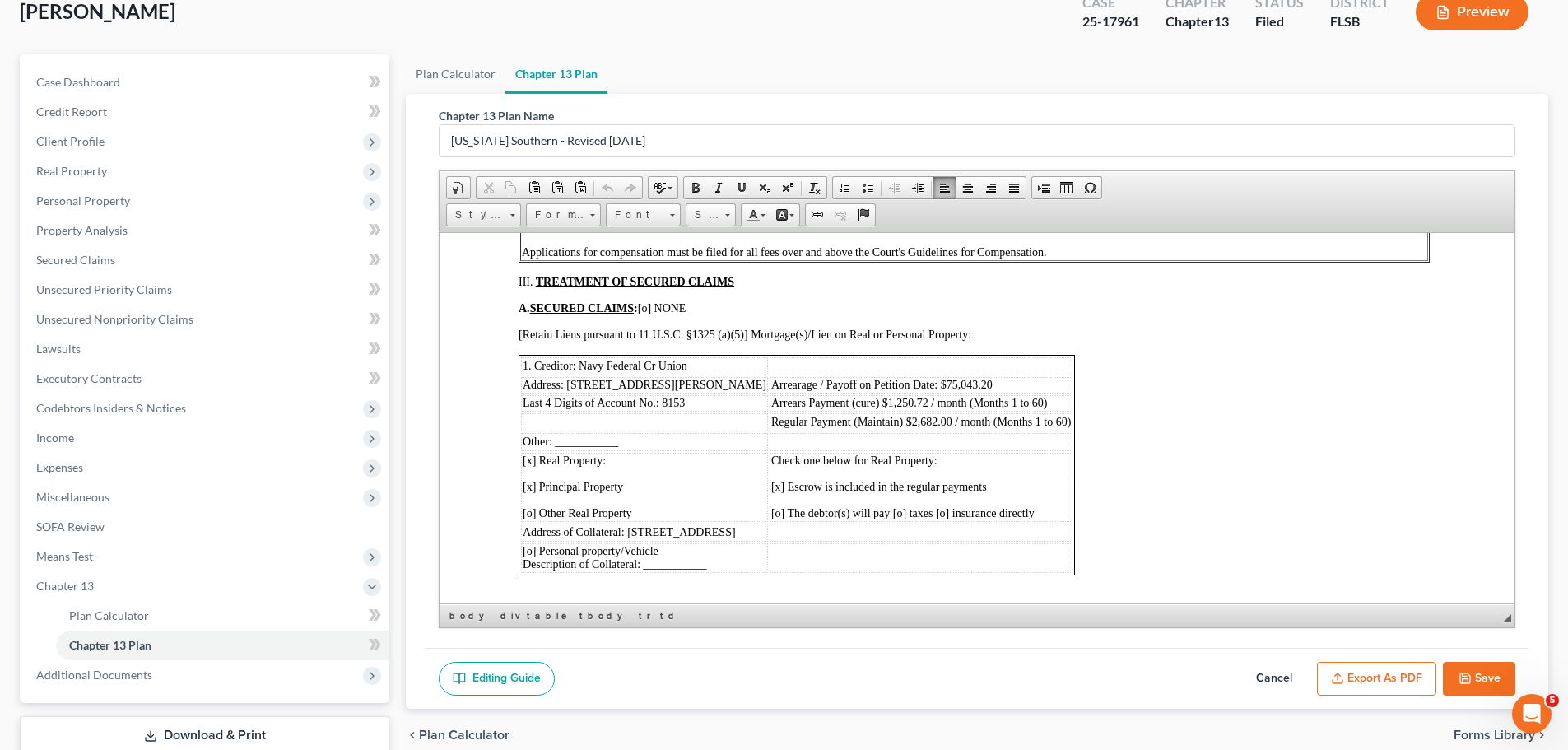
click at [693, 401] on td "Last 4 Digits of Account No.: 8153" at bounding box center [644, 402] width 247 height 16
click at [656, 367] on span "1. Creditor: Navy Federal Cr Union" at bounding box center [604, 365] width 165 height 13
click at [579, 367] on span "1. Creditor: Navy Federal Credit Union" at bounding box center [613, 365] width 182 height 13
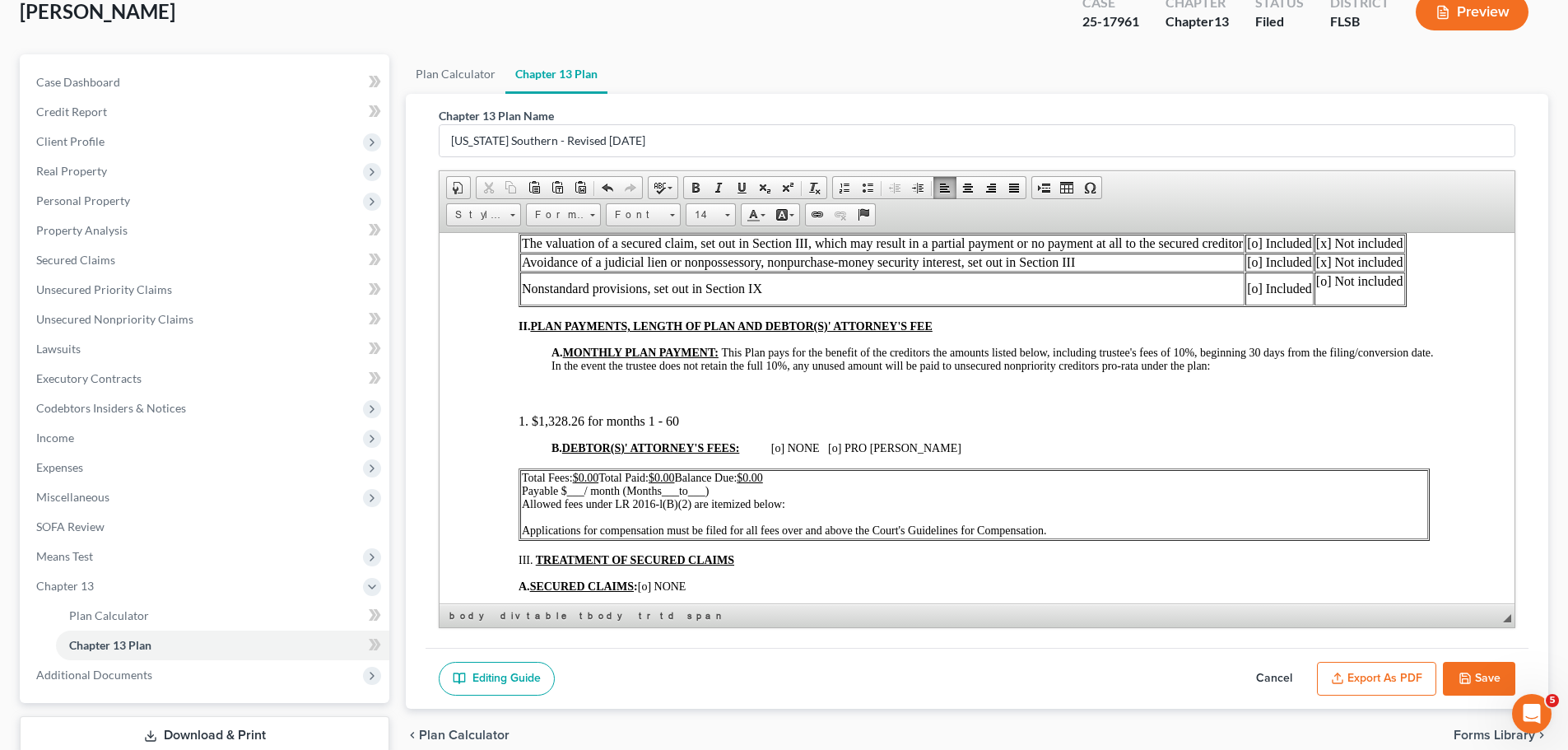
scroll to position [269, 0]
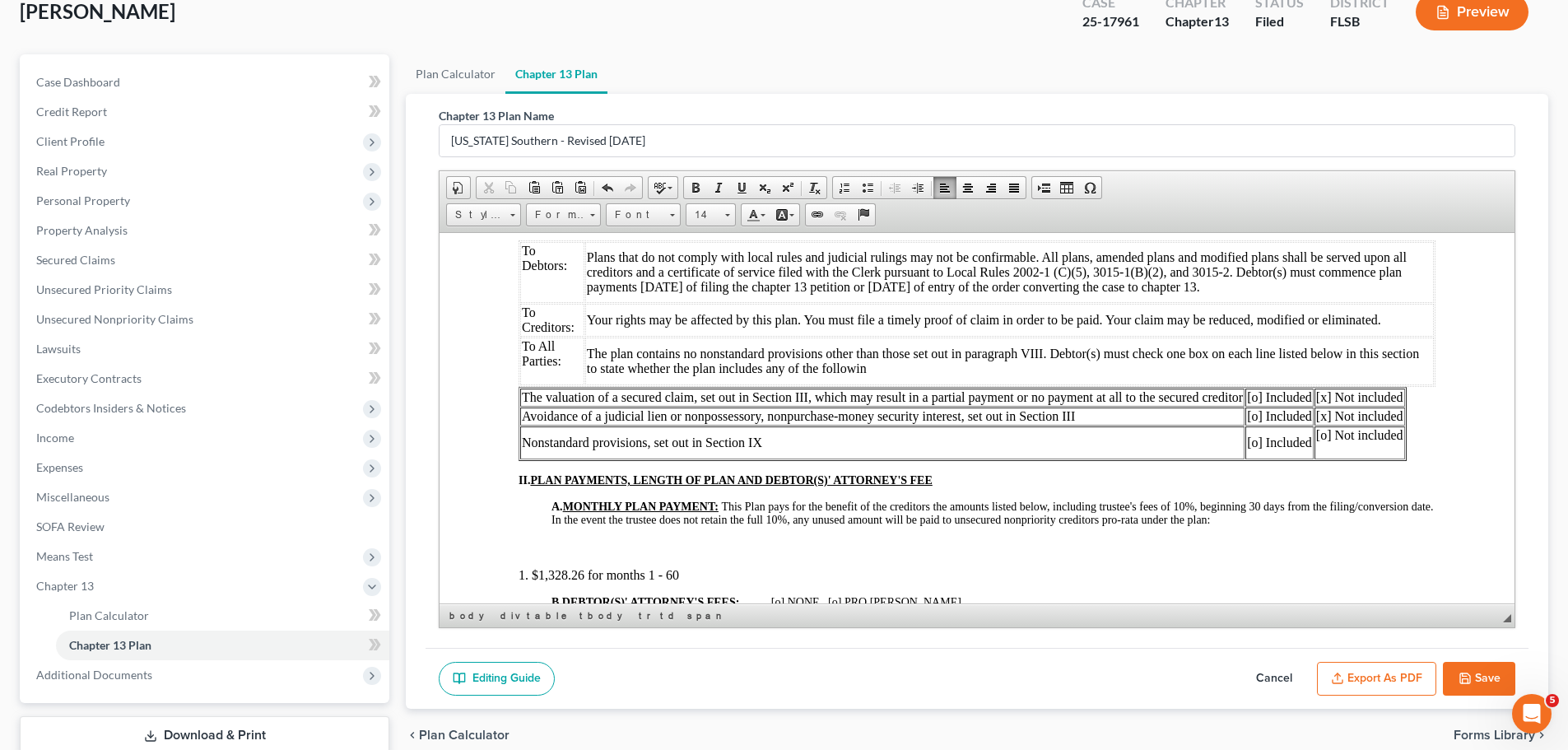
click at [1319, 434] on td "[o] Not included" at bounding box center [1360, 442] width 90 height 33
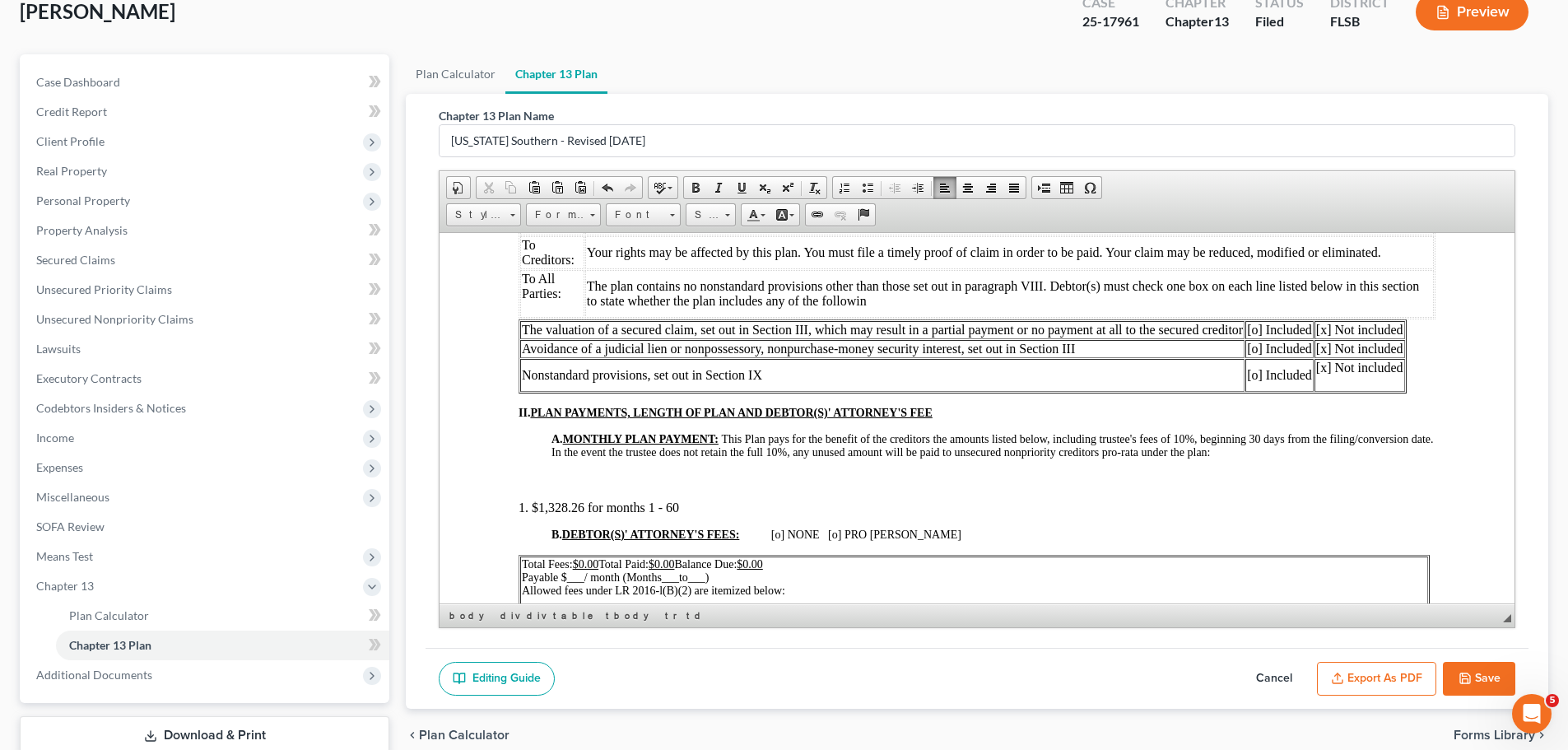
scroll to position [356, 0]
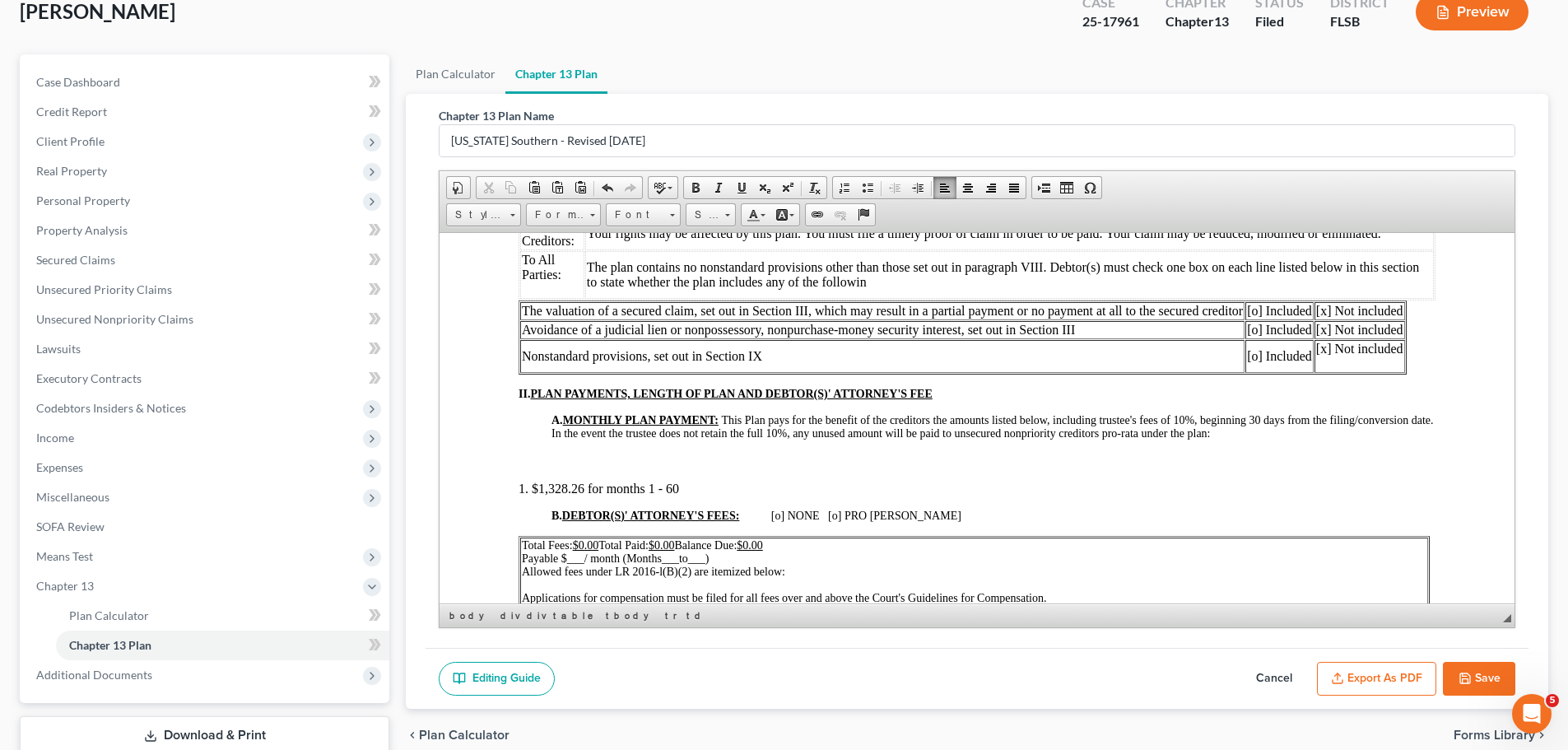
click at [775, 516] on font "B. DEBTOR(S)' ATTORNEY'S FEES: [o] NONE [o] PRO [PERSON_NAME]" at bounding box center [756, 515] width 410 height 13
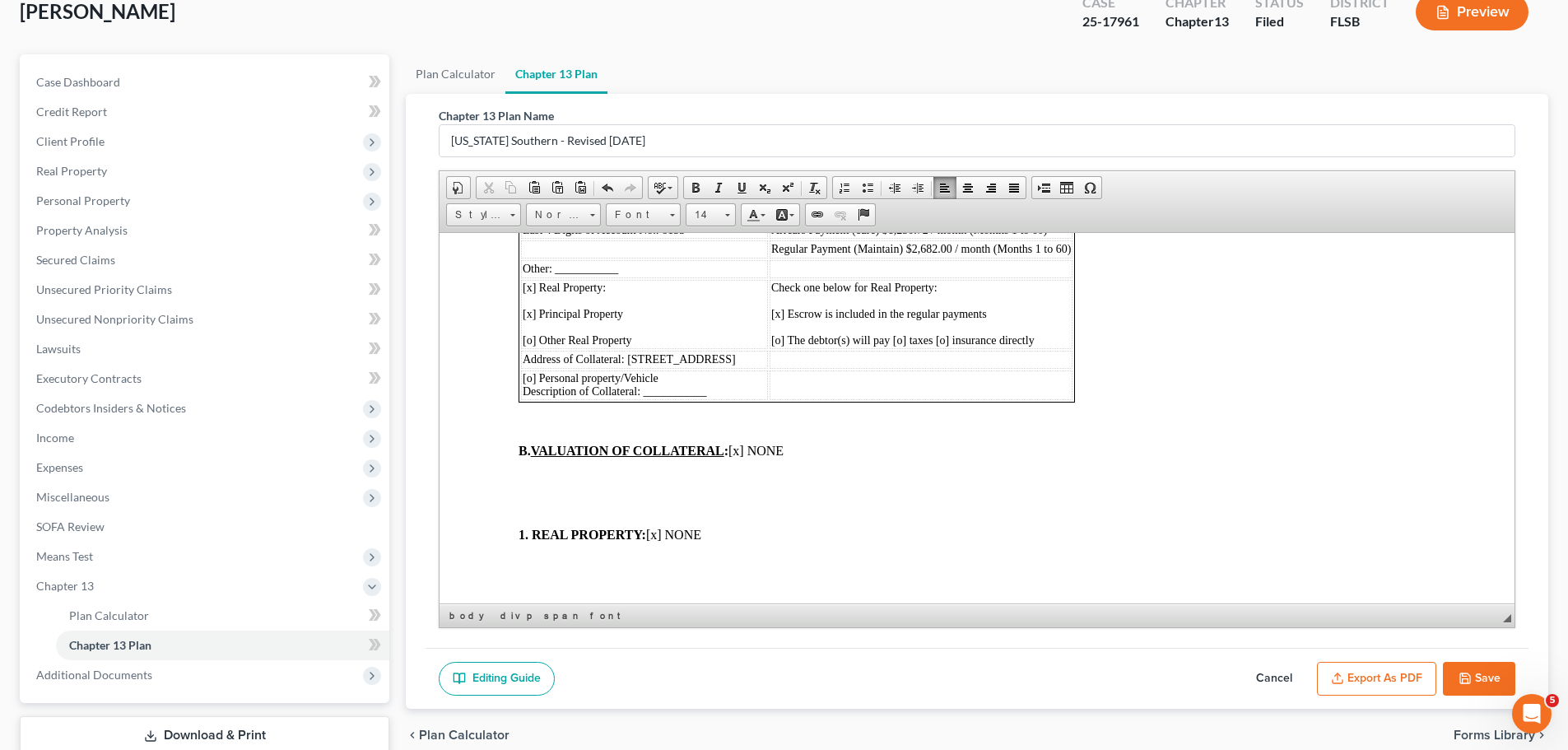
scroll to position [894, 0]
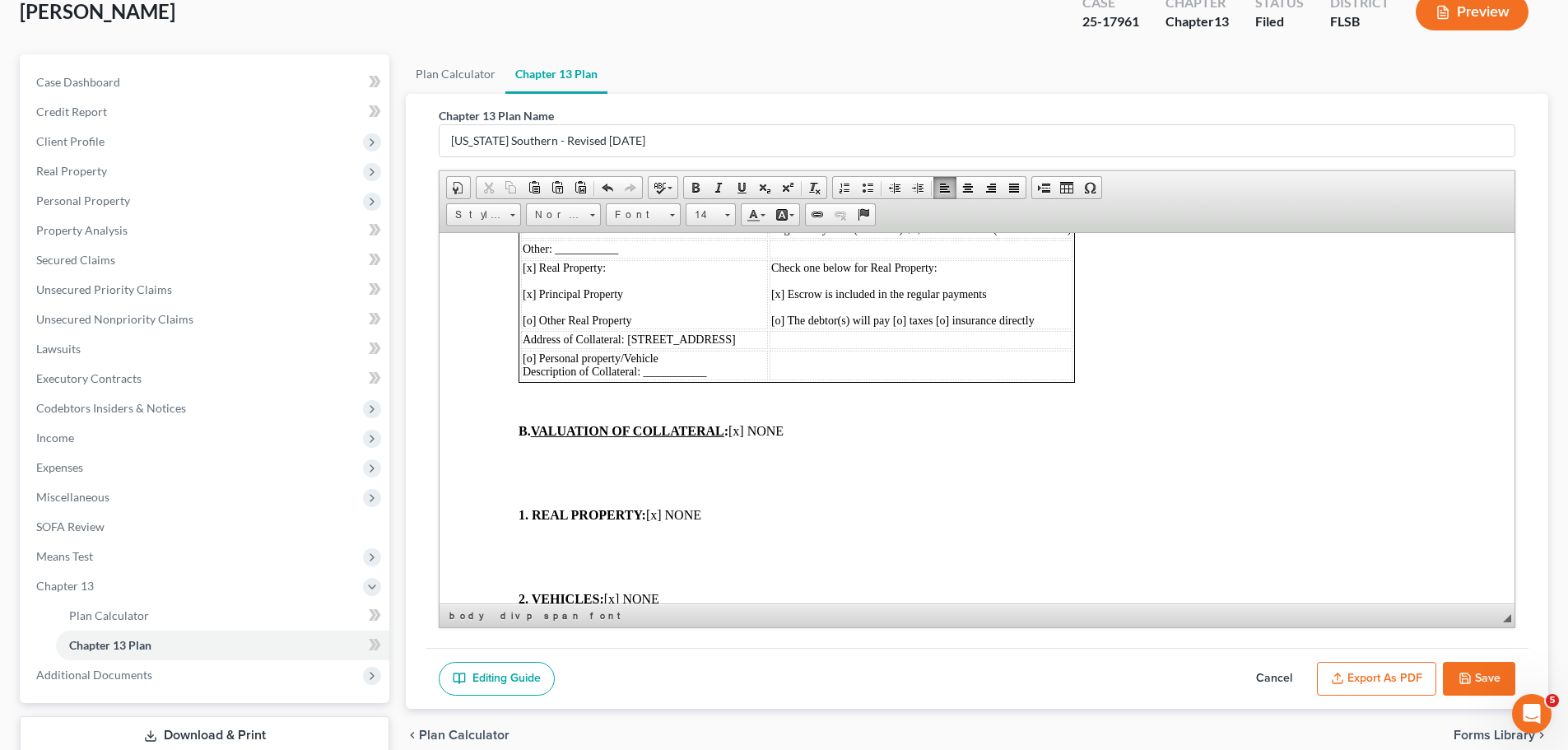
click at [796, 427] on p "B. VALUATION OF COLLATERAL : [x] NONE" at bounding box center [977, 431] width 917 height 15
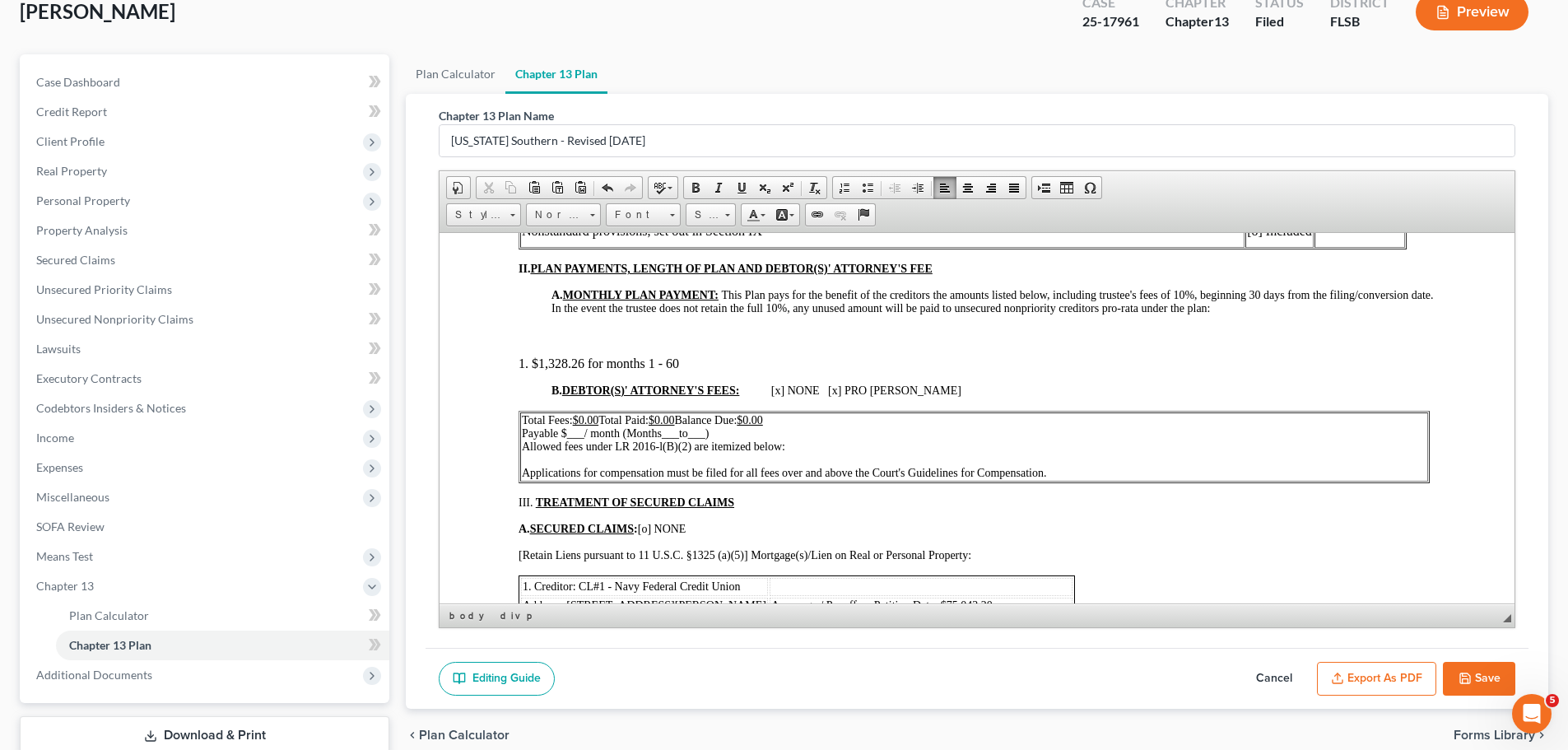
scroll to position [471, 0]
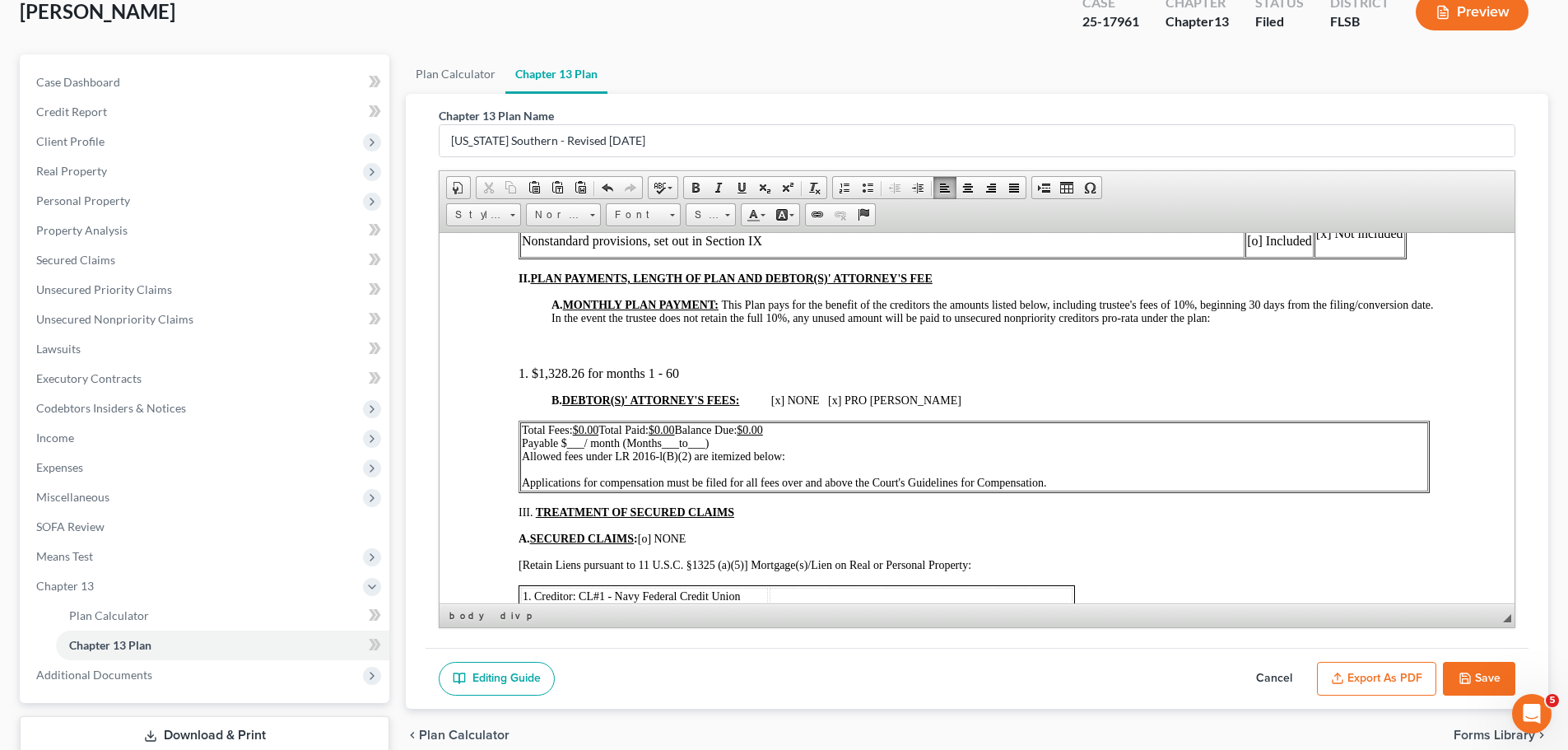
click at [574, 442] on span "___" at bounding box center [575, 442] width 17 height 13
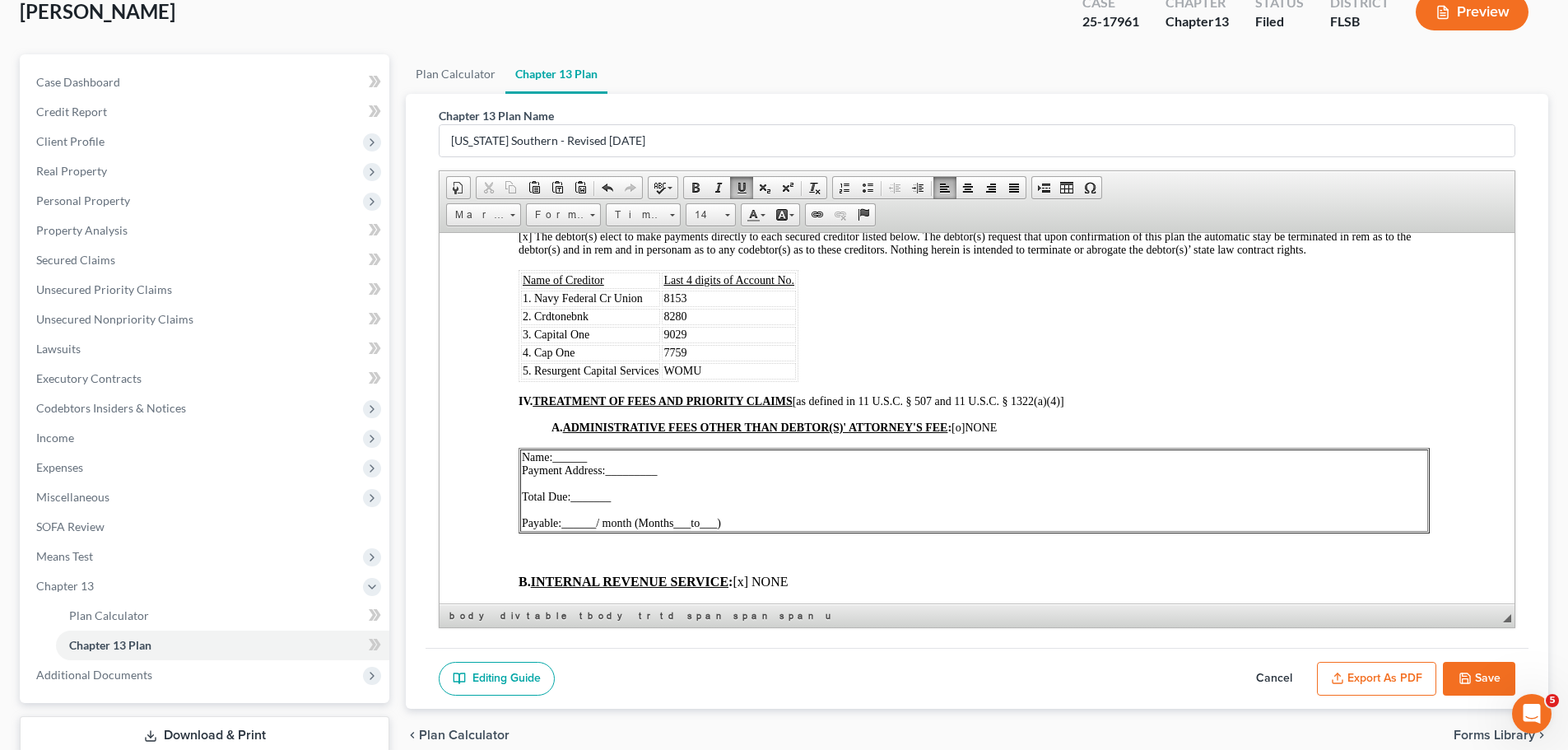
scroll to position [1729, 0]
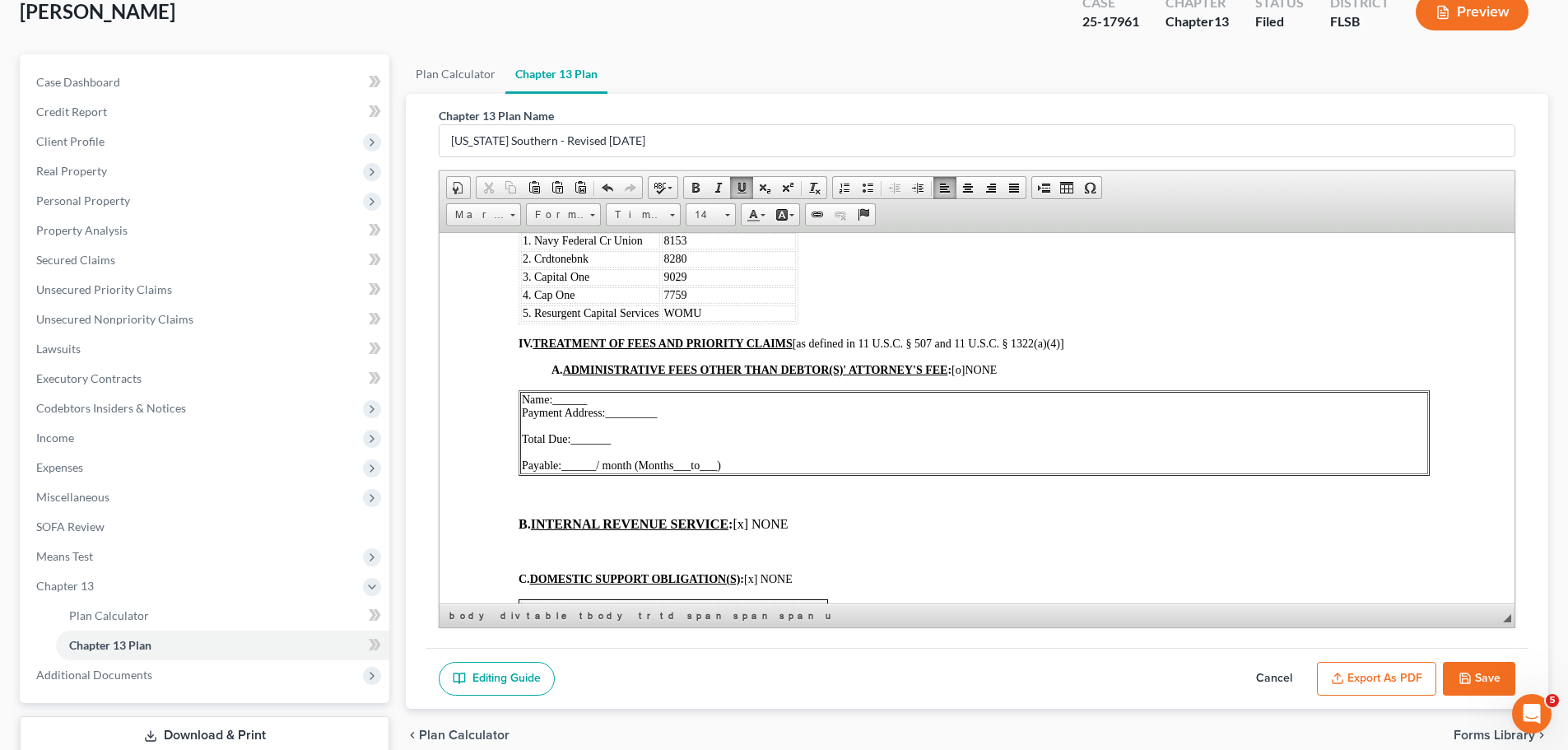
click at [962, 375] on span "[o]" at bounding box center [958, 370] width 13 height 13
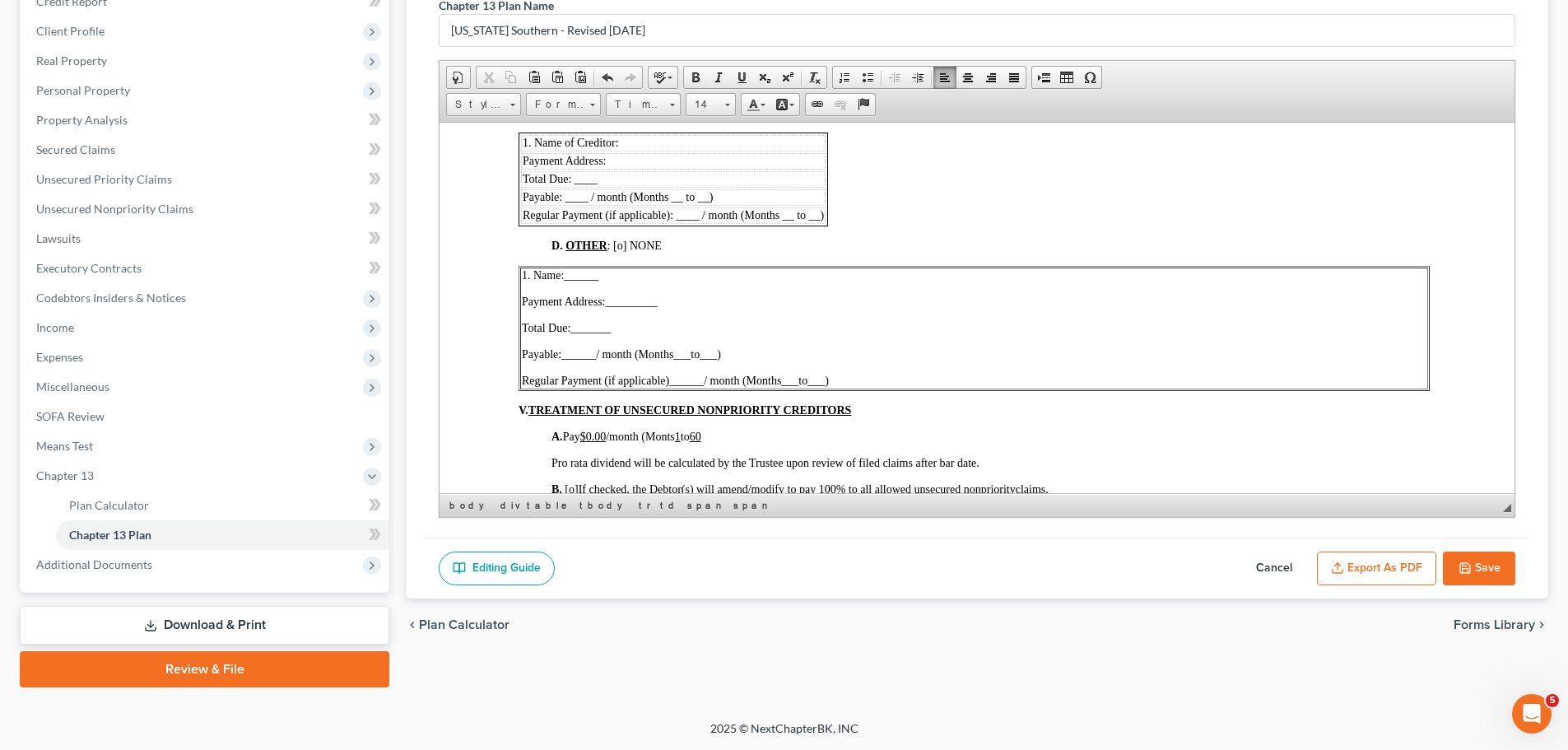
scroll to position [2125, 0]
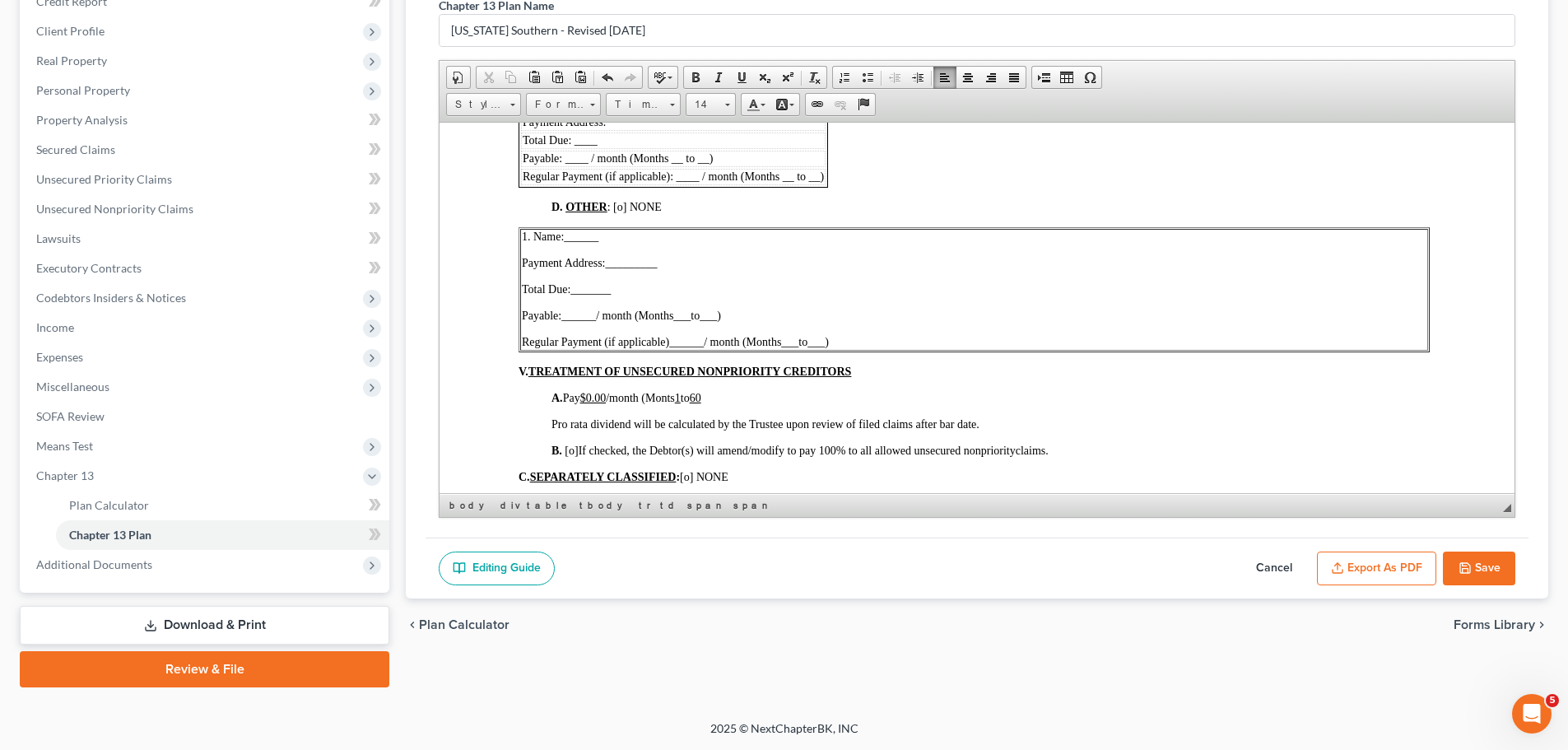
click at [618, 212] on span "D. OTHER : [o] NONE" at bounding box center [606, 207] width 110 height 13
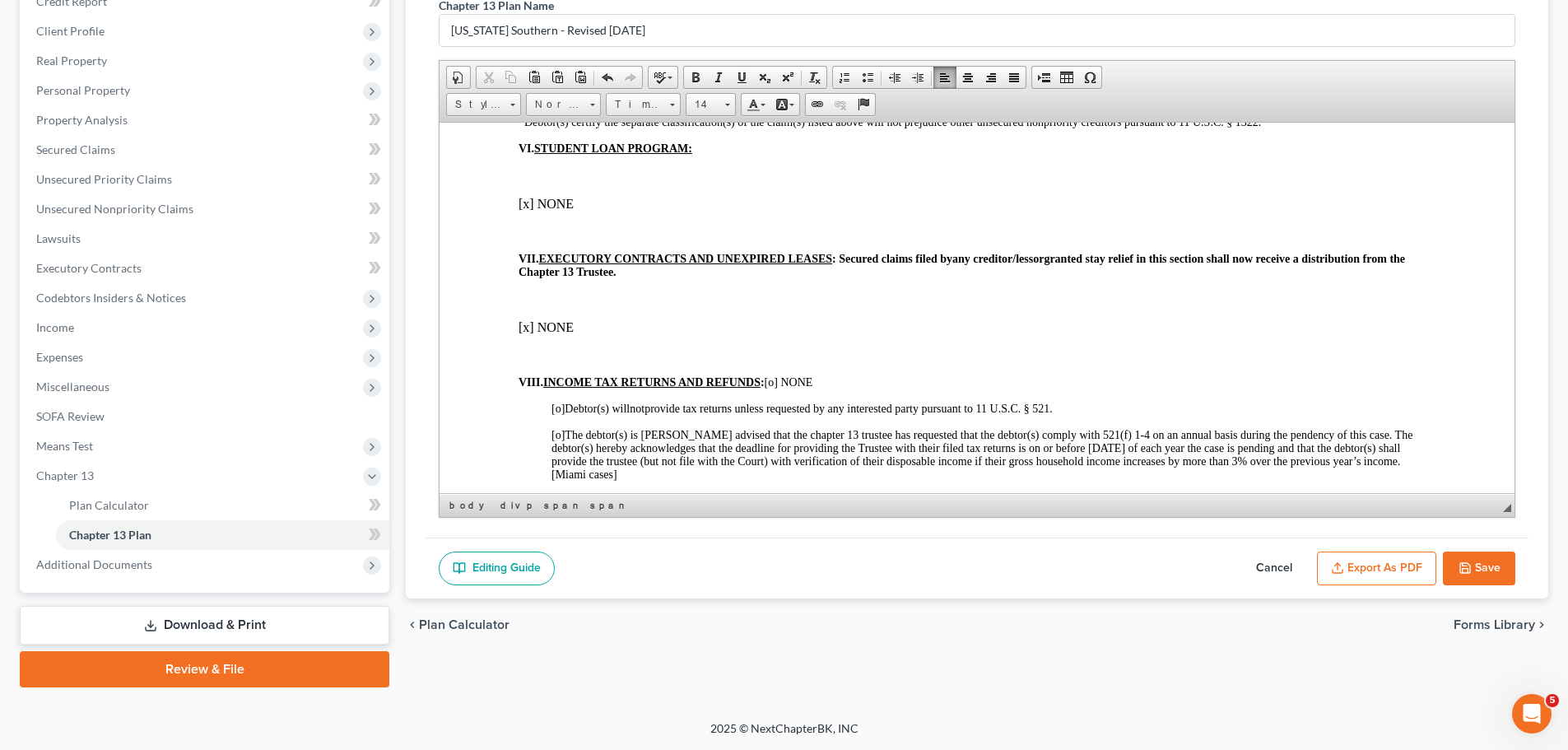
scroll to position [2701, 0]
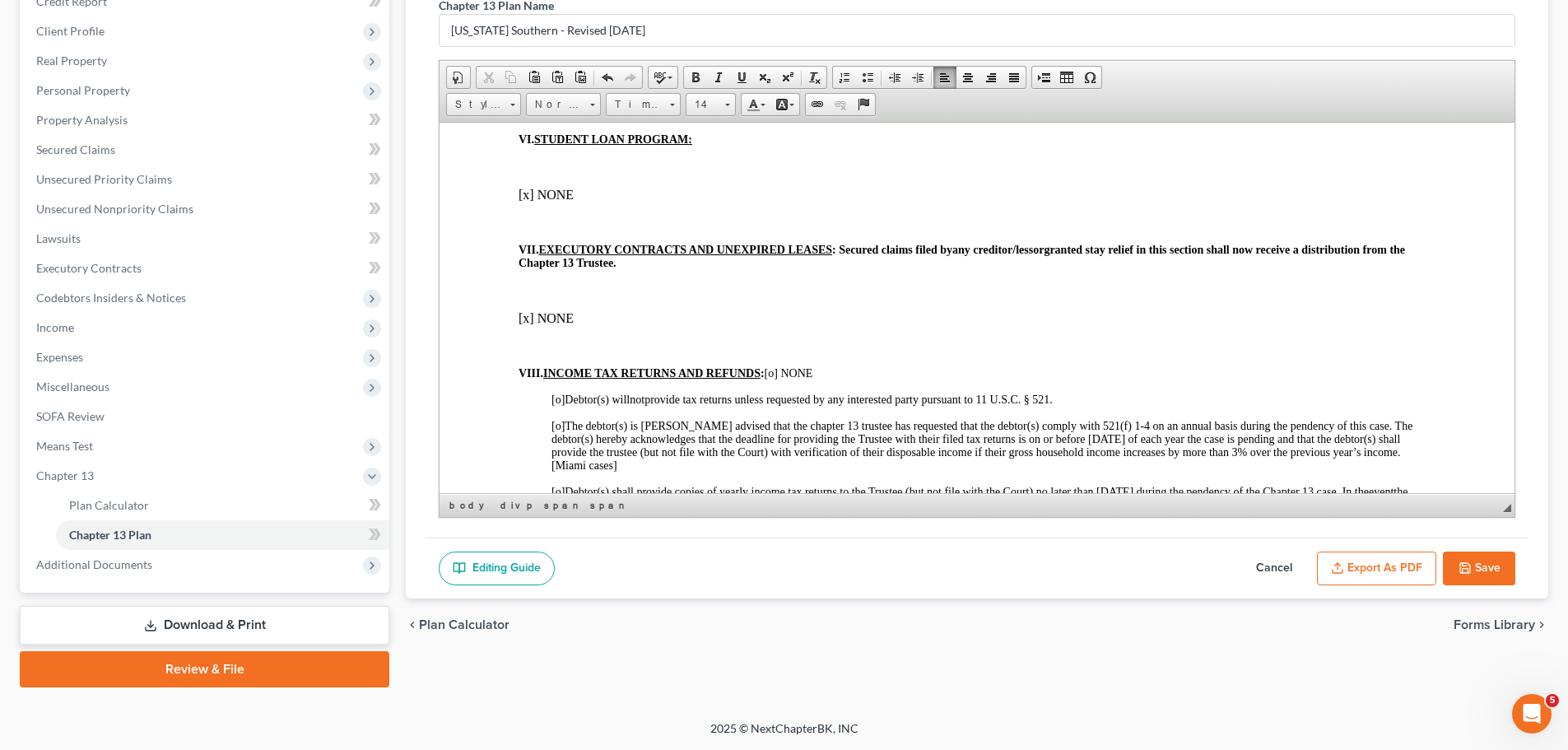
click at [772, 379] on span "[o] NONE" at bounding box center [788, 373] width 48 height 13
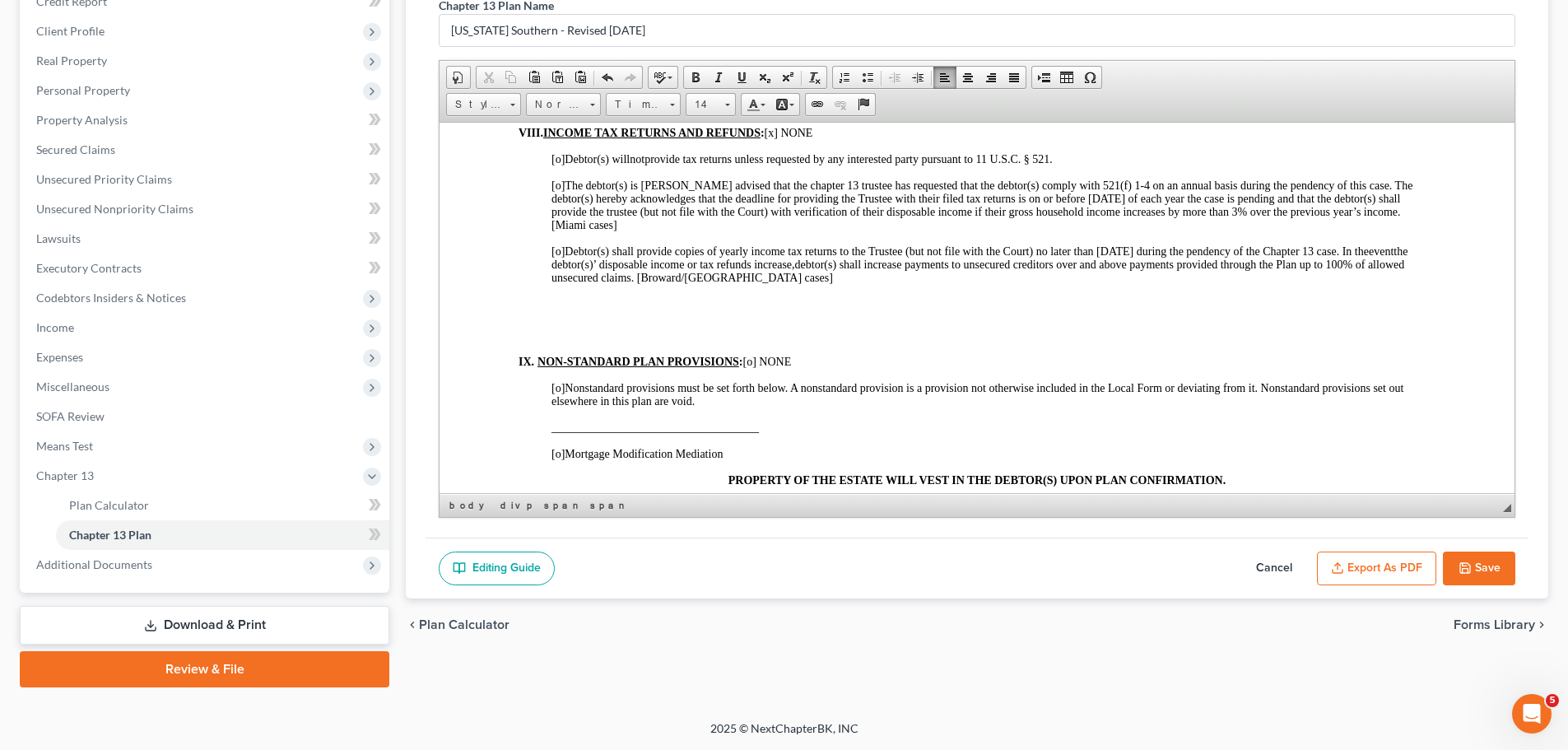
scroll to position [3009, 0]
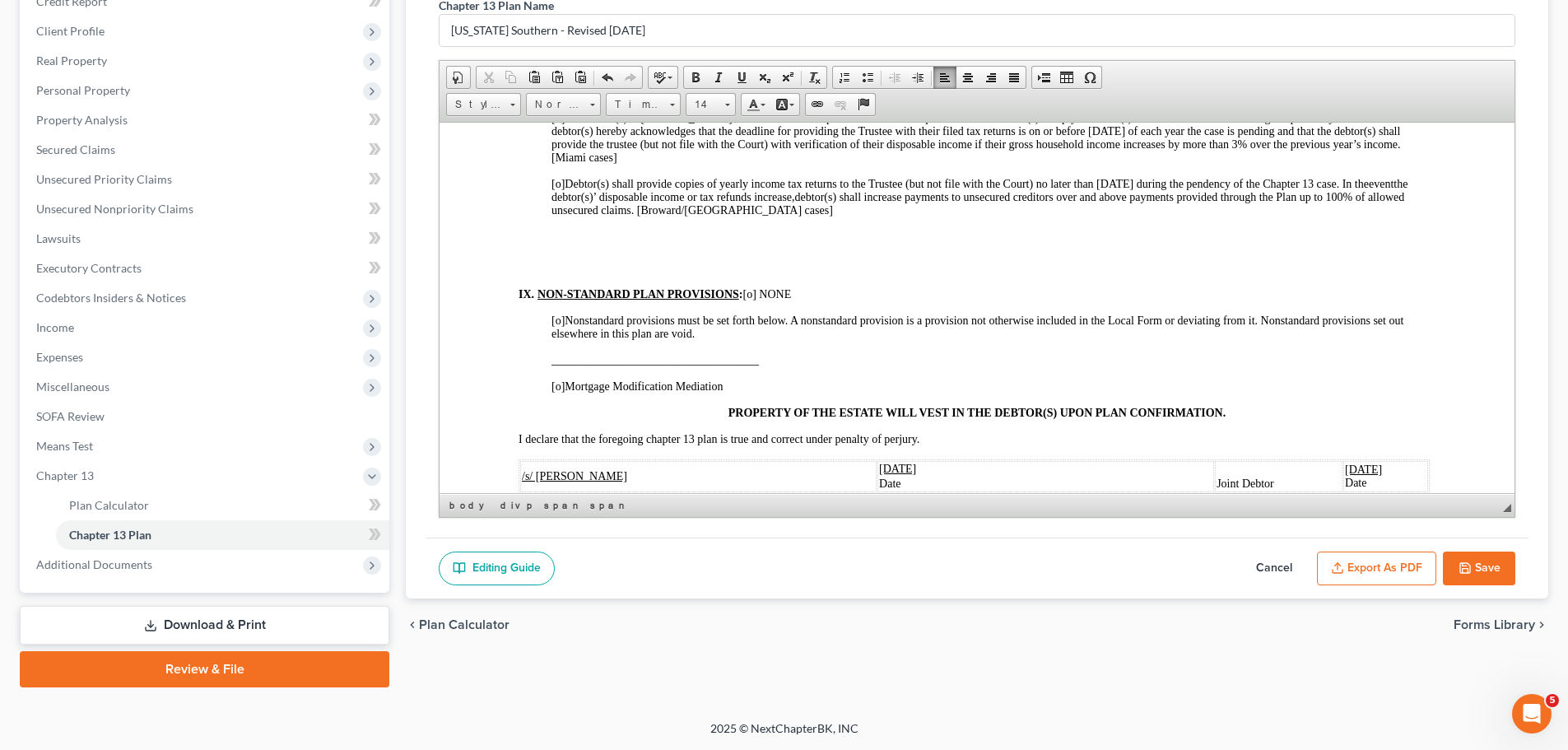
click at [752, 293] on span "[o] NONE" at bounding box center [767, 294] width 48 height 13
click at [553, 323] on span "[o]" at bounding box center [558, 320] width 13 height 13
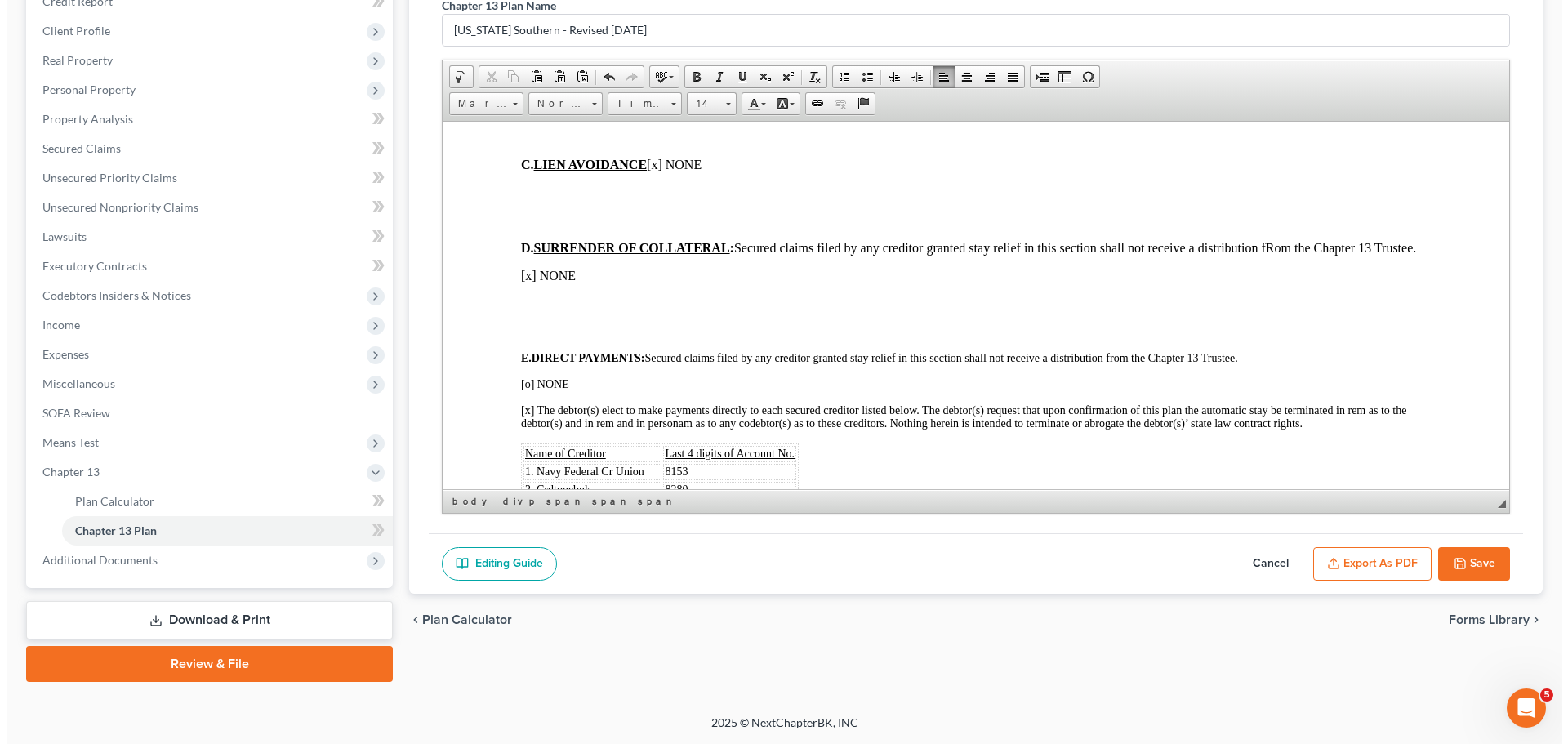
scroll to position [0, 0]
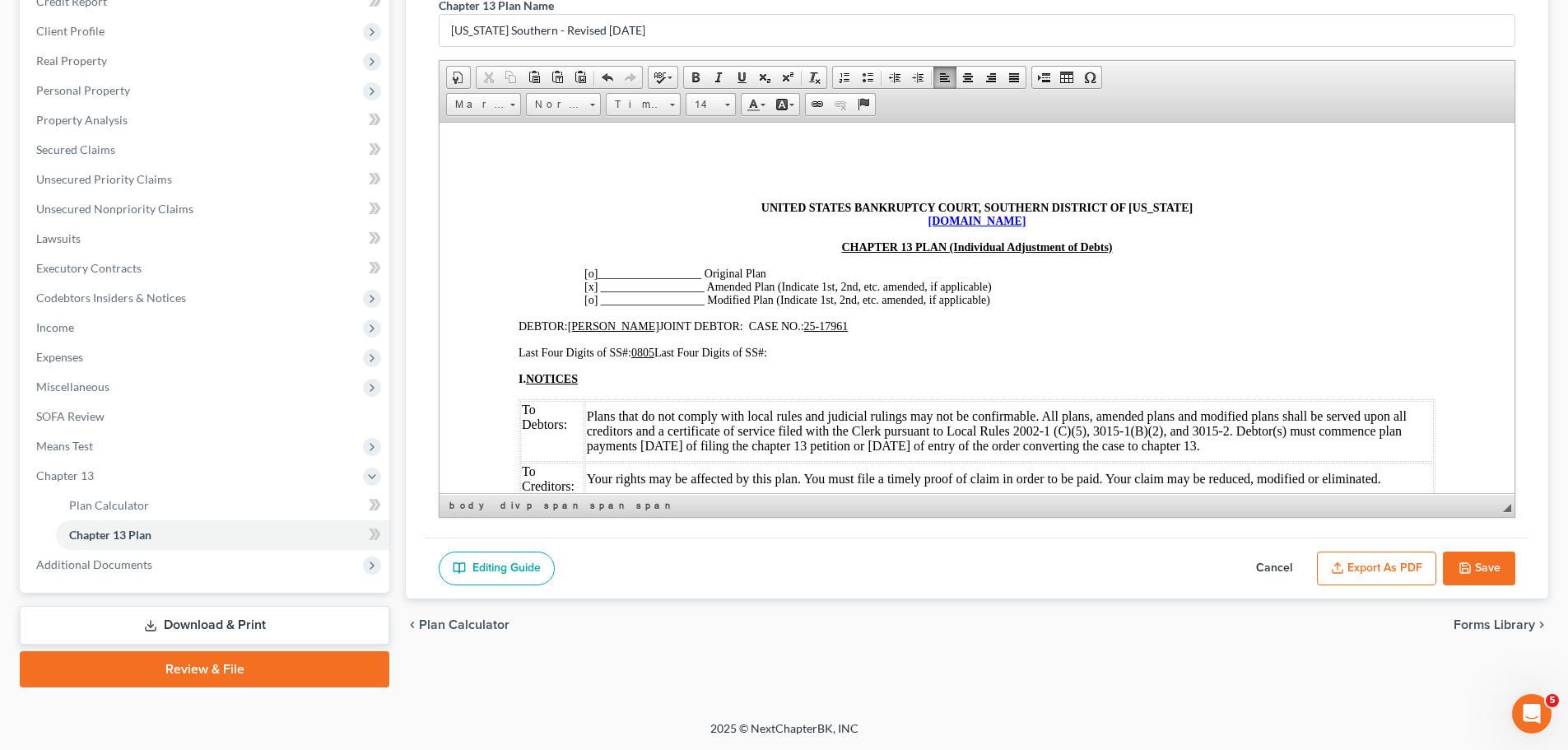
drag, startPoint x: 1505, startPoint y: 410, endPoint x: 1914, endPoint y: 238, distance: 443.7
click at [1391, 562] on button "Export as PDF" at bounding box center [1376, 569] width 119 height 35
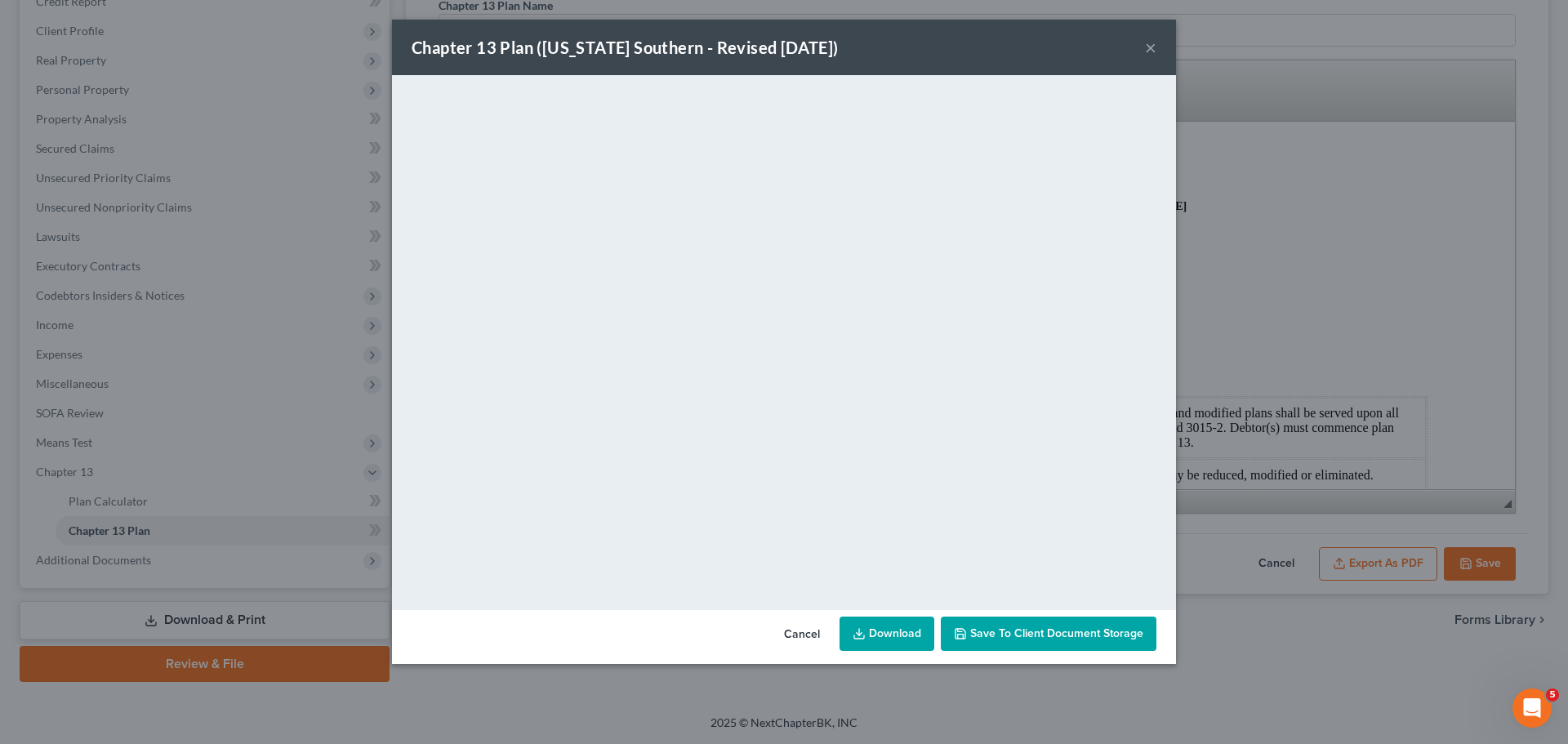
click at [894, 634] on link "Download" at bounding box center [886, 634] width 95 height 34
